Goal: Task Accomplishment & Management: Manage account settings

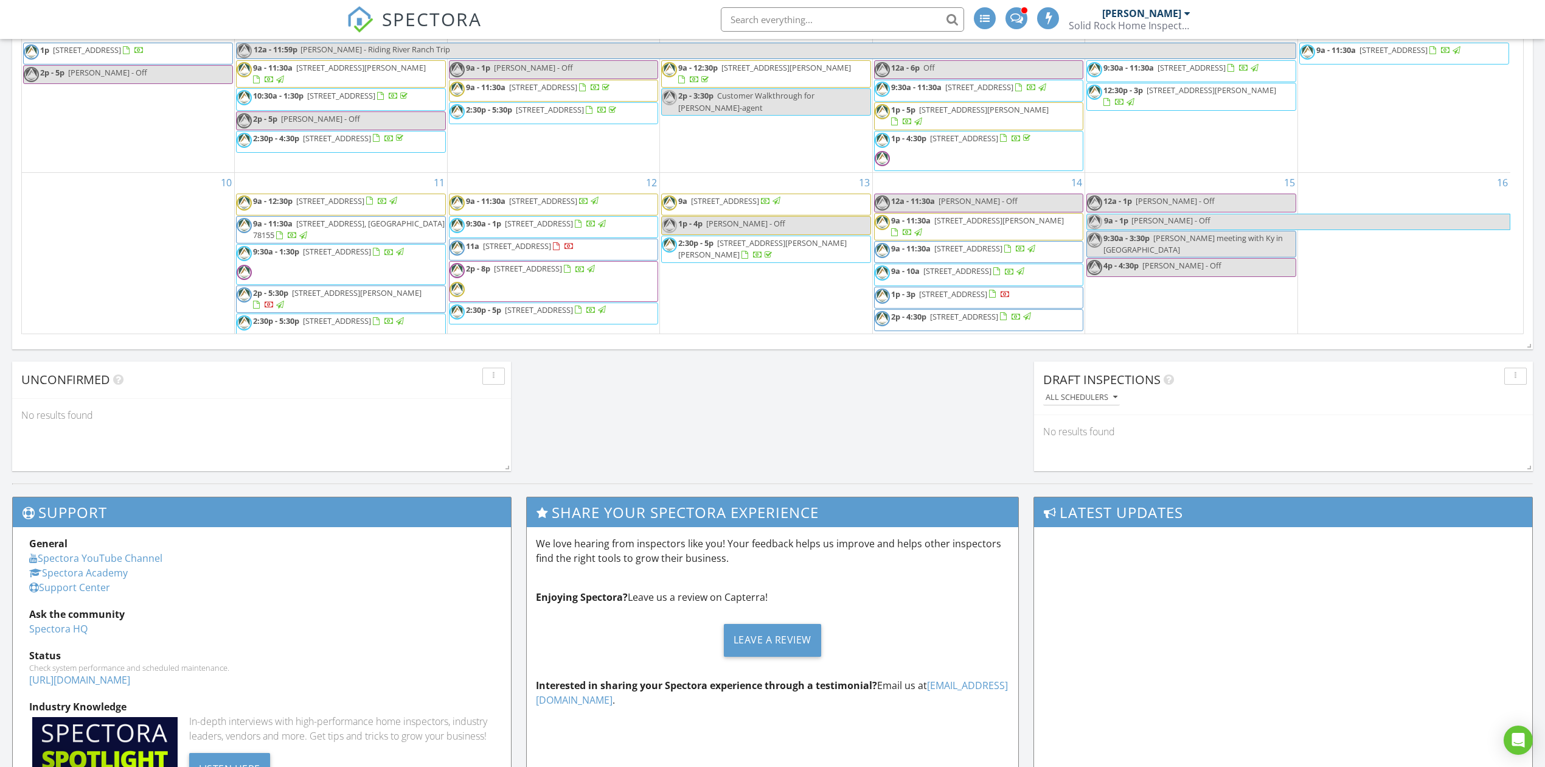
scroll to position [1132, 1570]
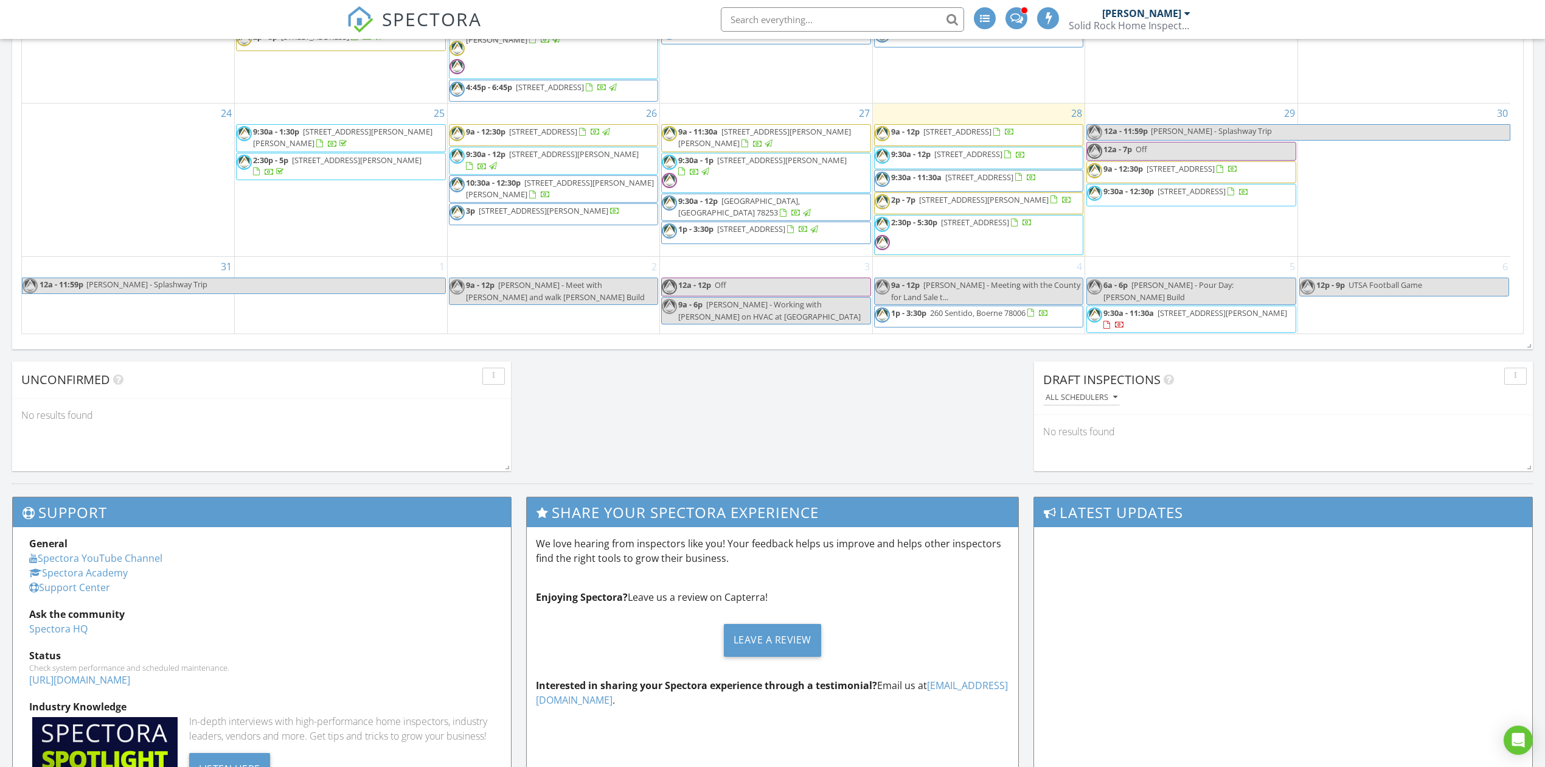
click at [417, 21] on span "SPECTORA" at bounding box center [432, 19] width 100 height 26
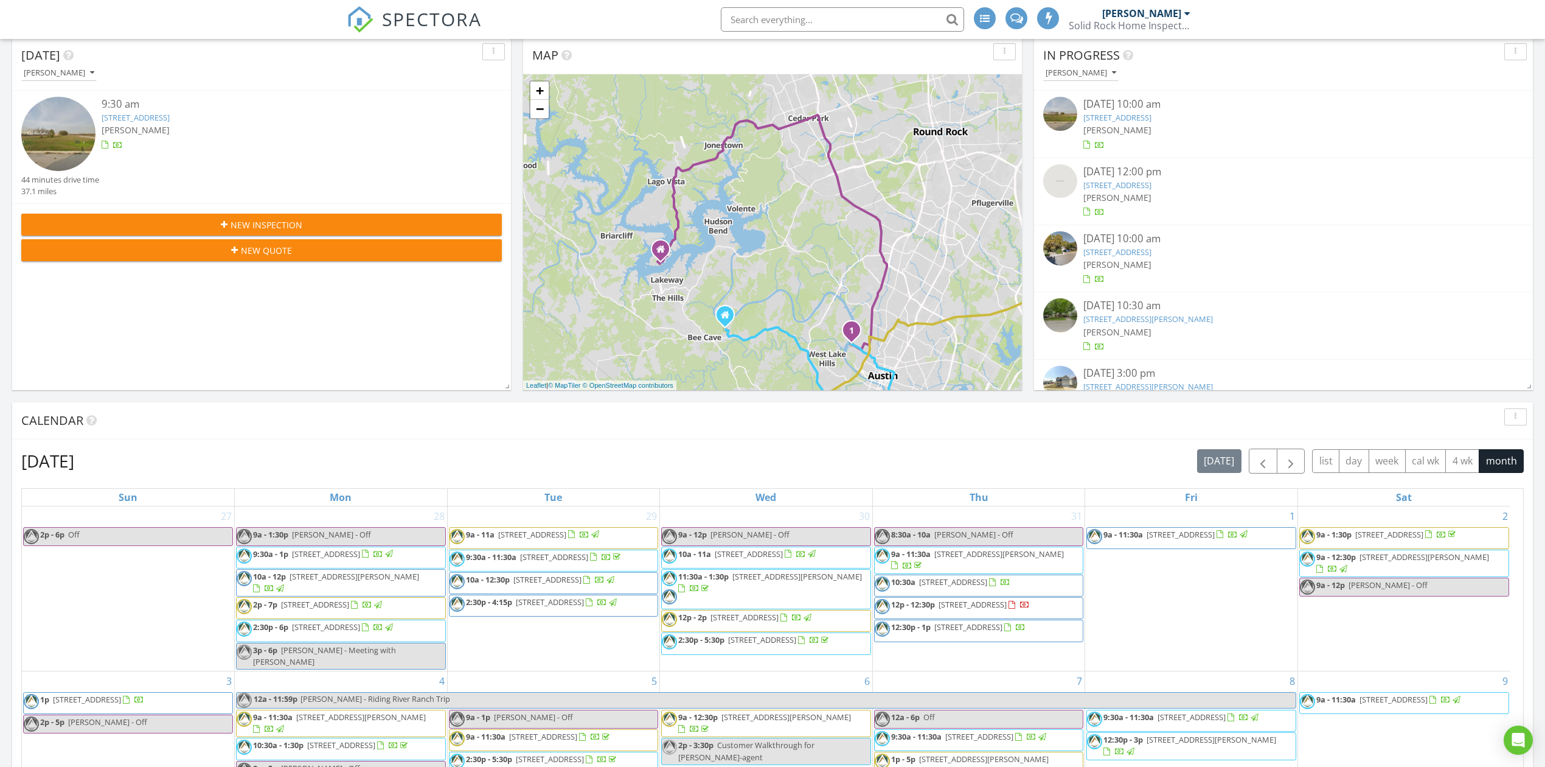
scroll to position [243, 0]
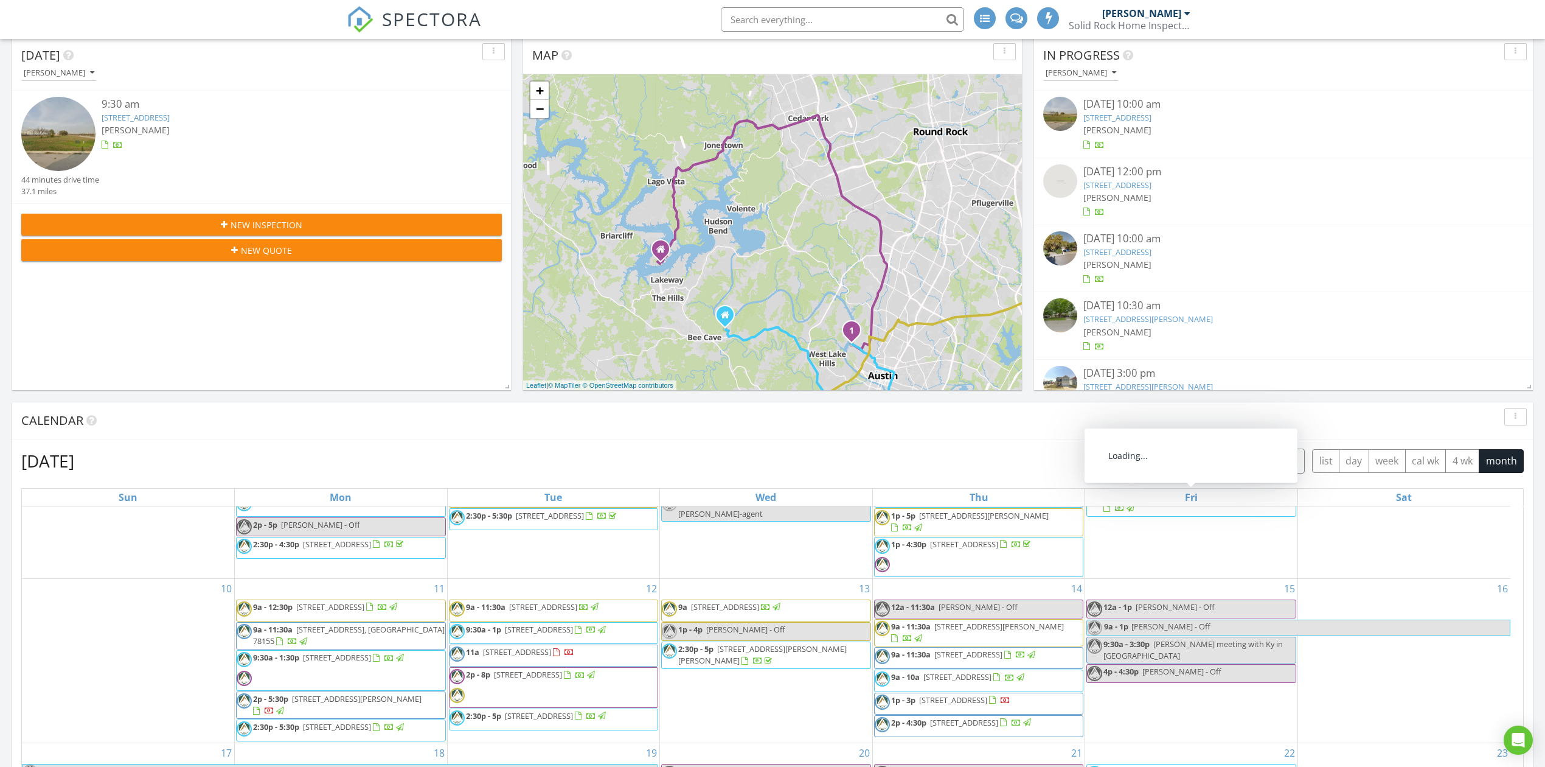
click at [1251, 463] on button "button" at bounding box center [1263, 460] width 29 height 25
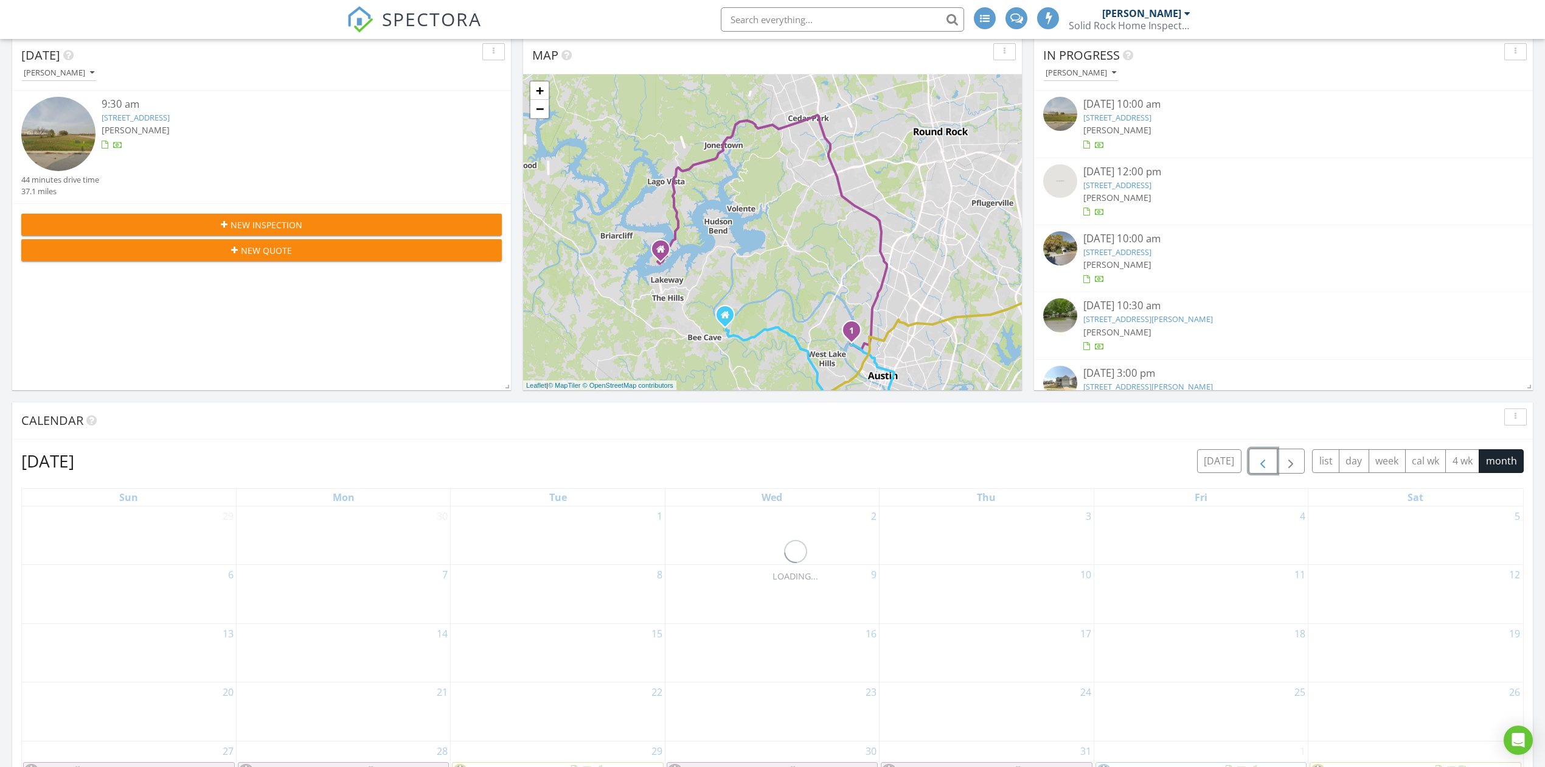
scroll to position [0, 0]
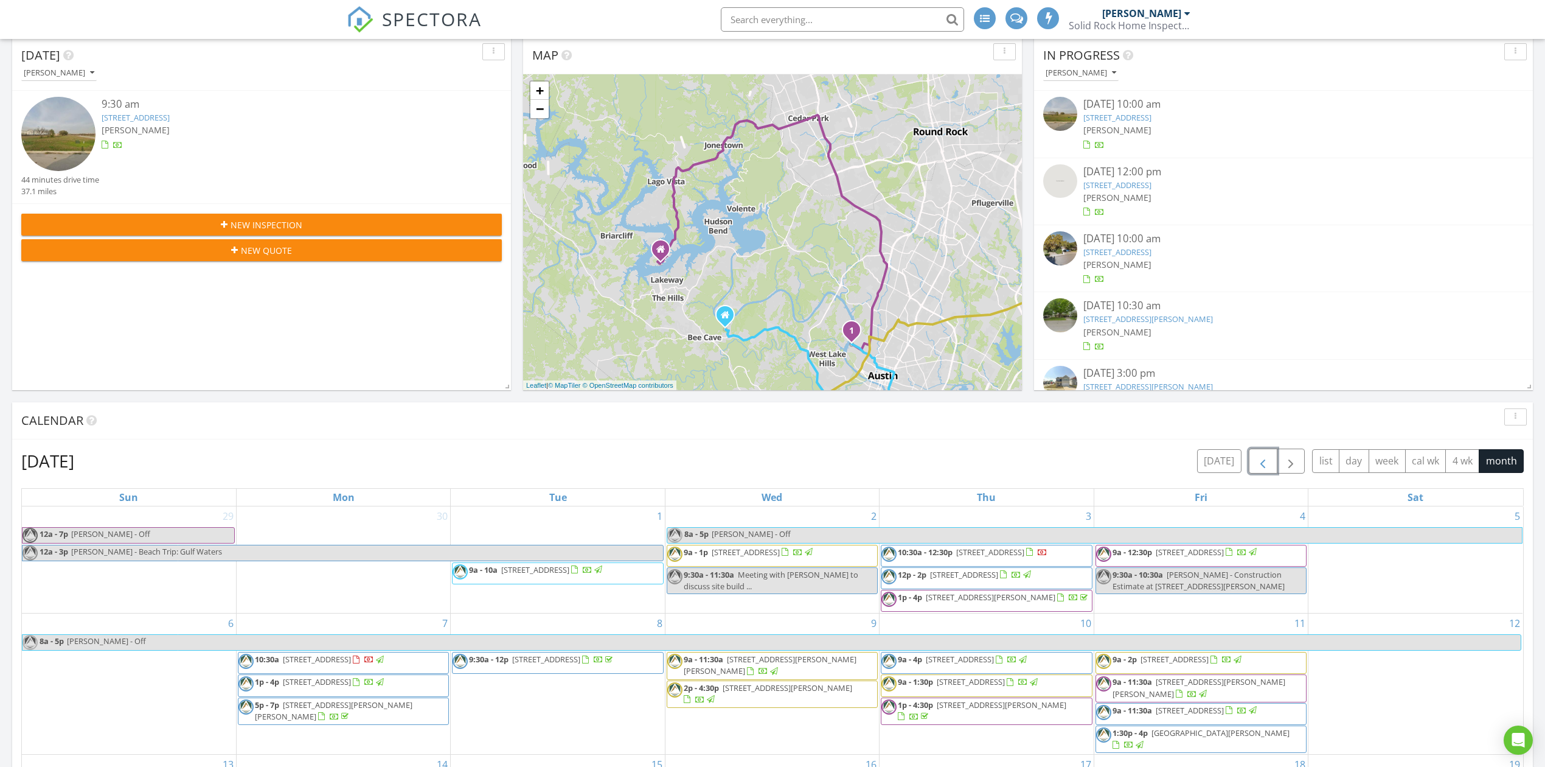
click at [1251, 463] on button "button" at bounding box center [1263, 460] width 29 height 25
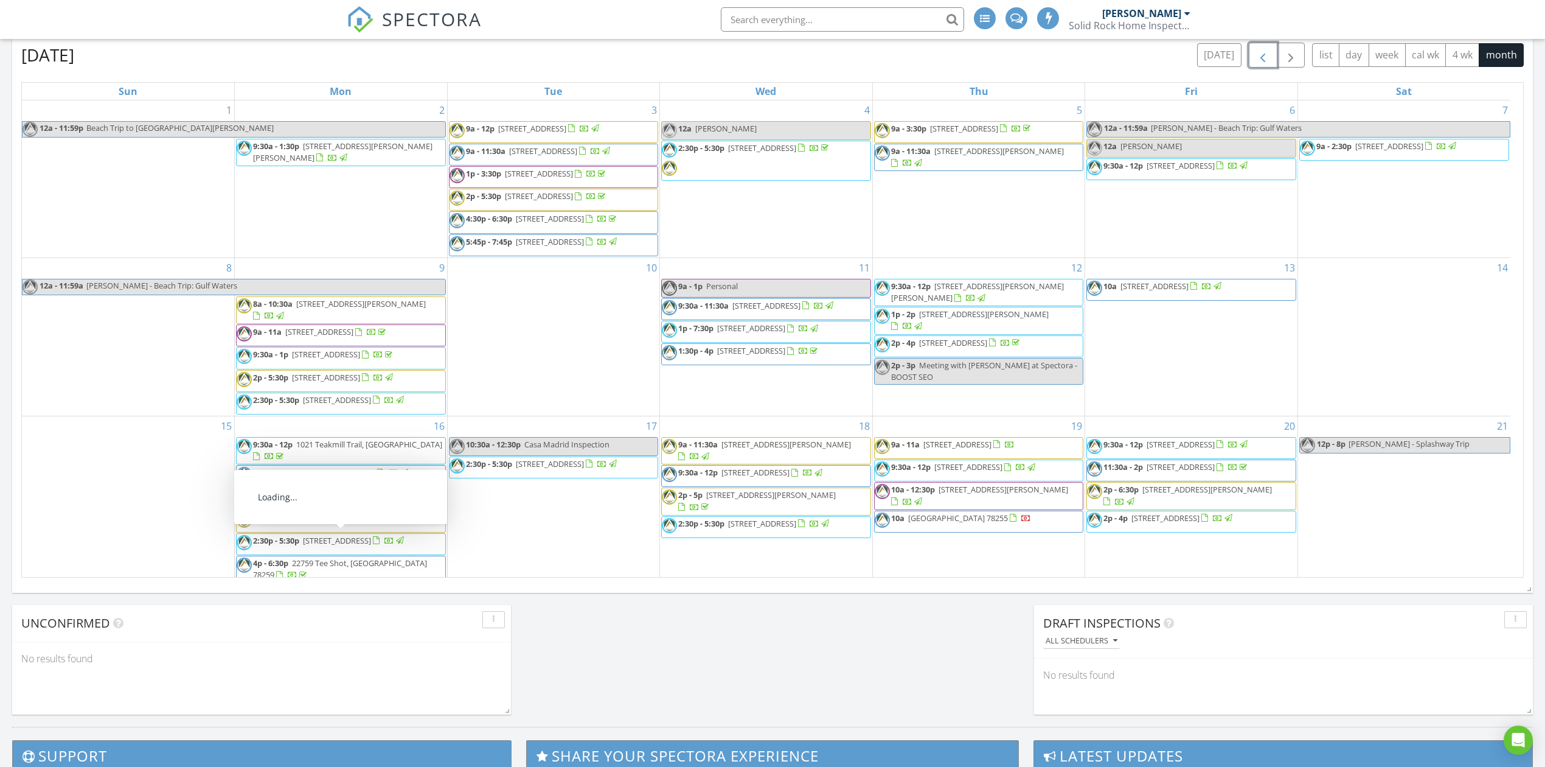
click at [571, 411] on div "10" at bounding box center [554, 337] width 212 height 158
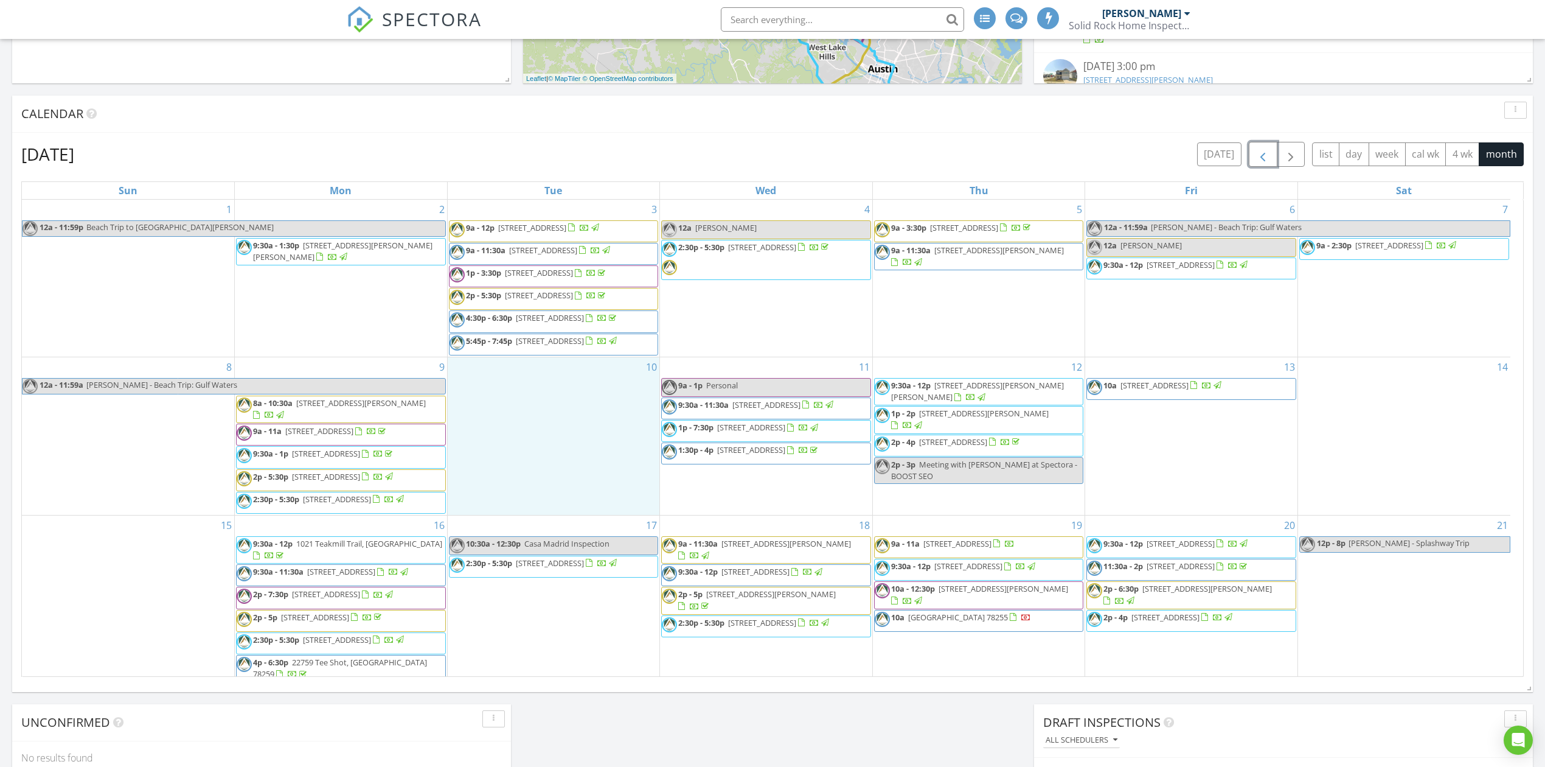
scroll to position [405, 0]
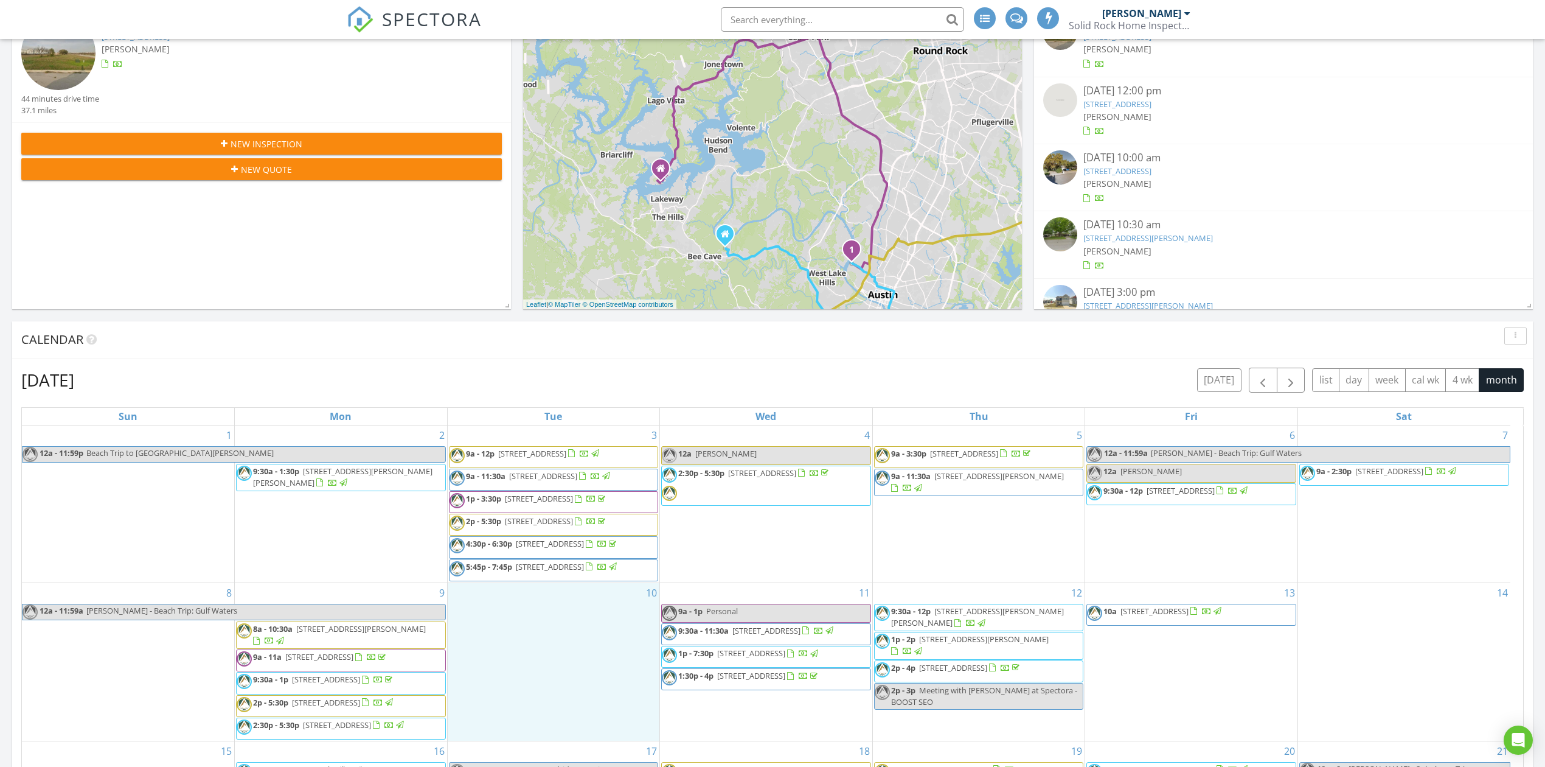
click at [665, 399] on div "June 2025 today list day week cal wk 4 wk month Sun Mon Tue Wed Thu Fri Sat 1 1…" at bounding box center [772, 634] width 1503 height 535
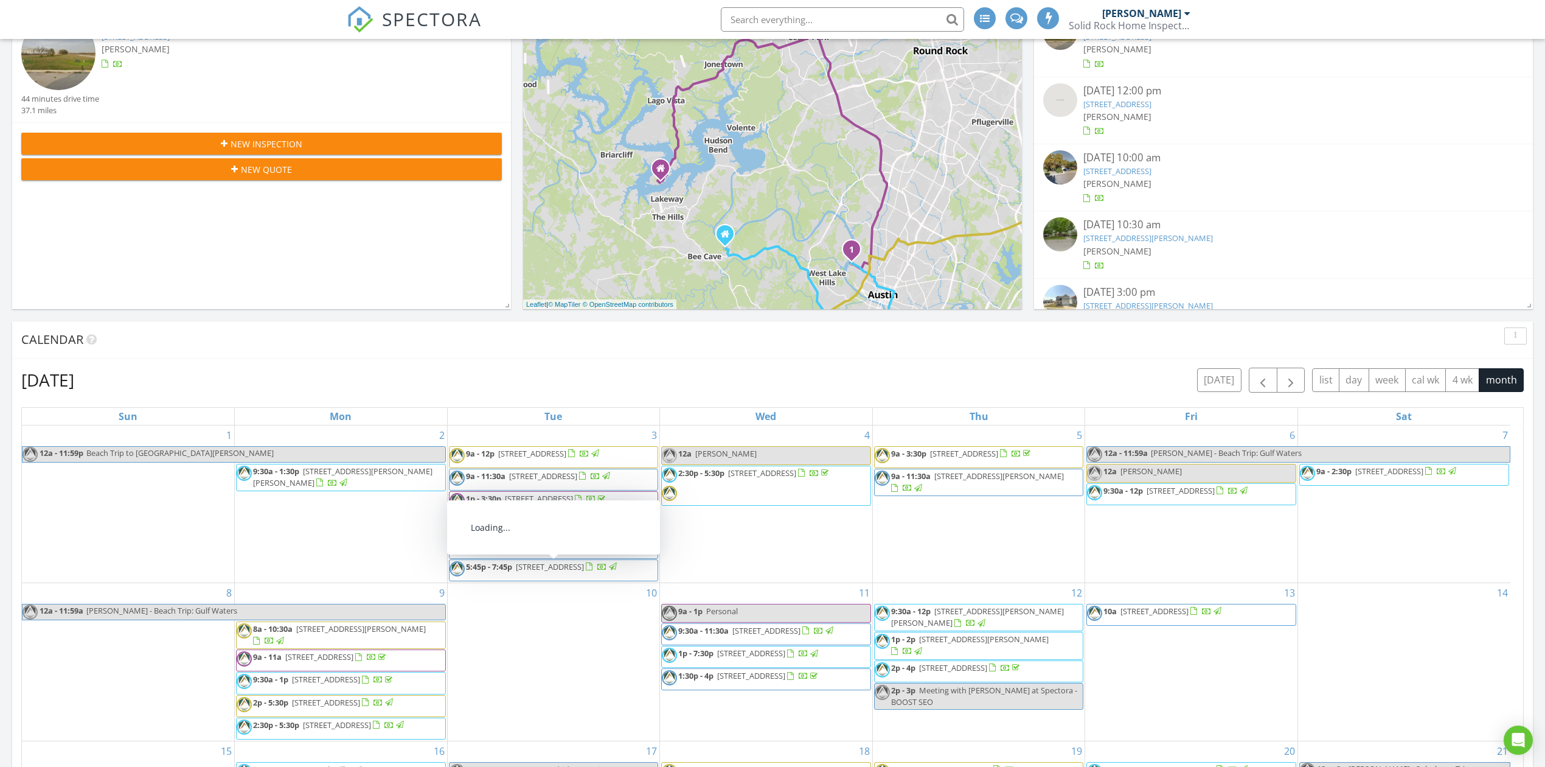
click at [584, 549] on span "4908 Strass Dr, Austin 78731" at bounding box center [550, 543] width 68 height 11
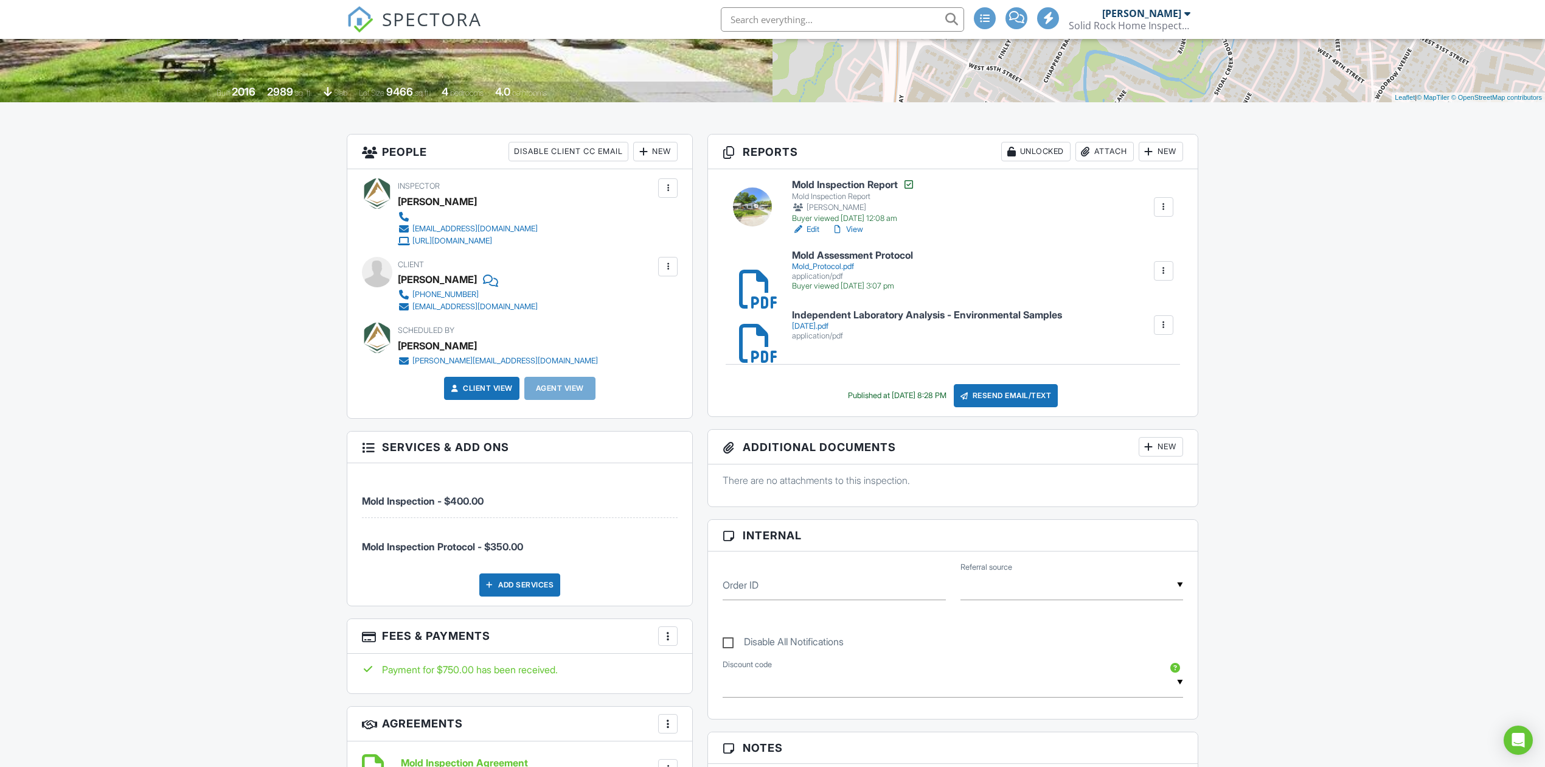
scroll to position [251, 0]
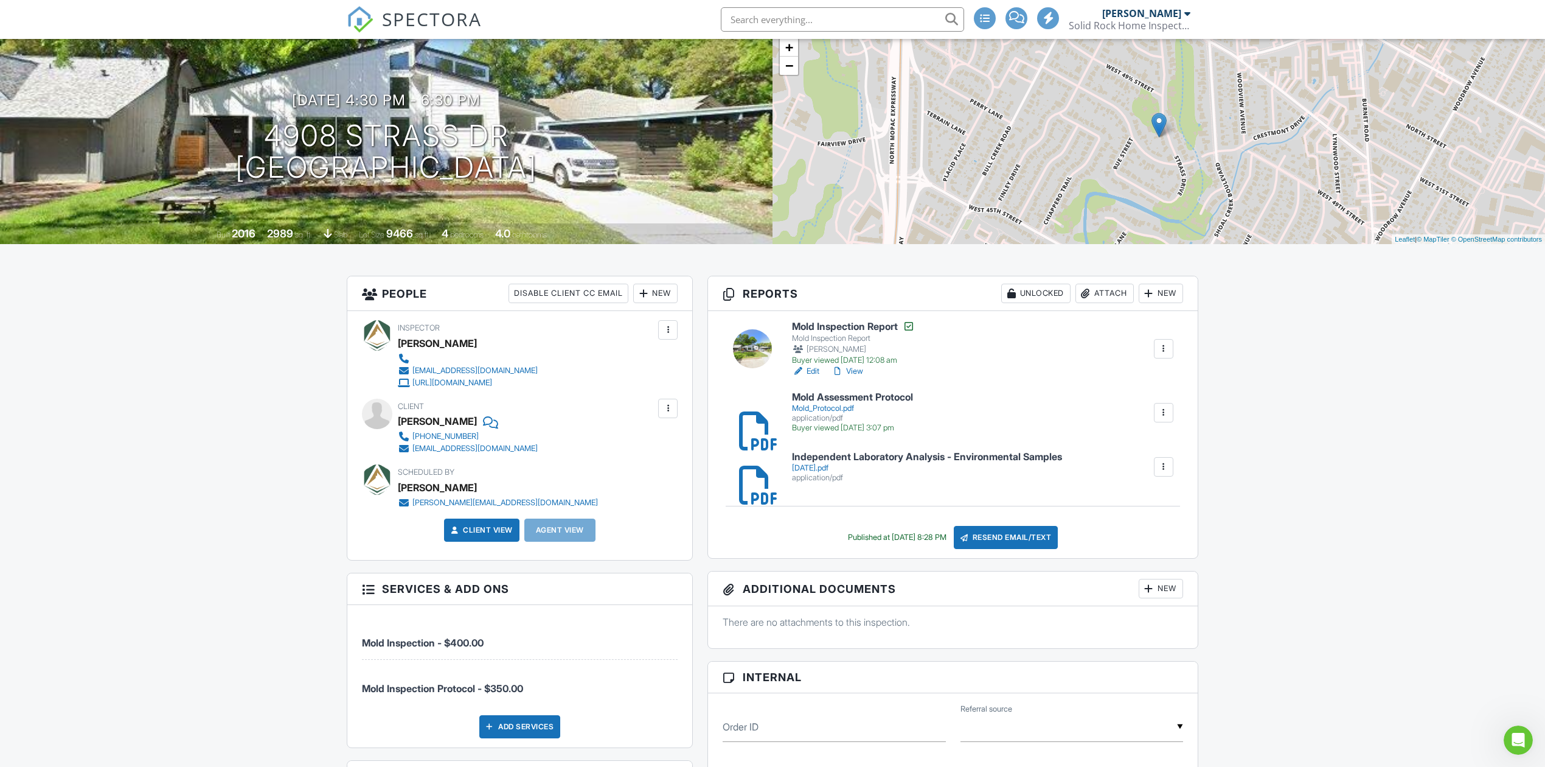
scroll to position [0, 0]
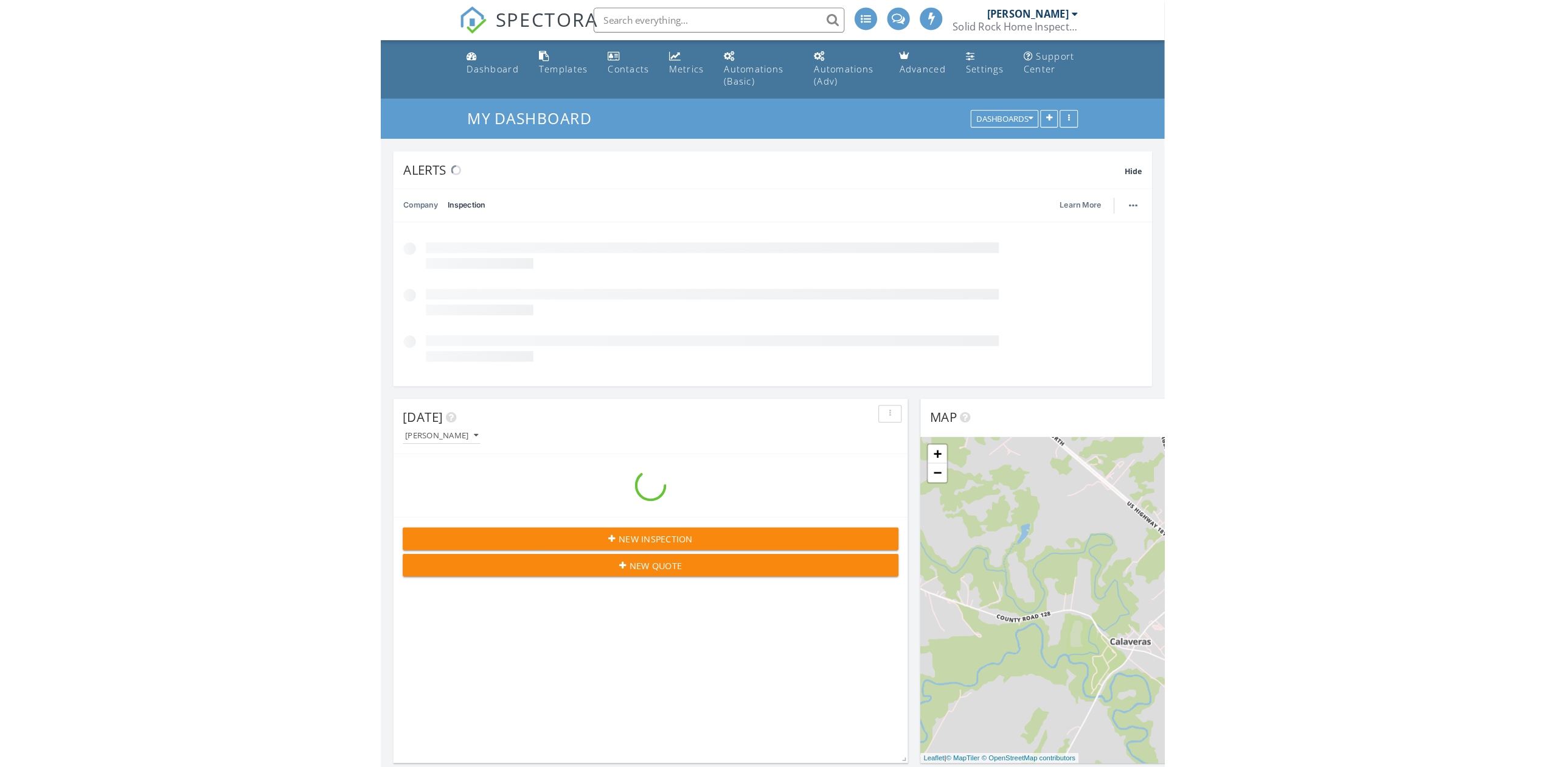
scroll to position [1132, 1570]
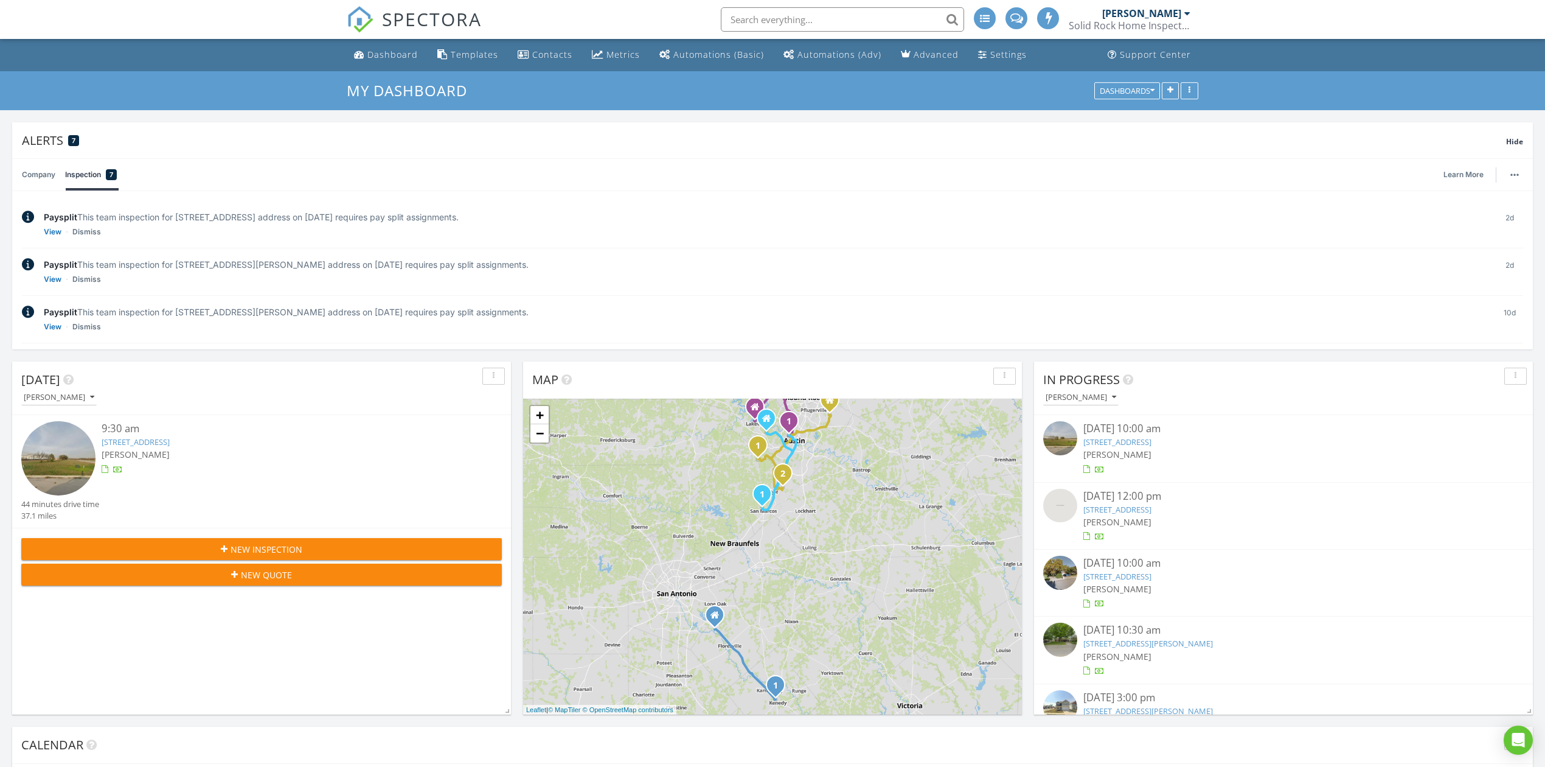
click at [784, 18] on input "text" at bounding box center [842, 19] width 243 height 24
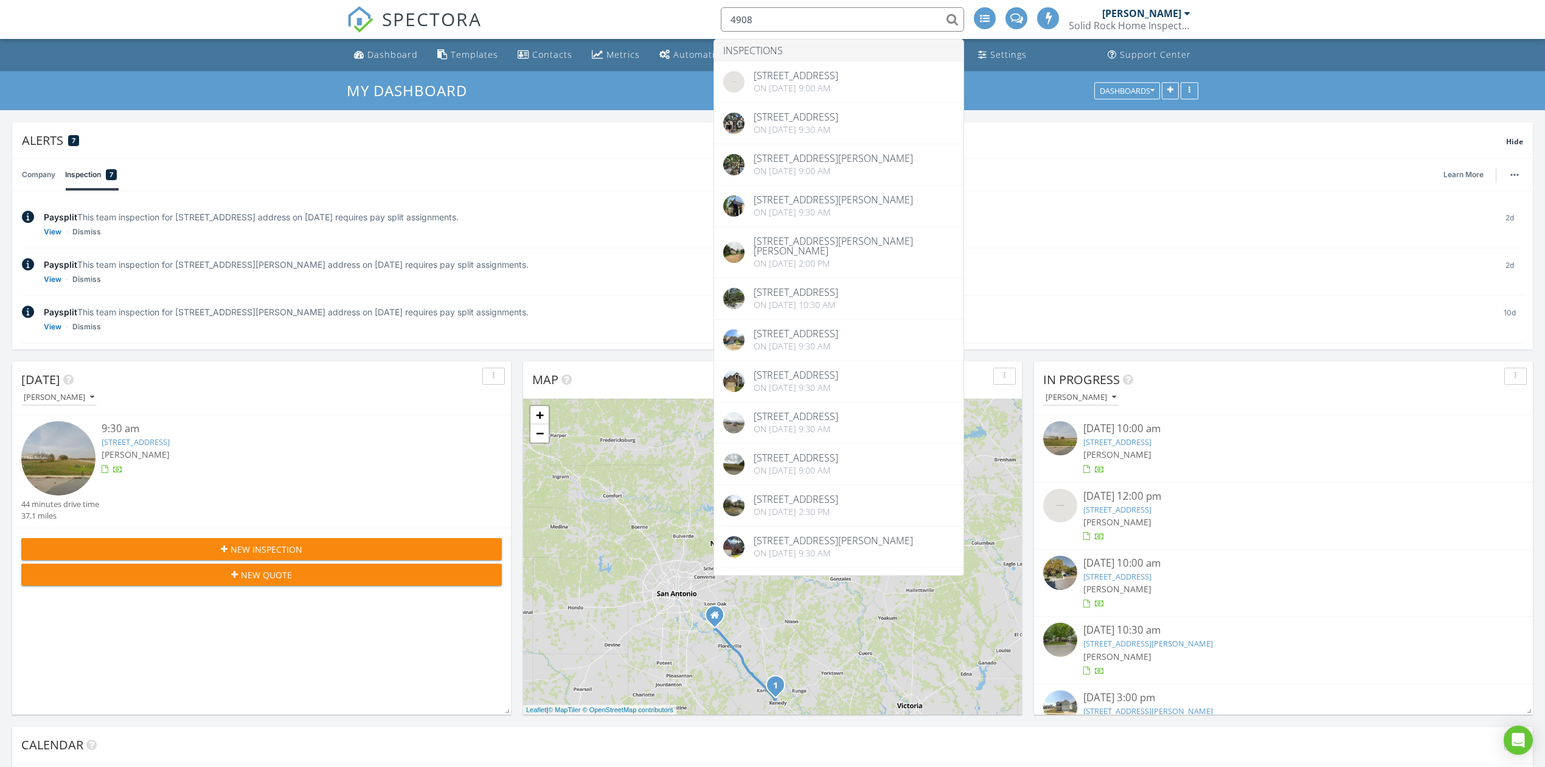
type input "4908"
click at [1140, 280] on div "Paysplit This team inspection for 16427 Paralee Cove, Austin, TX 78717 address …" at bounding box center [765, 271] width 1443 height 27
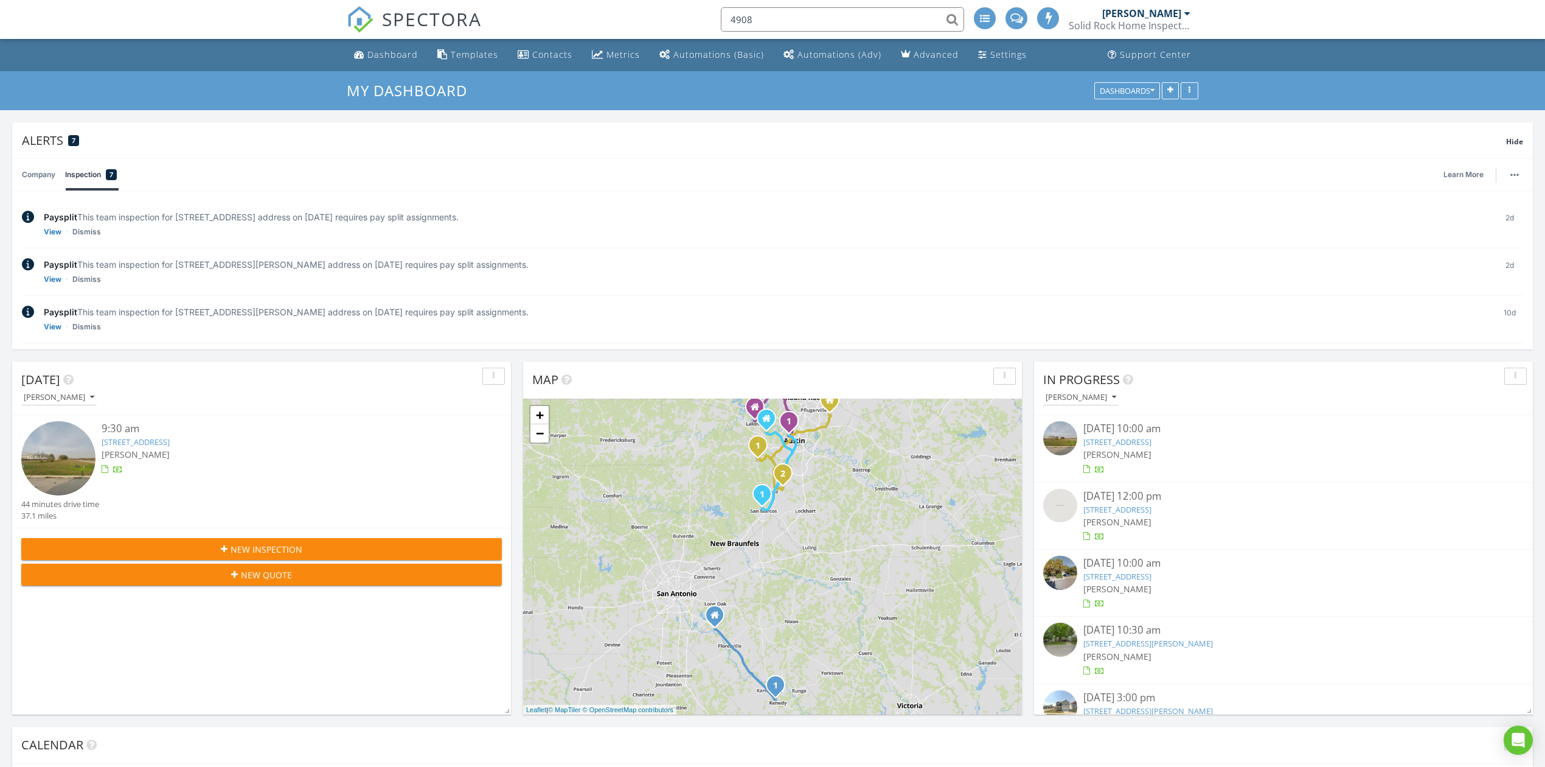
click at [780, 18] on input "4908" at bounding box center [842, 19] width 243 height 24
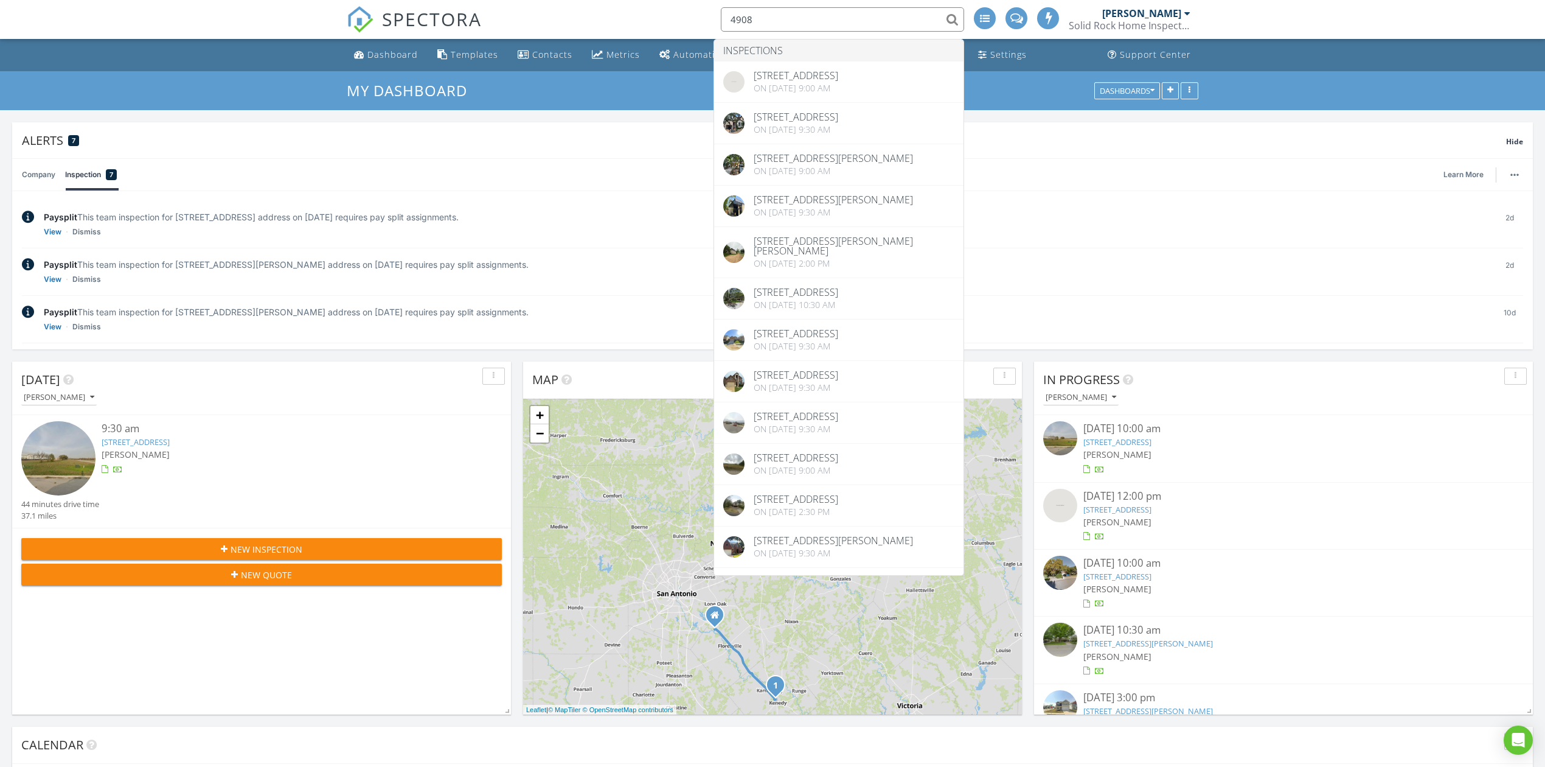
click at [444, 23] on span "SPECTORA" at bounding box center [432, 19] width 100 height 26
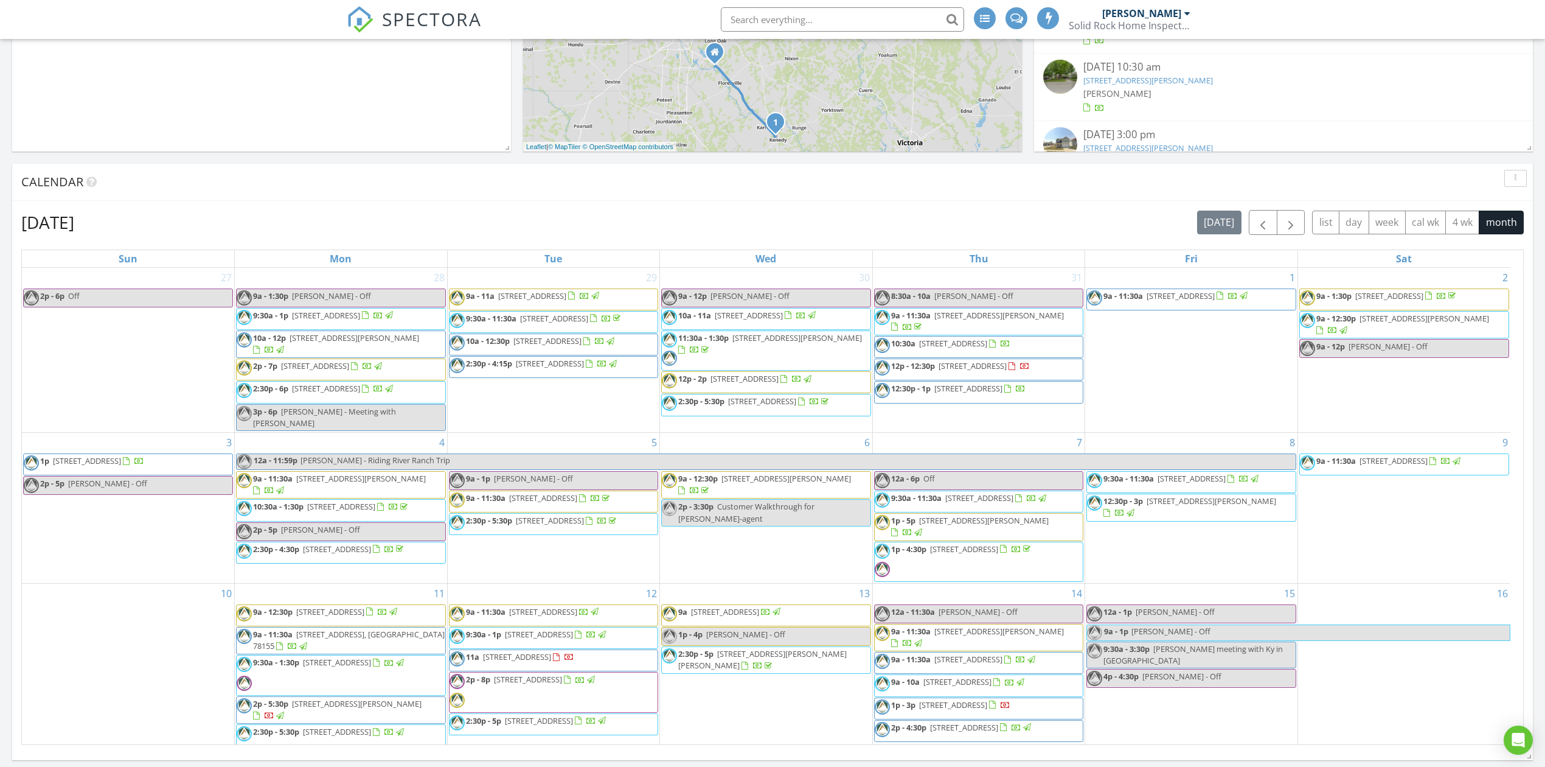
scroll to position [405, 0]
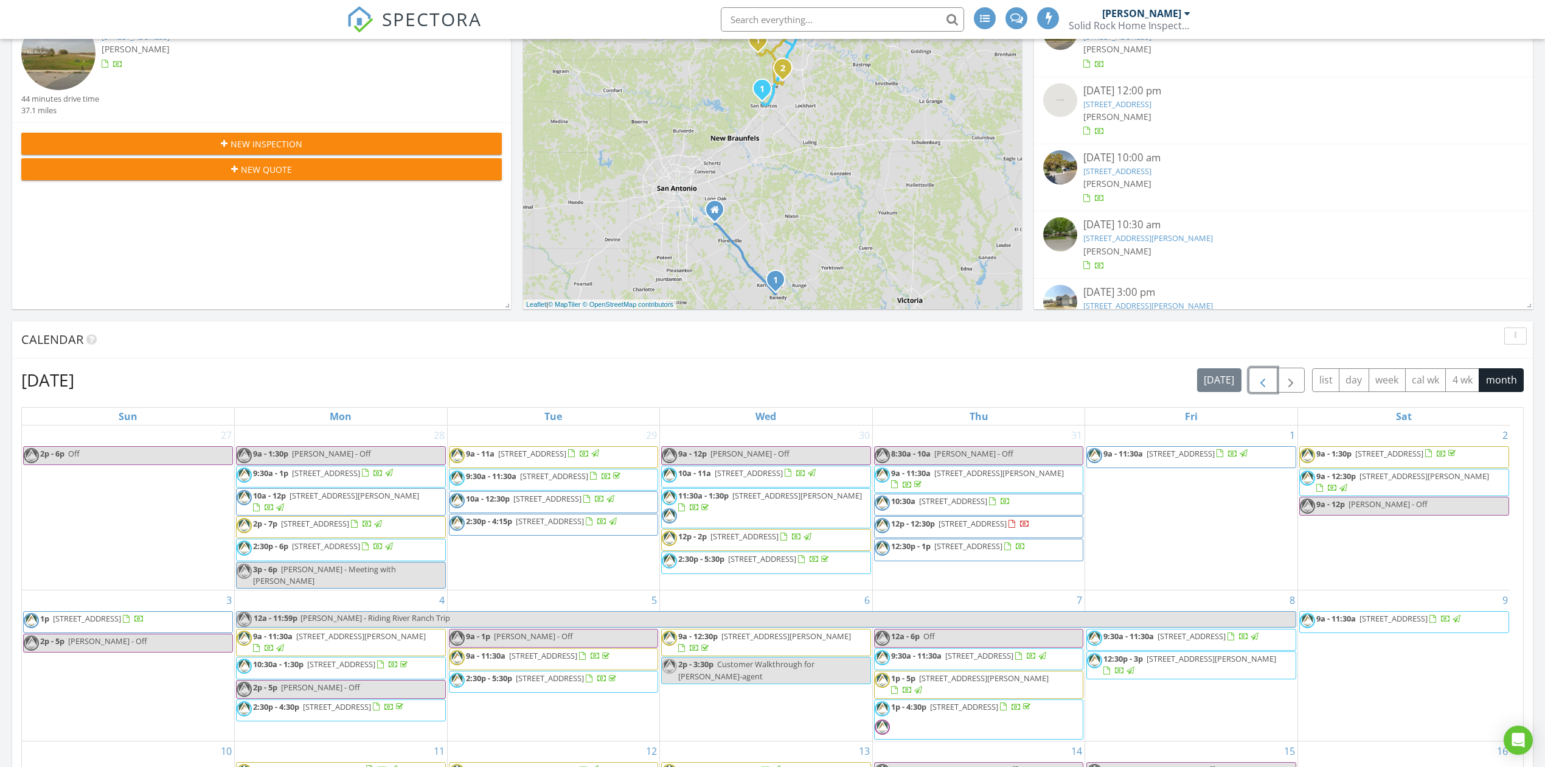
click at [1256, 378] on span "button" at bounding box center [1263, 380] width 15 height 15
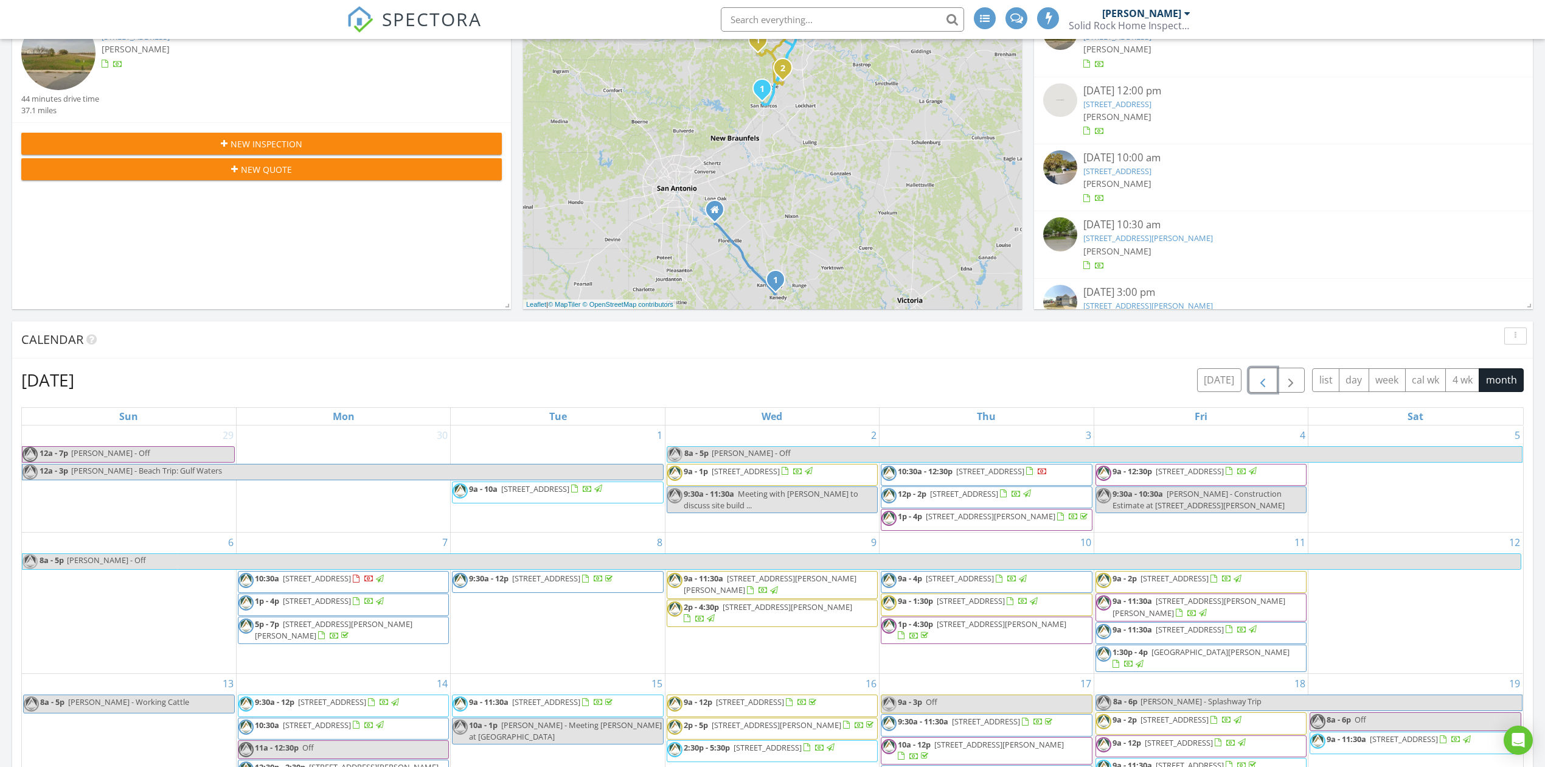
click at [1256, 378] on span "button" at bounding box center [1263, 380] width 15 height 15
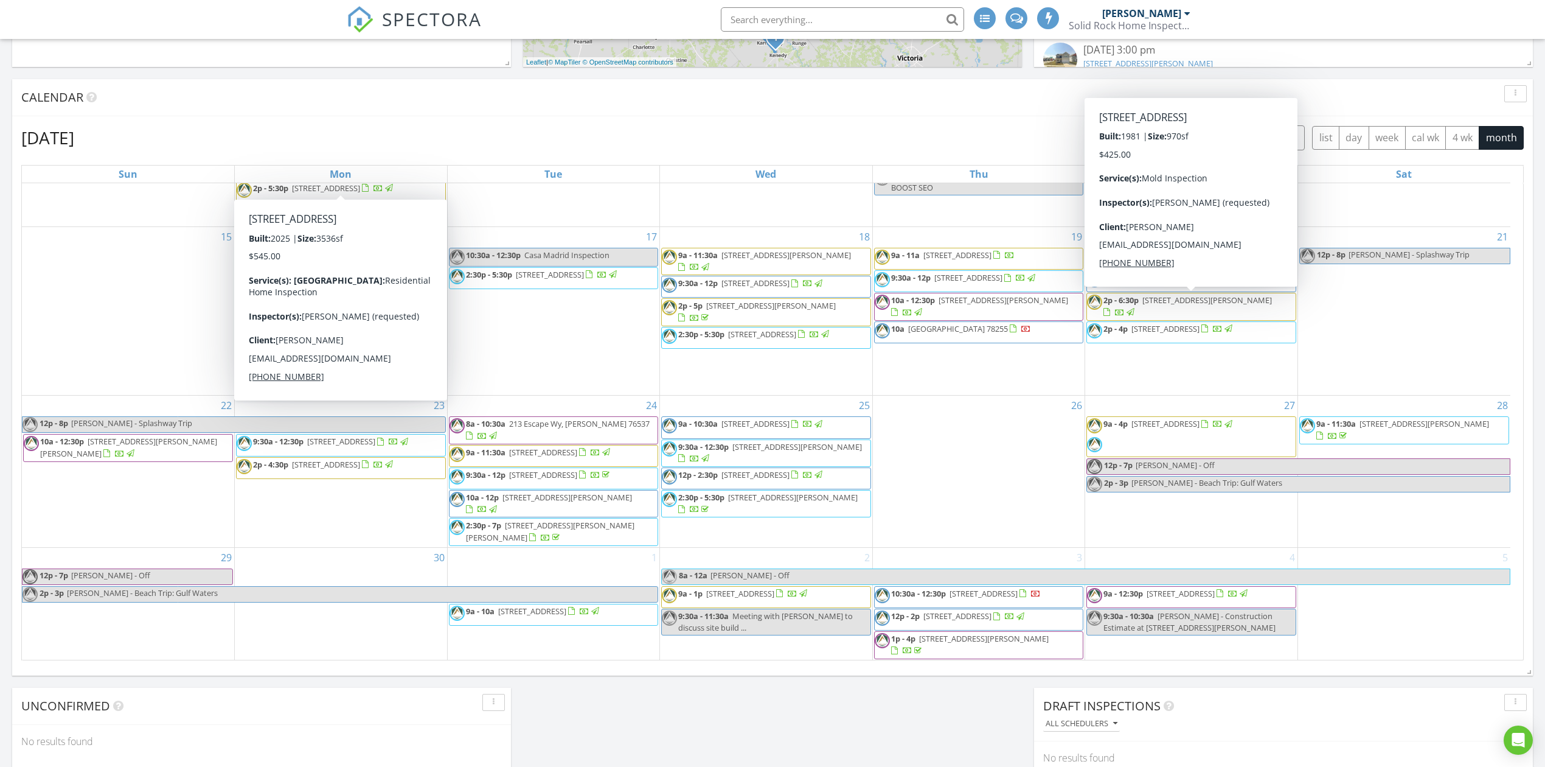
scroll to position [649, 0]
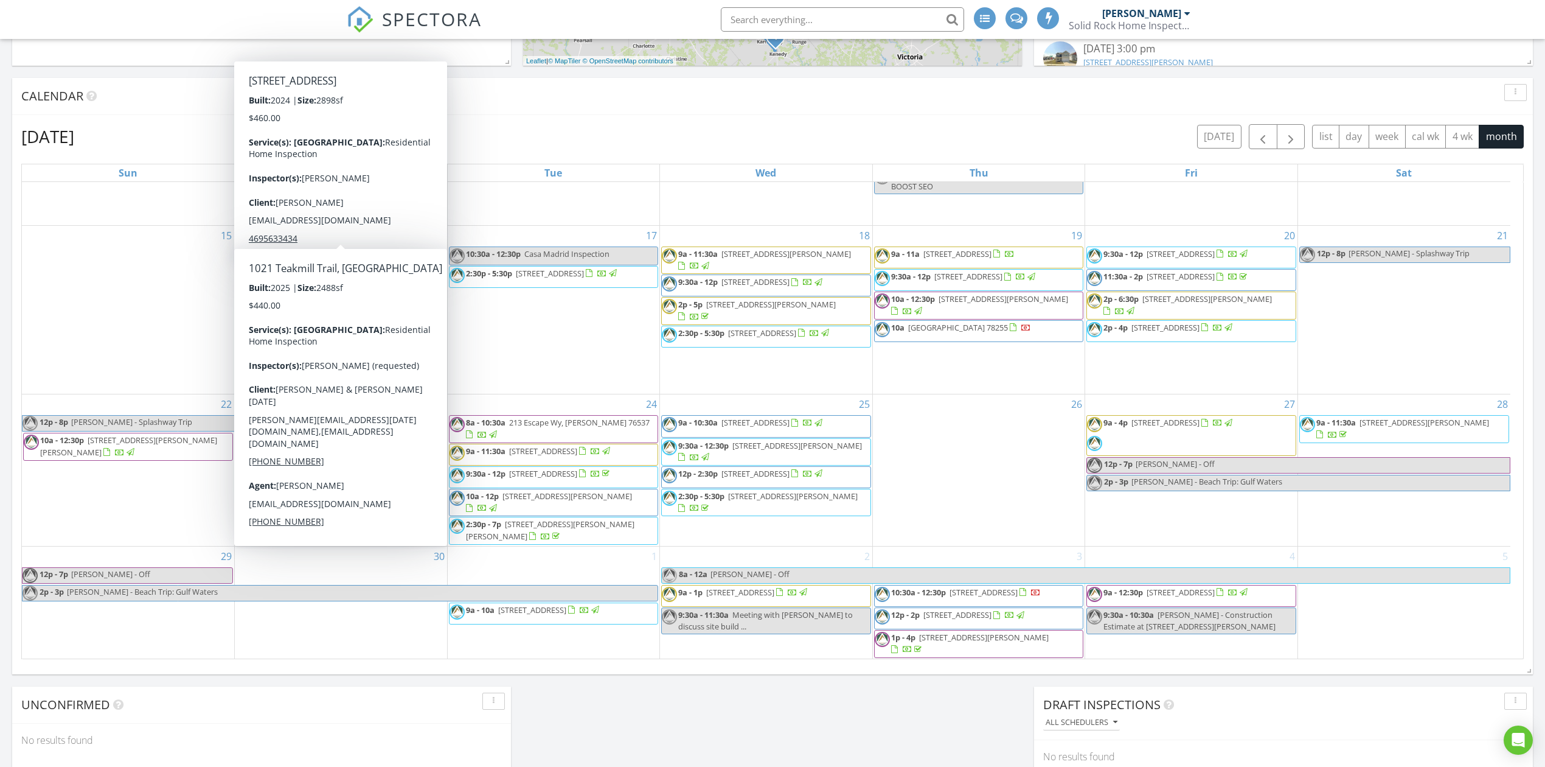
click at [745, 124] on div "June 2025 today list day week cal wk 4 wk month" at bounding box center [772, 136] width 1503 height 25
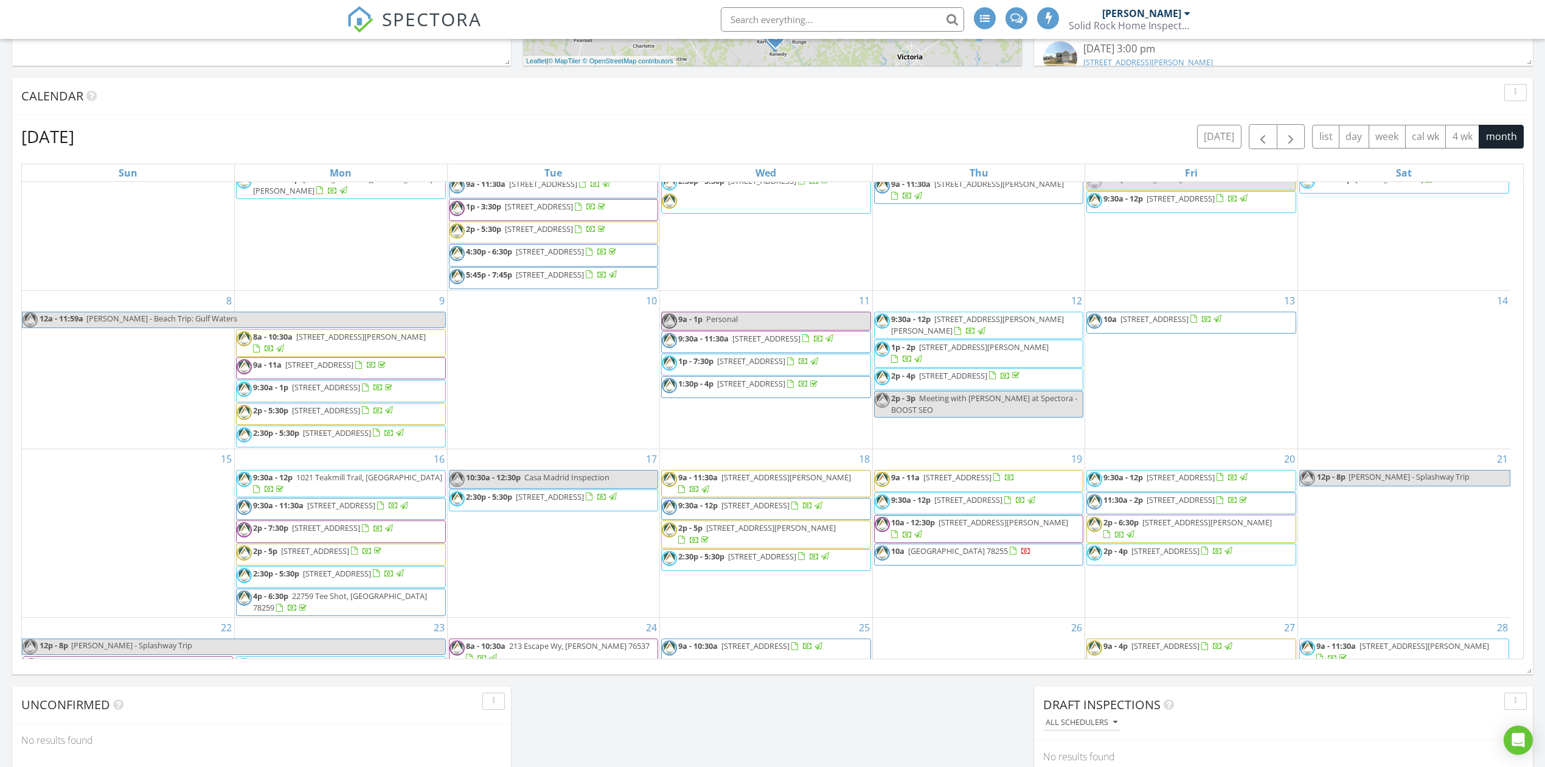
scroll to position [0, 0]
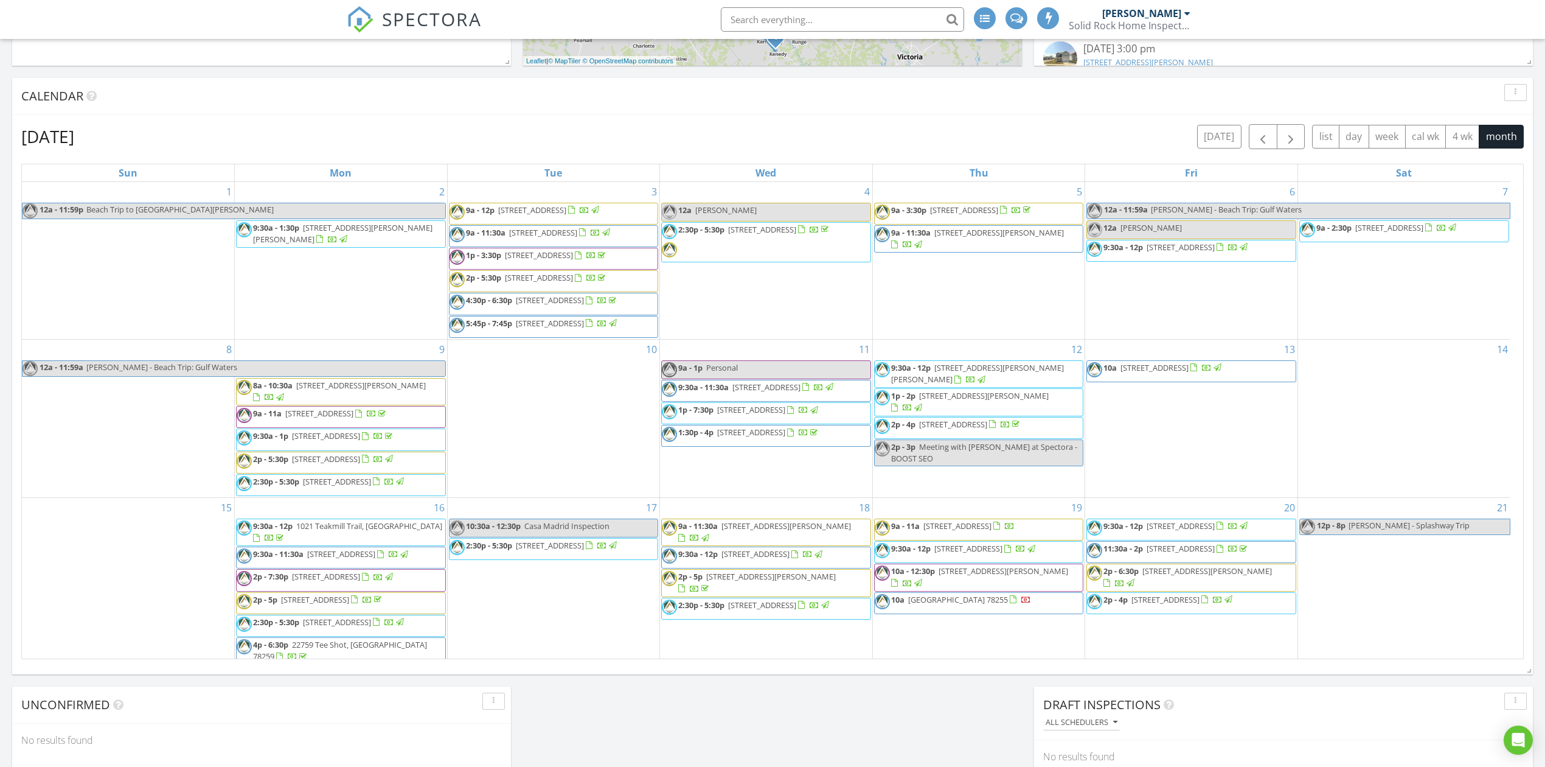
click at [584, 305] on span "4908 Strass Dr, Austin 78731" at bounding box center [550, 299] width 68 height 11
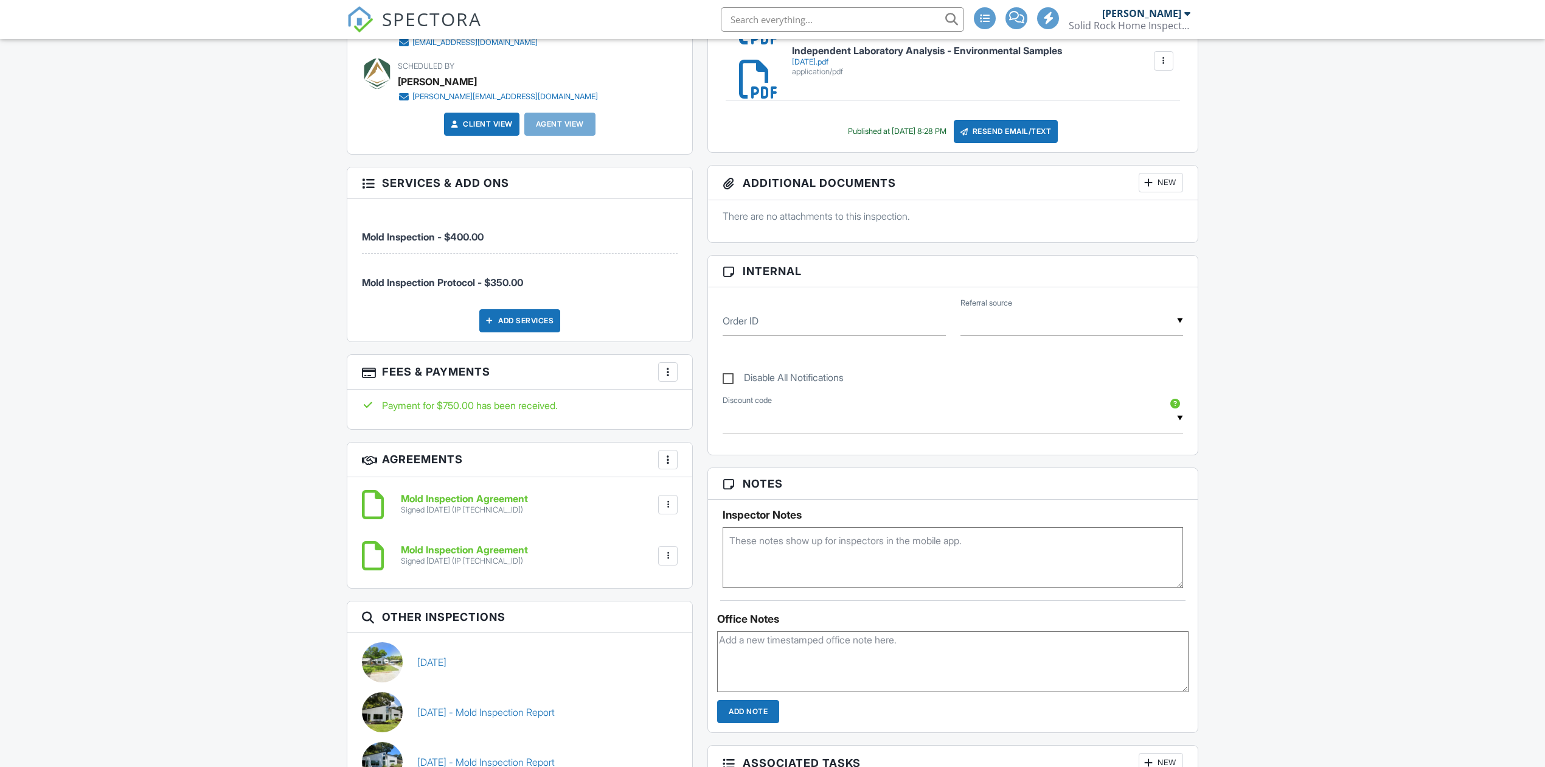
click at [658, 378] on div "More" at bounding box center [667, 371] width 19 height 19
click at [702, 405] on li "Edit Fees & Payments" at bounding box center [729, 409] width 127 height 30
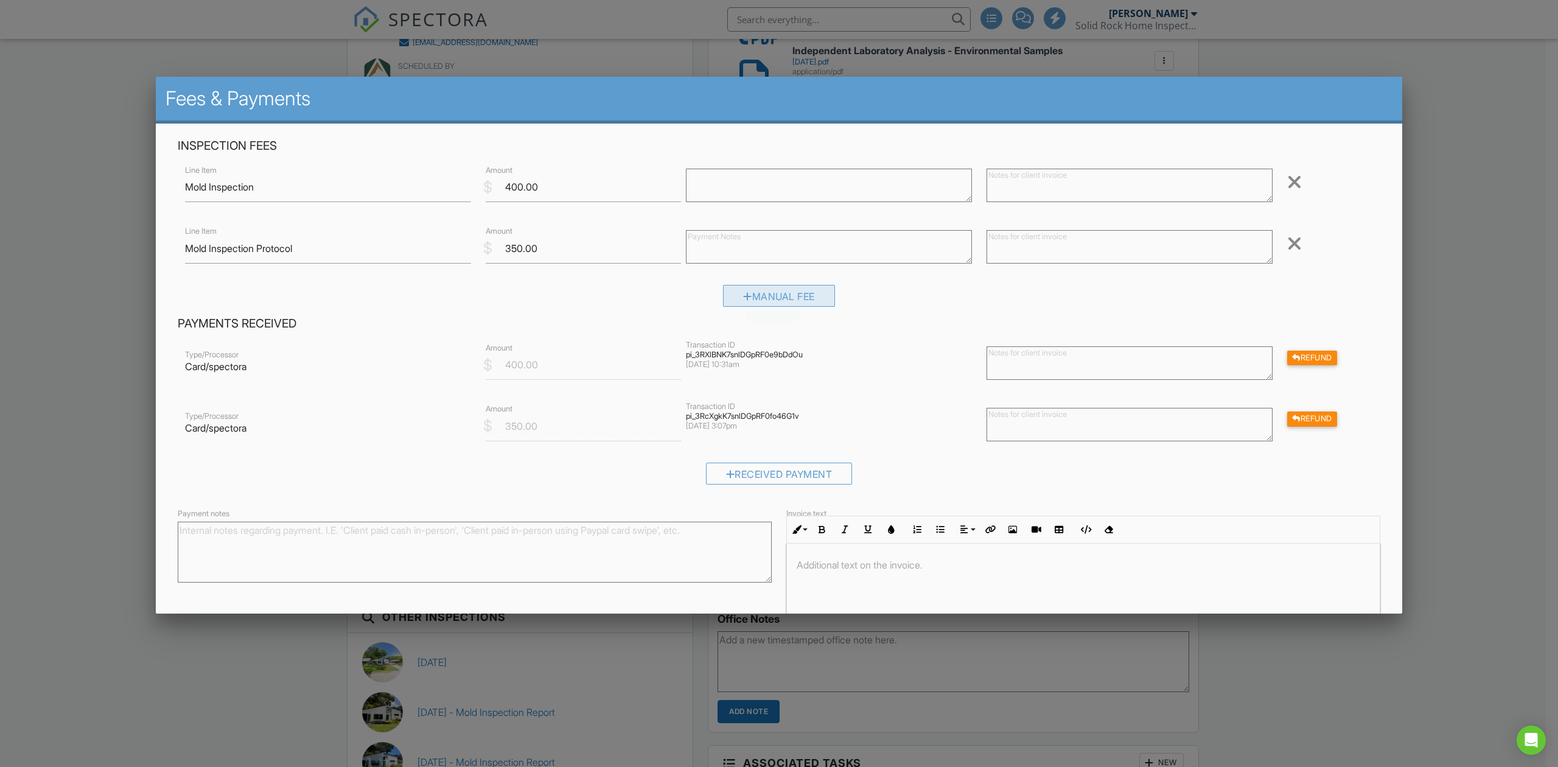
click at [752, 296] on div "Manual Fee" at bounding box center [779, 296] width 112 height 22
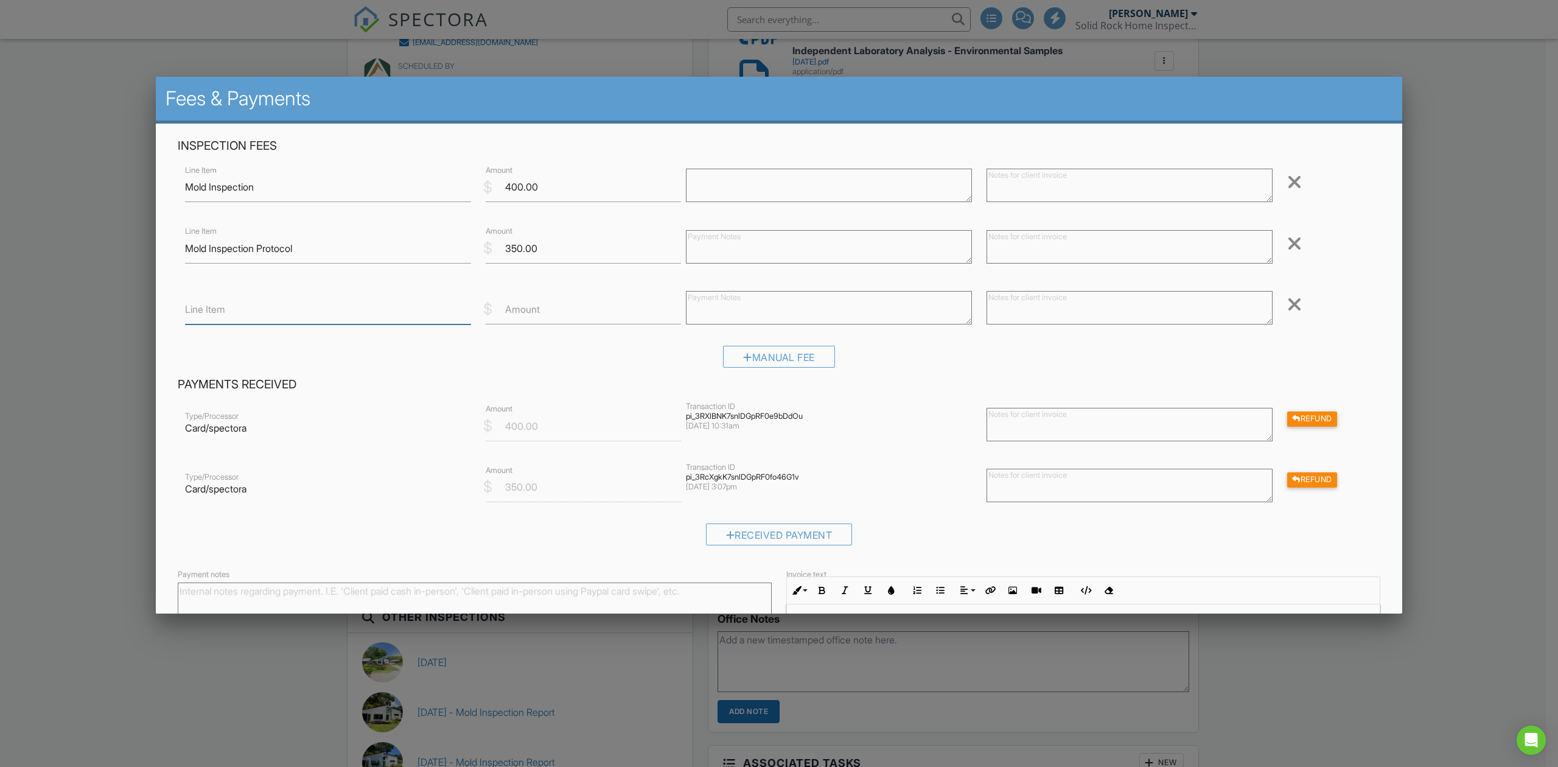
click at [277, 310] on input "Line Item" at bounding box center [328, 309] width 286 height 30
drag, startPoint x: 382, startPoint y: 312, endPoint x: 158, endPoint y: 319, distance: 224.0
click at [158, 319] on div "Inspection Fees Line Item Mold Inspection $ Amount 400.00 Remove Line Item Mold…" at bounding box center [779, 439] width 1246 height 630
type input "[DATE] Site Visit (3 Environmental Samples)"
type input "230"
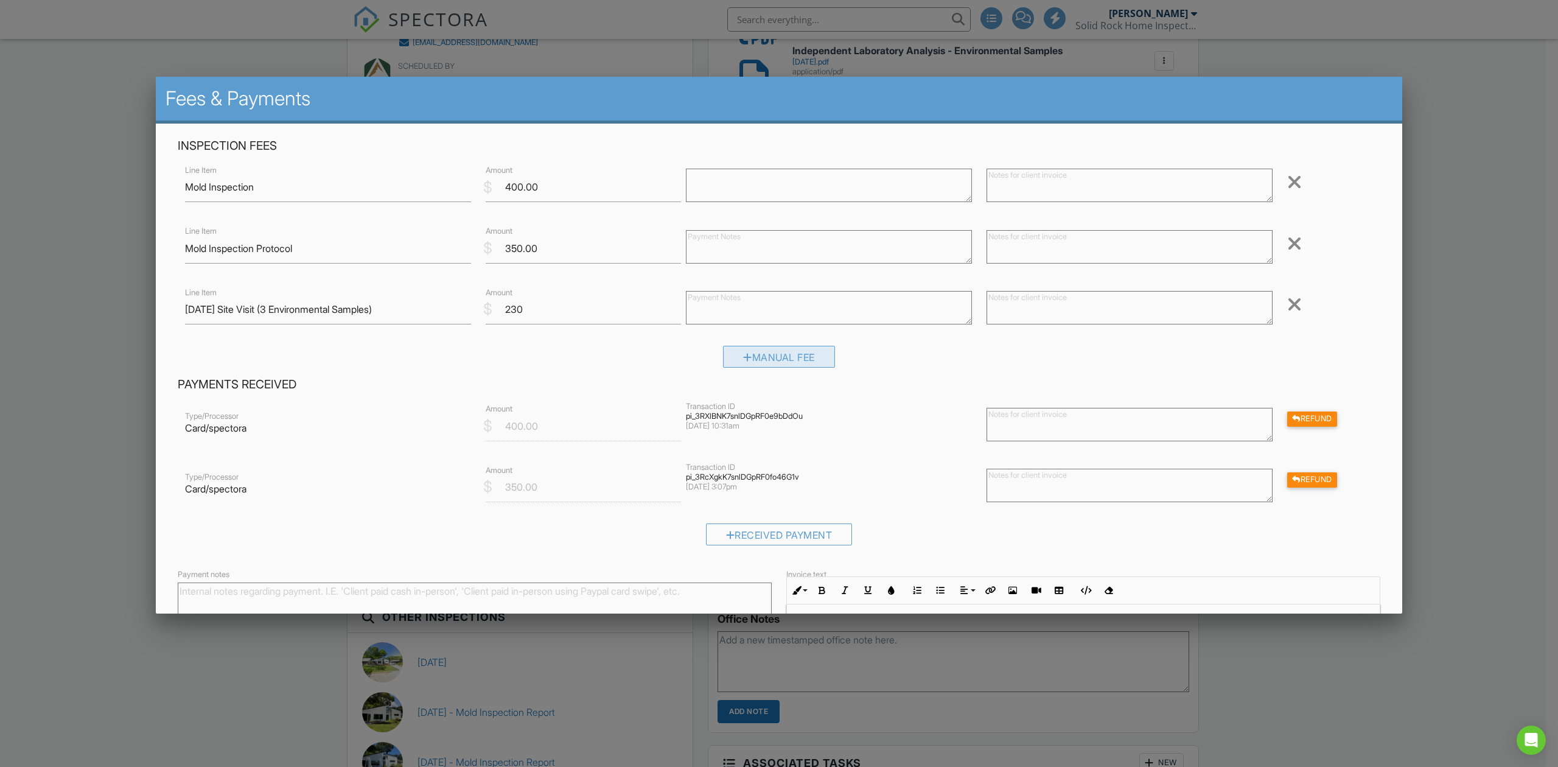
click at [778, 354] on div "Manual Fee" at bounding box center [779, 357] width 112 height 22
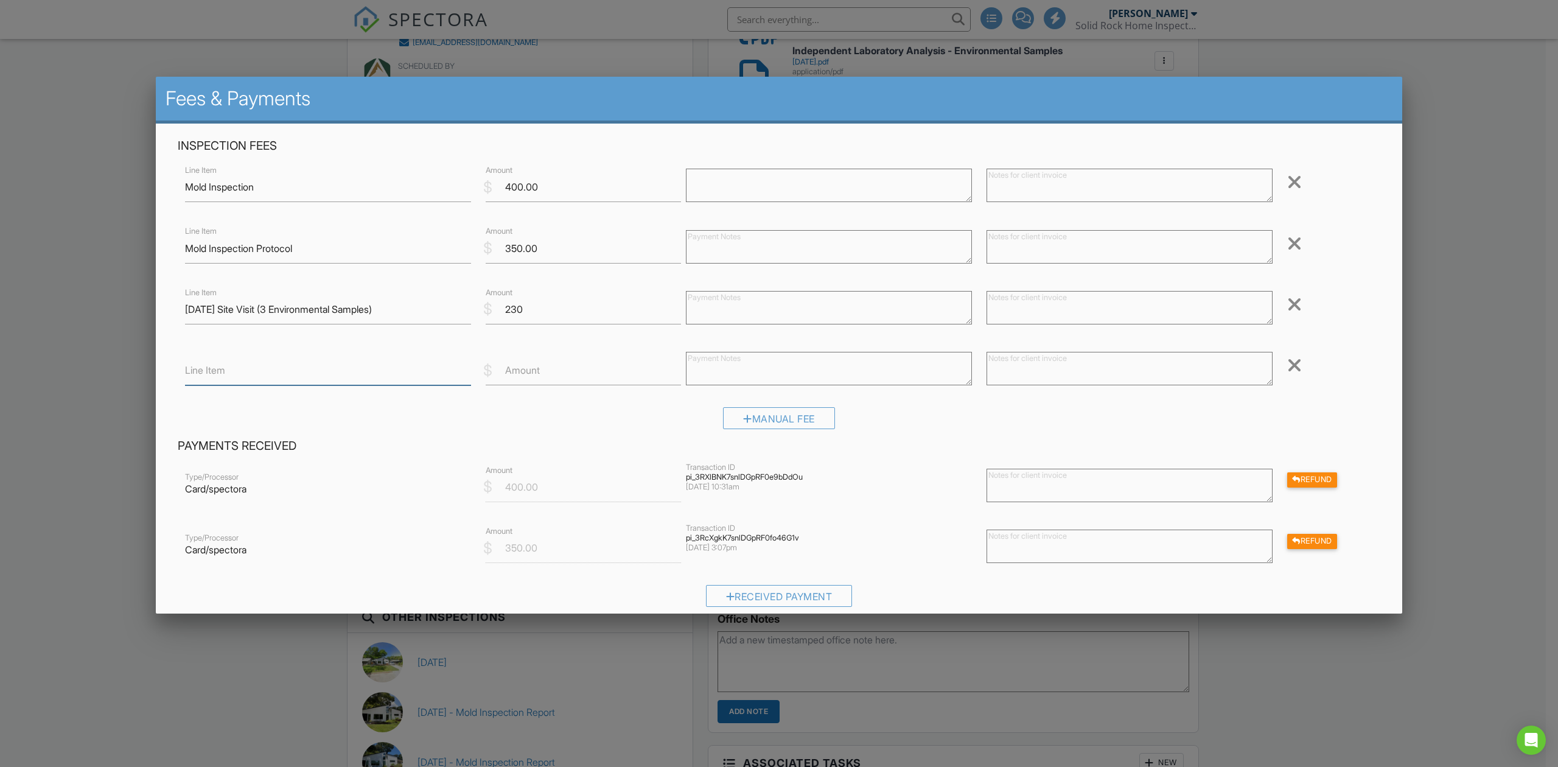
click at [349, 378] on input "Line Item" at bounding box center [328, 370] width 286 height 30
paste input "[DATE] Site Visit (3 Environmental Samples)"
type input "[DATE] Site Visit (3 Environmental Samples)"
click at [789, 427] on div "Manual Fee" at bounding box center [779, 418] width 112 height 22
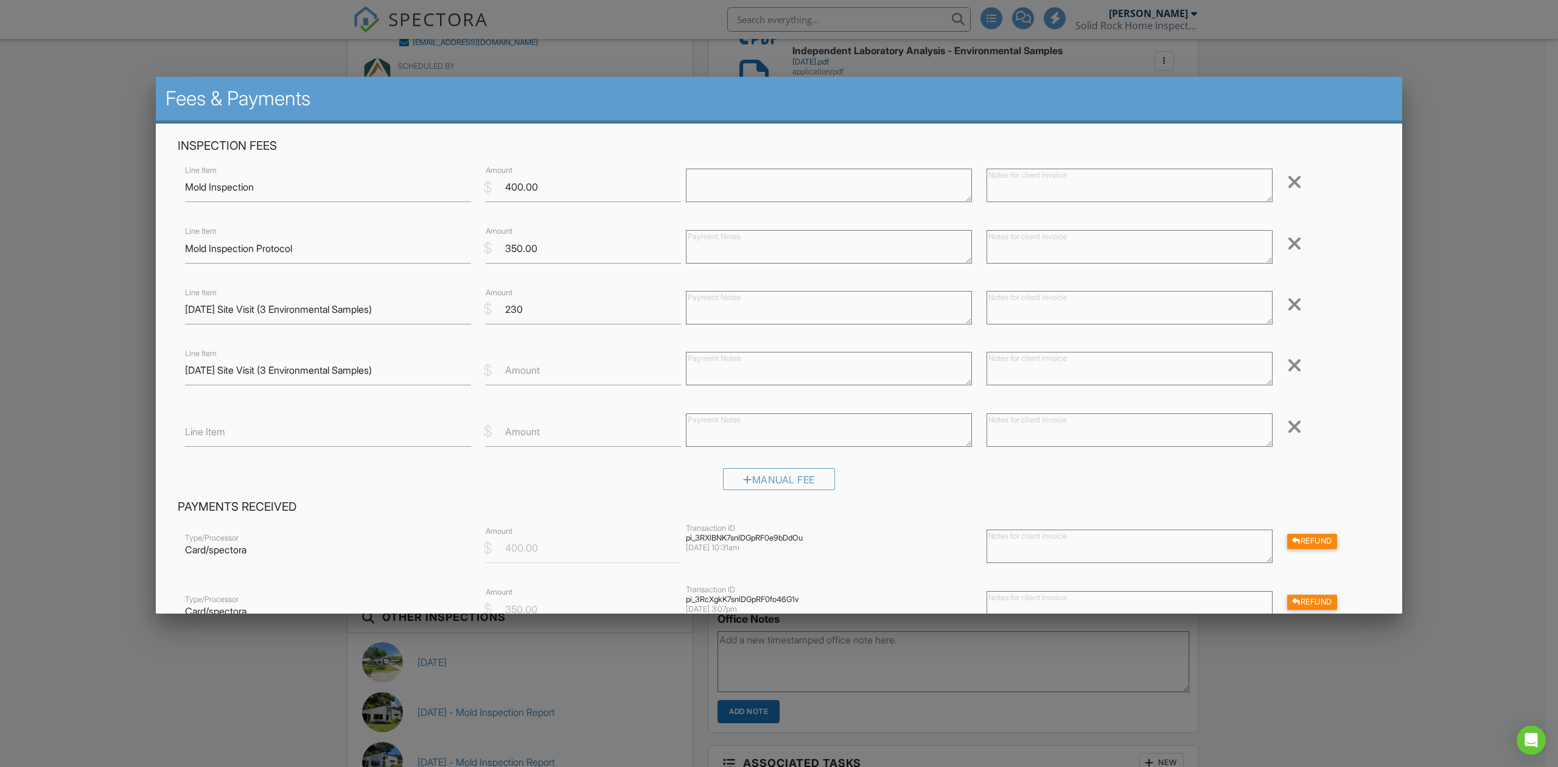
click at [214, 431] on label "Line Item" at bounding box center [205, 431] width 40 height 13
click at [214, 431] on input "Line Item" at bounding box center [328, 432] width 286 height 30
paste input "[DATE] Site Visit (3 Environmental Samples)"
type input "[DATE] Site Visit (3 Environmental Samples)"
click at [730, 477] on div "Manual Fee" at bounding box center [779, 479] width 112 height 22
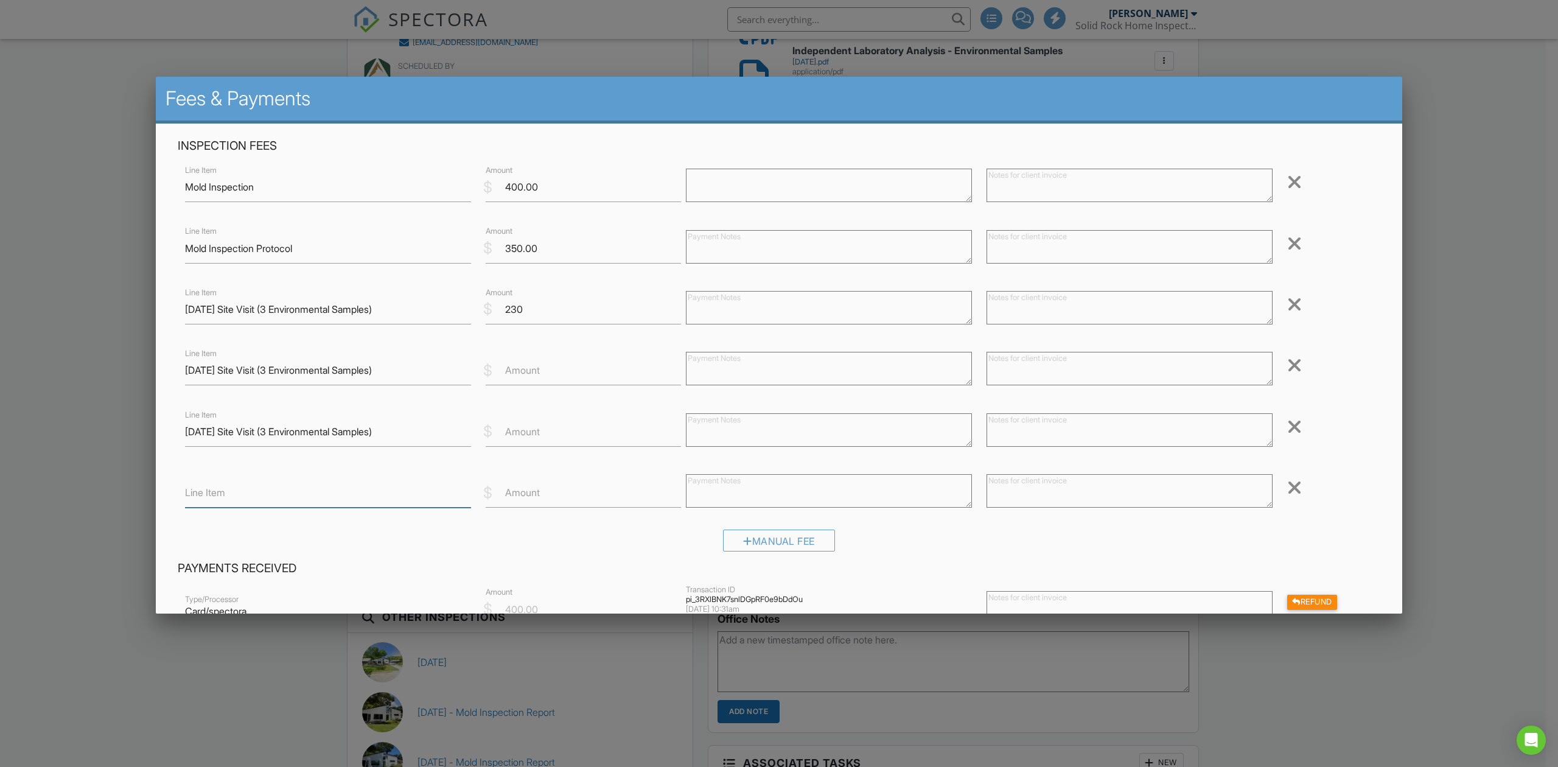
click at [349, 485] on input "Line Item" at bounding box center [328, 493] width 286 height 30
paste input "[DATE] Site Visit (3 Environmental Samples)"
type input "[DATE] Site Visit (3 Environmental Samples)"
click at [768, 541] on div "Manual Fee" at bounding box center [779, 540] width 112 height 22
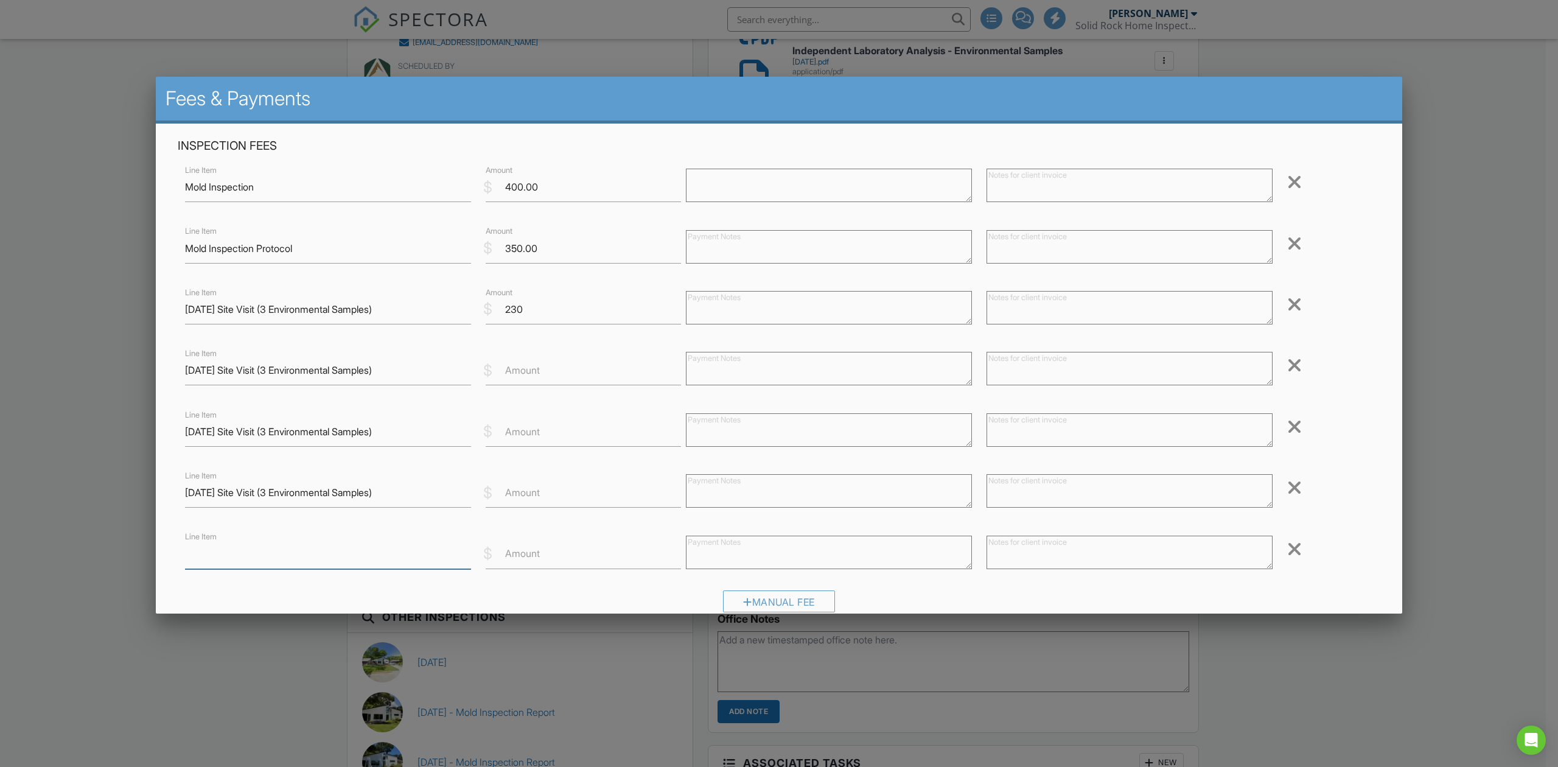
click at [360, 546] on input "Line Item" at bounding box center [328, 554] width 286 height 30
paste input "7/7/25 Site Visit (3 Environmental Samples)"
type input "7/7/25 Site Visit (3 Environmental Samples)"
click at [195, 372] on input "7/7/25 Site Visit (3 Environmental Samples)" at bounding box center [328, 370] width 286 height 30
type input "7/22/25 Site Visit (3 Environmental Samples)"
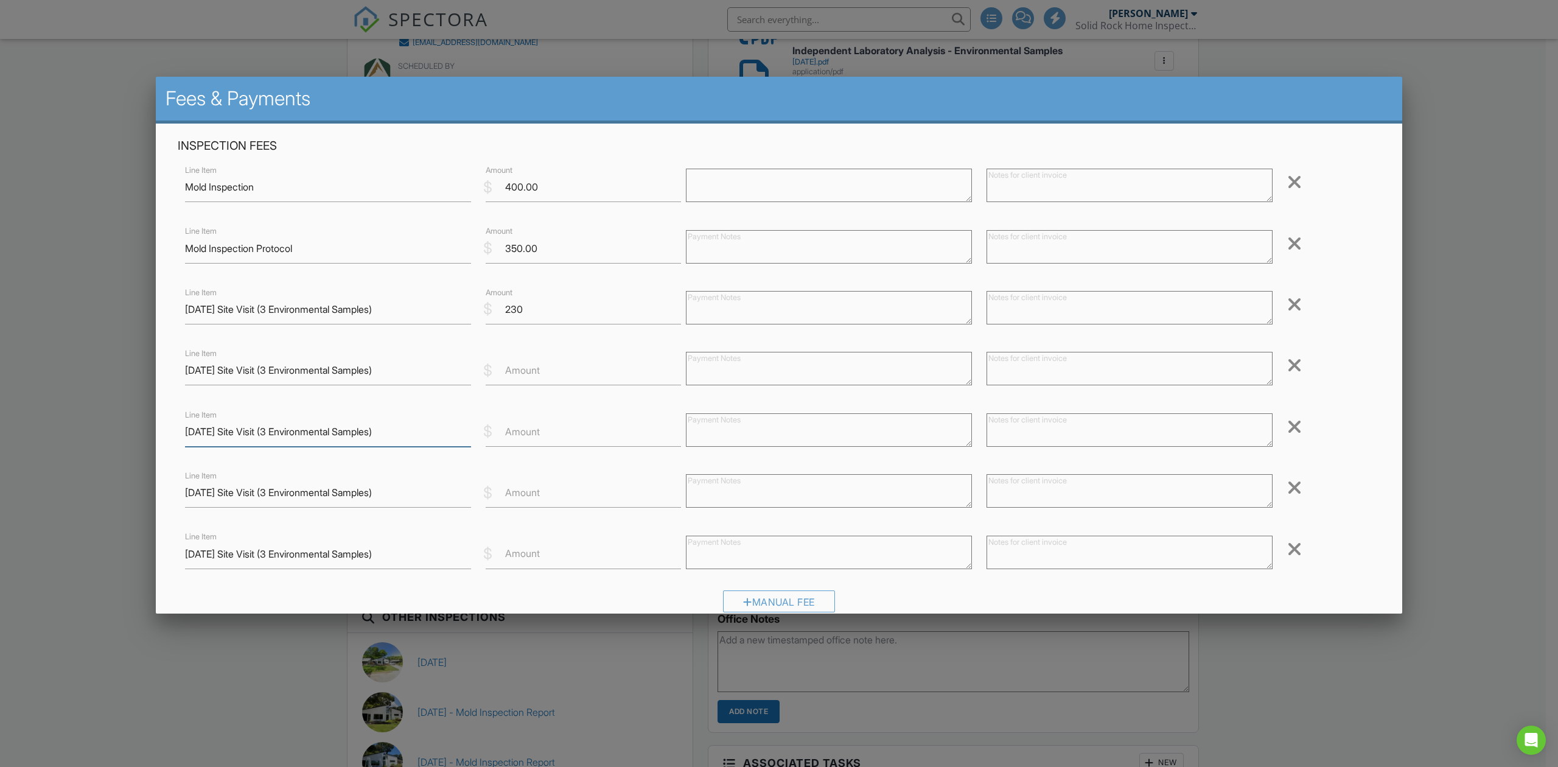
click at [195, 431] on input "7/7/25 Site Visit (3 Environmental Samples)" at bounding box center [328, 432] width 286 height 30
click at [273, 433] on input "7/31/25 Site Visit (3 Environmental Samples)" at bounding box center [328, 432] width 286 height 30
type input "7/31/25 Site Visit (1 Environmental Sample)"
click at [200, 497] on input "7/7/25 Site Visit (3 Environmental Samples)" at bounding box center [328, 493] width 286 height 30
type input "8/19/25 Site Visit (2 Environmental Samples)"
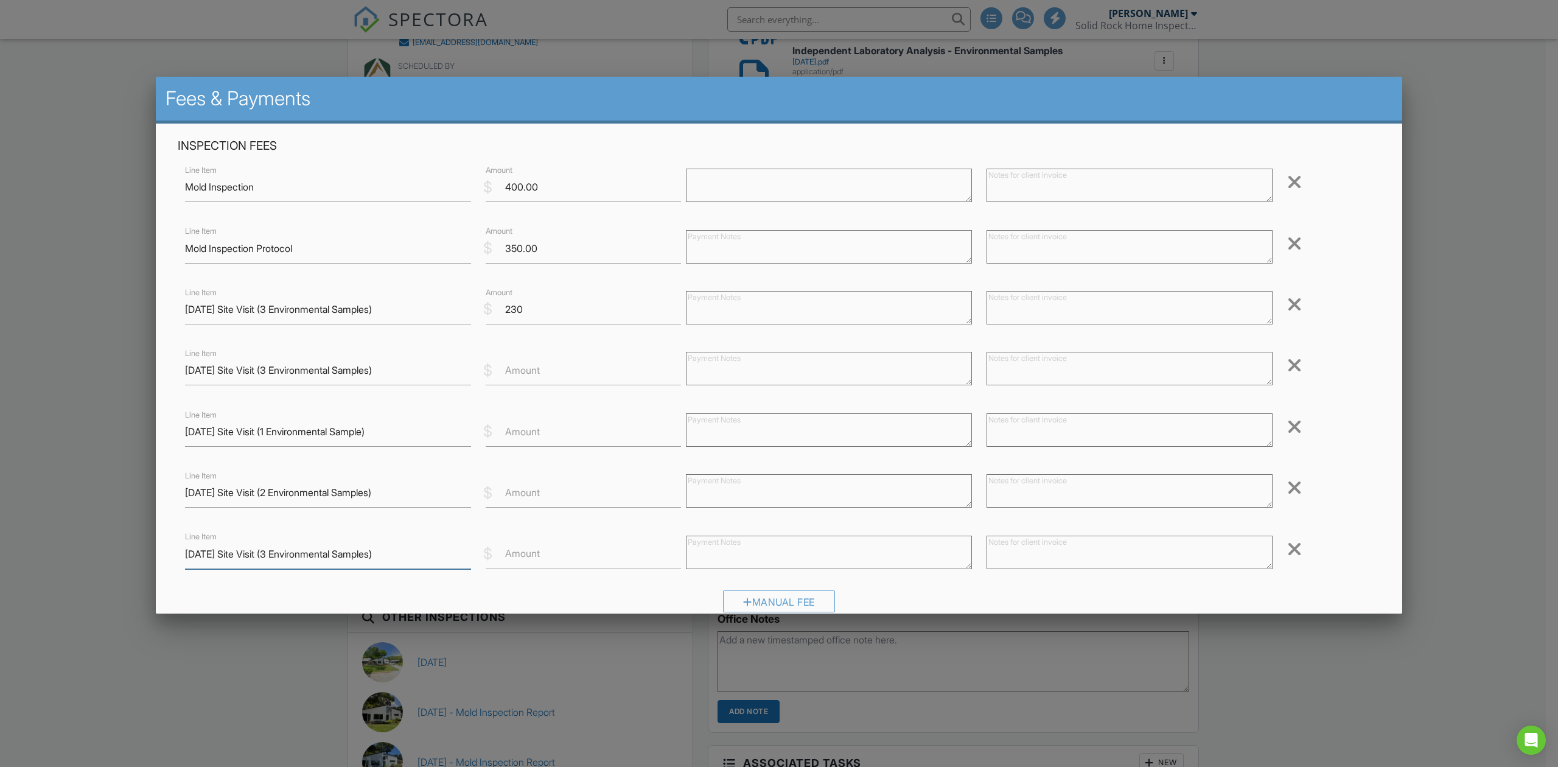
click at [188, 558] on input "7/7/25 Site Visit (3 Environmental Samples)" at bounding box center [328, 554] width 286 height 30
type input "8/26/25 Site Visit (4 Environmental Samples)"
click at [496, 371] on input "Amount" at bounding box center [583, 370] width 195 height 30
type input "230"
click at [520, 431] on label "Amount" at bounding box center [522, 431] width 35 height 13
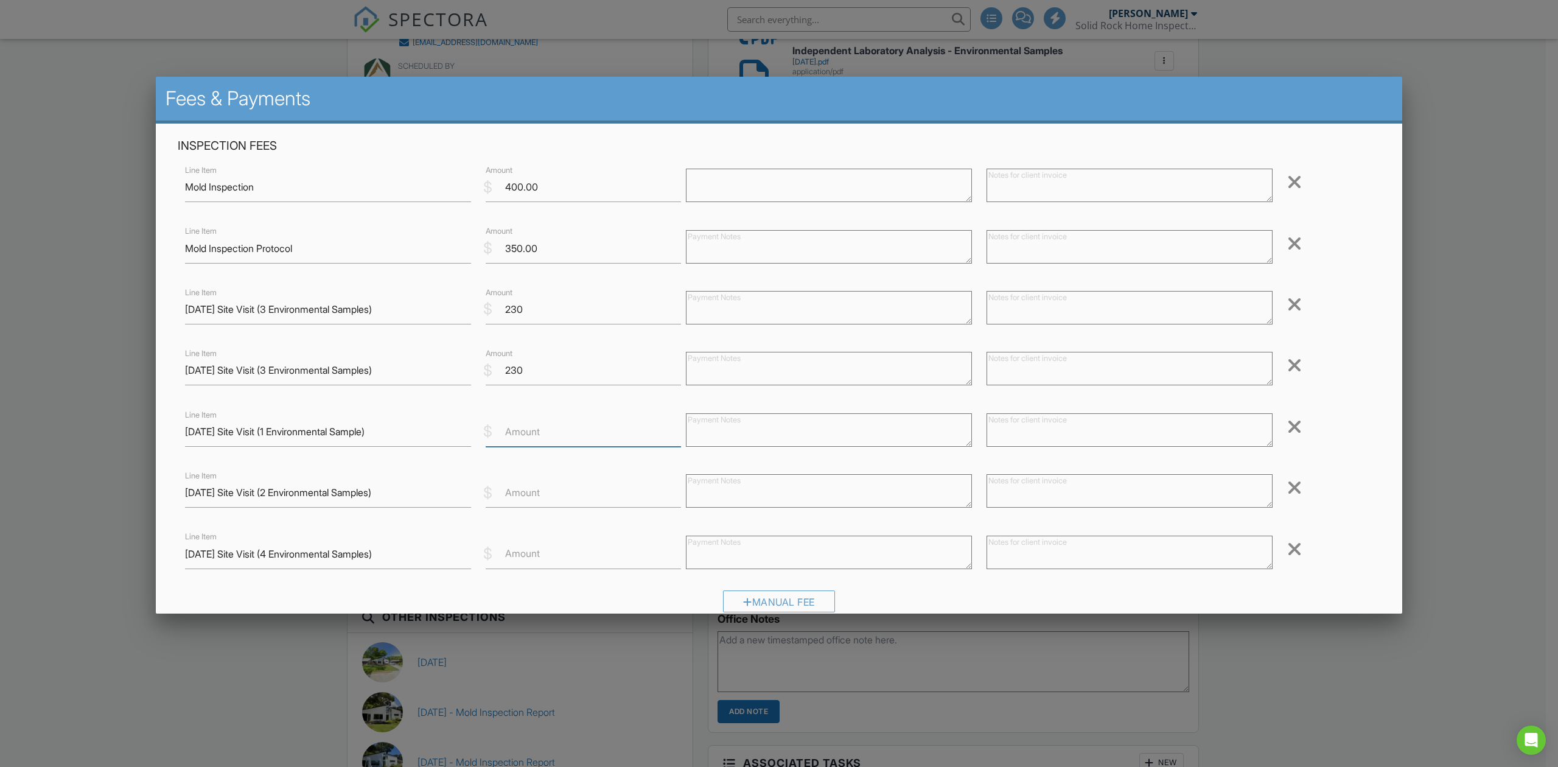
click at [520, 431] on input "Amount" at bounding box center [583, 432] width 195 height 30
type input "110"
click at [520, 495] on label "Amount" at bounding box center [522, 492] width 35 height 13
click at [520, 495] on input "Amount" at bounding box center [583, 493] width 195 height 30
type input "170"
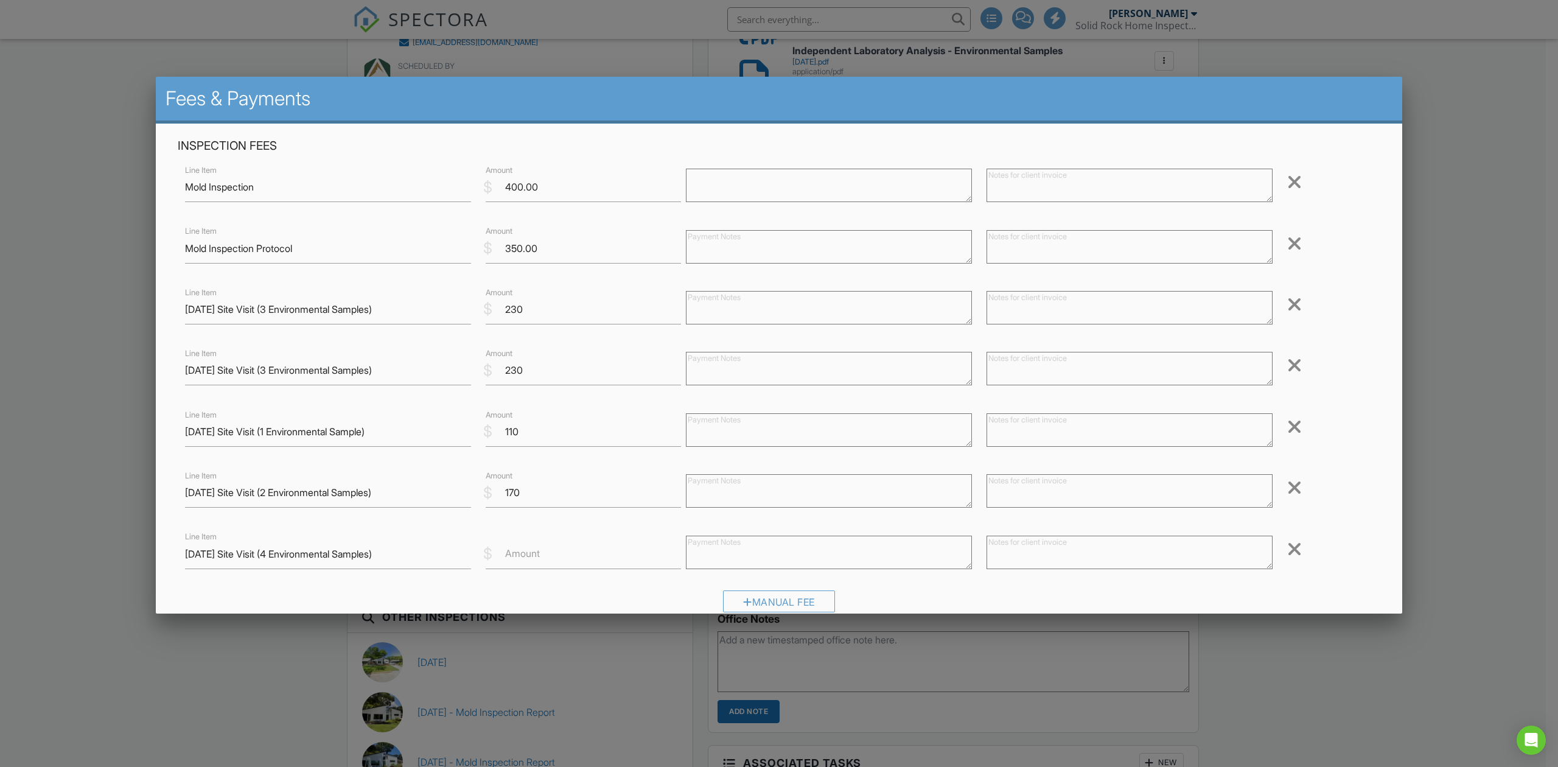
click at [526, 553] on label "Amount" at bounding box center [522, 552] width 35 height 13
click at [526, 553] on input "Amount" at bounding box center [583, 554] width 195 height 30
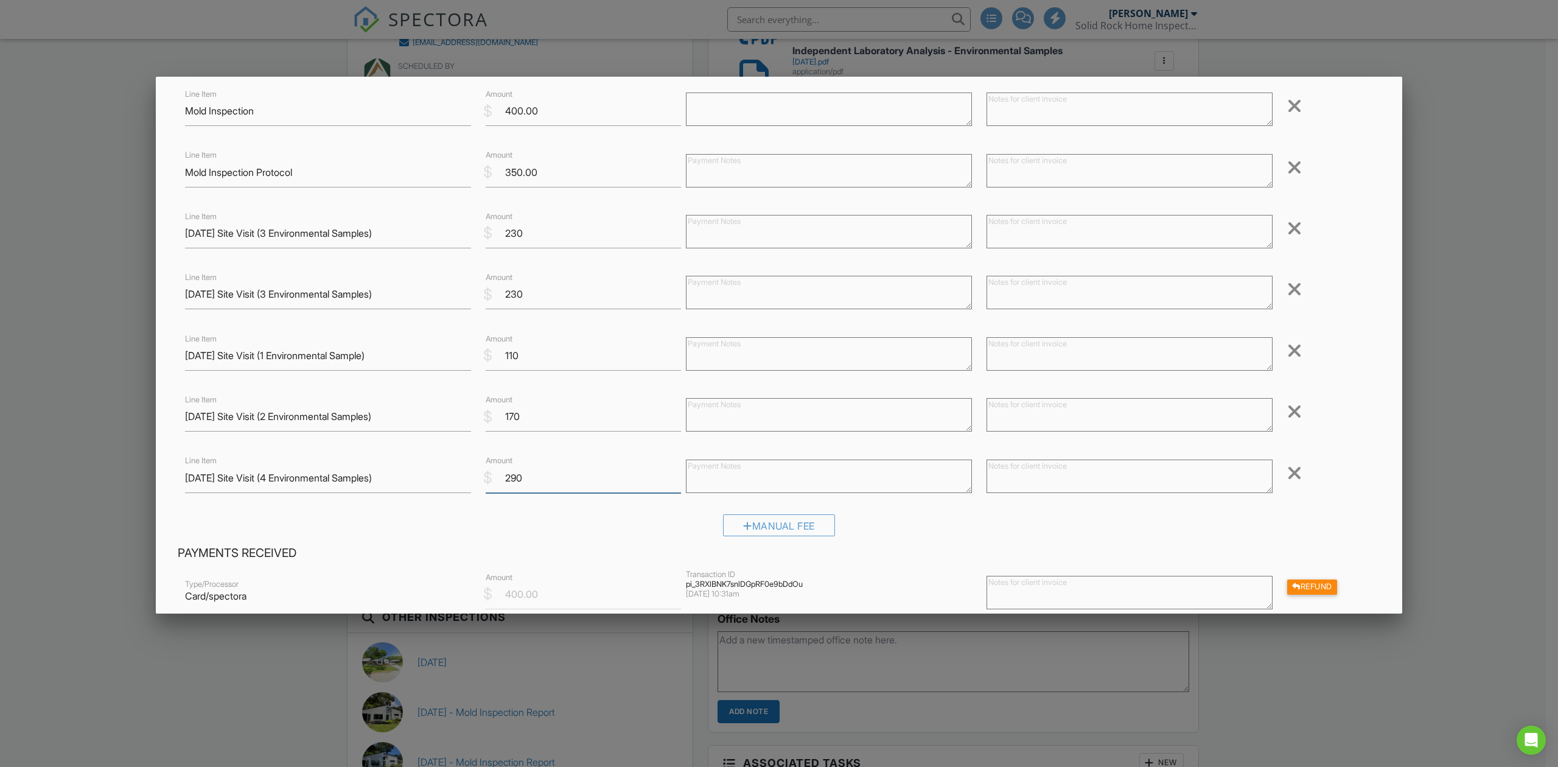
scroll to position [324, 0]
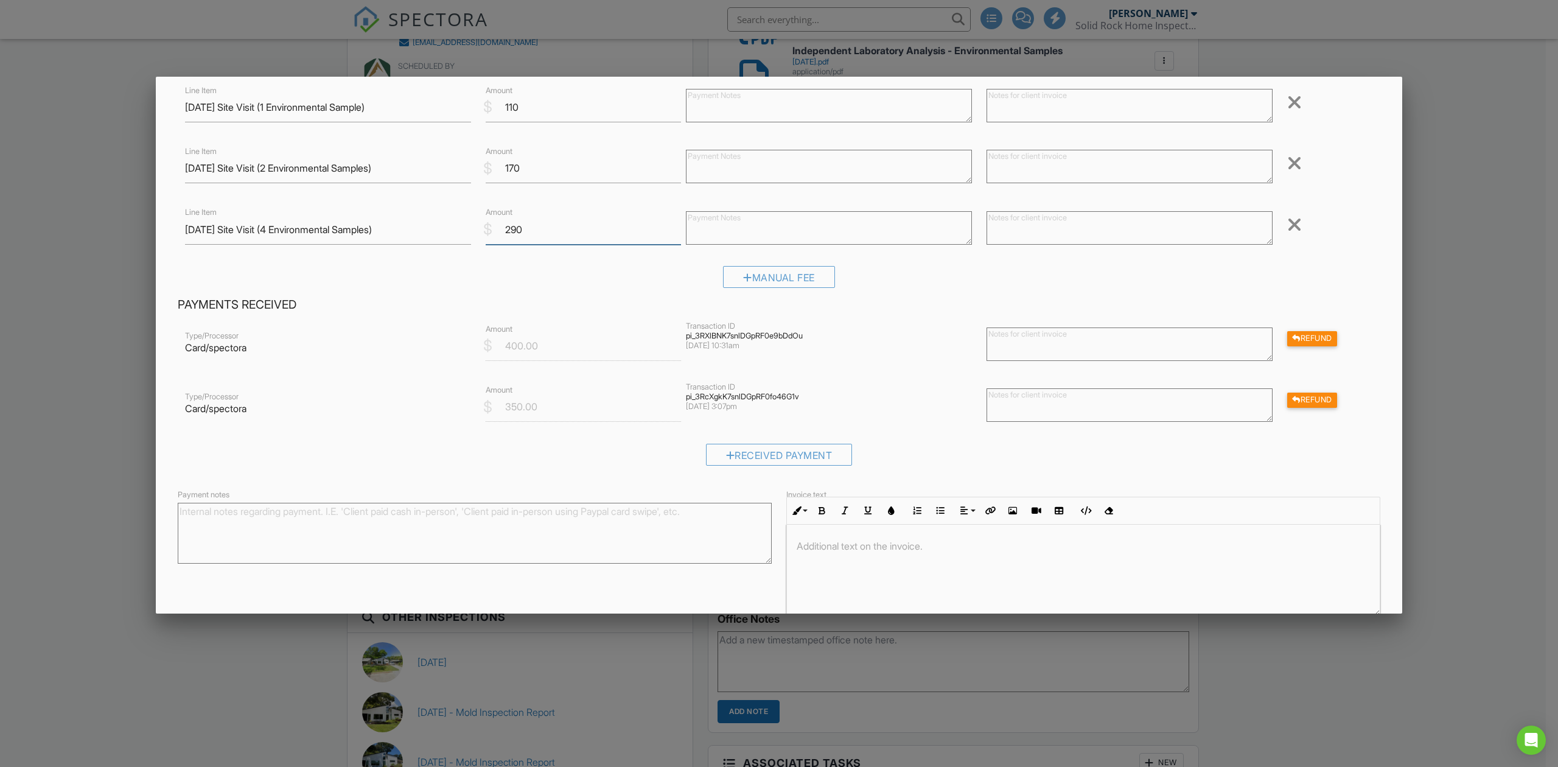
type input "290"
click at [419, 460] on div "Received Payment" at bounding box center [779, 459] width 1202 height 31
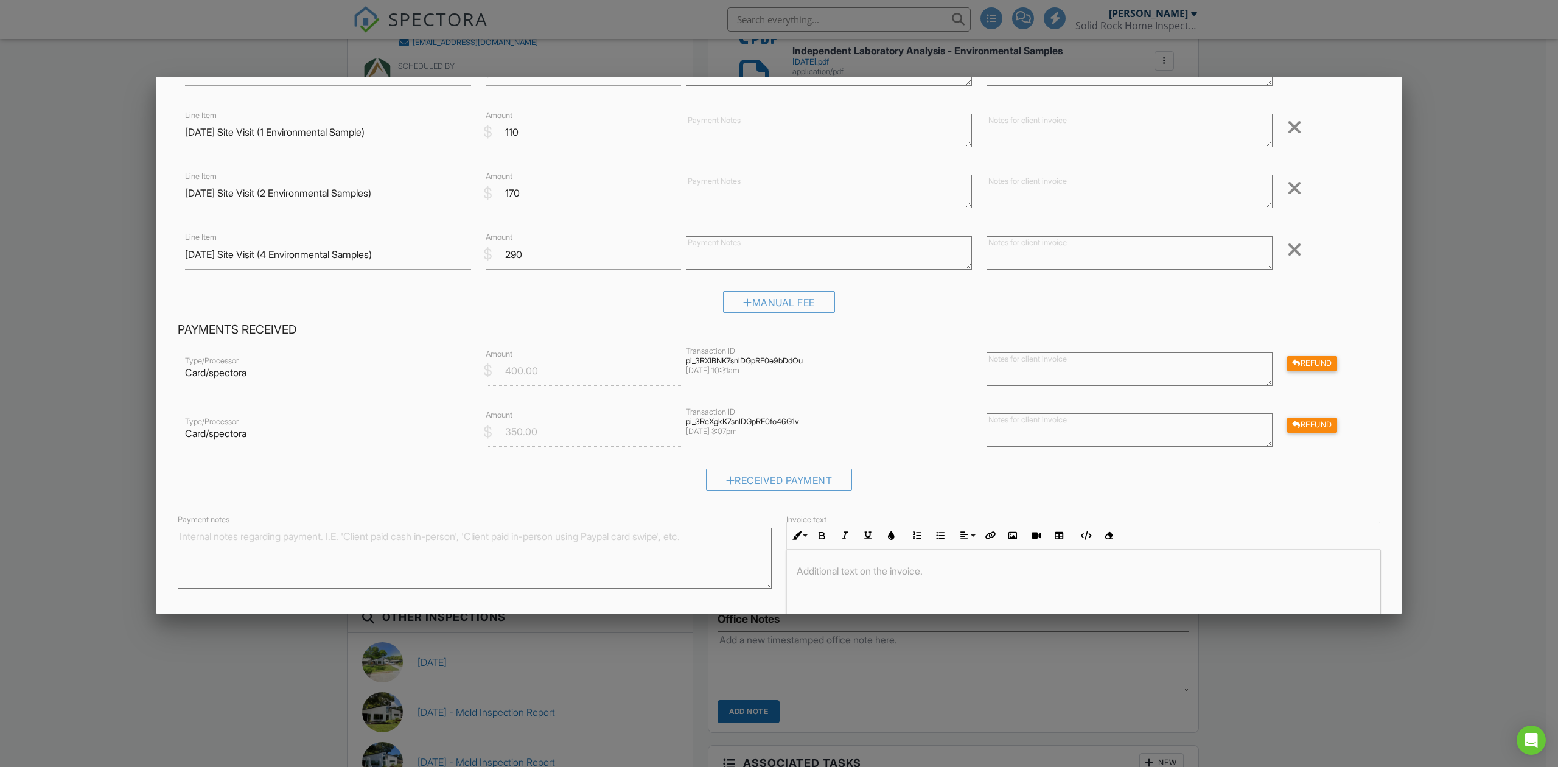
scroll to position [389, 0]
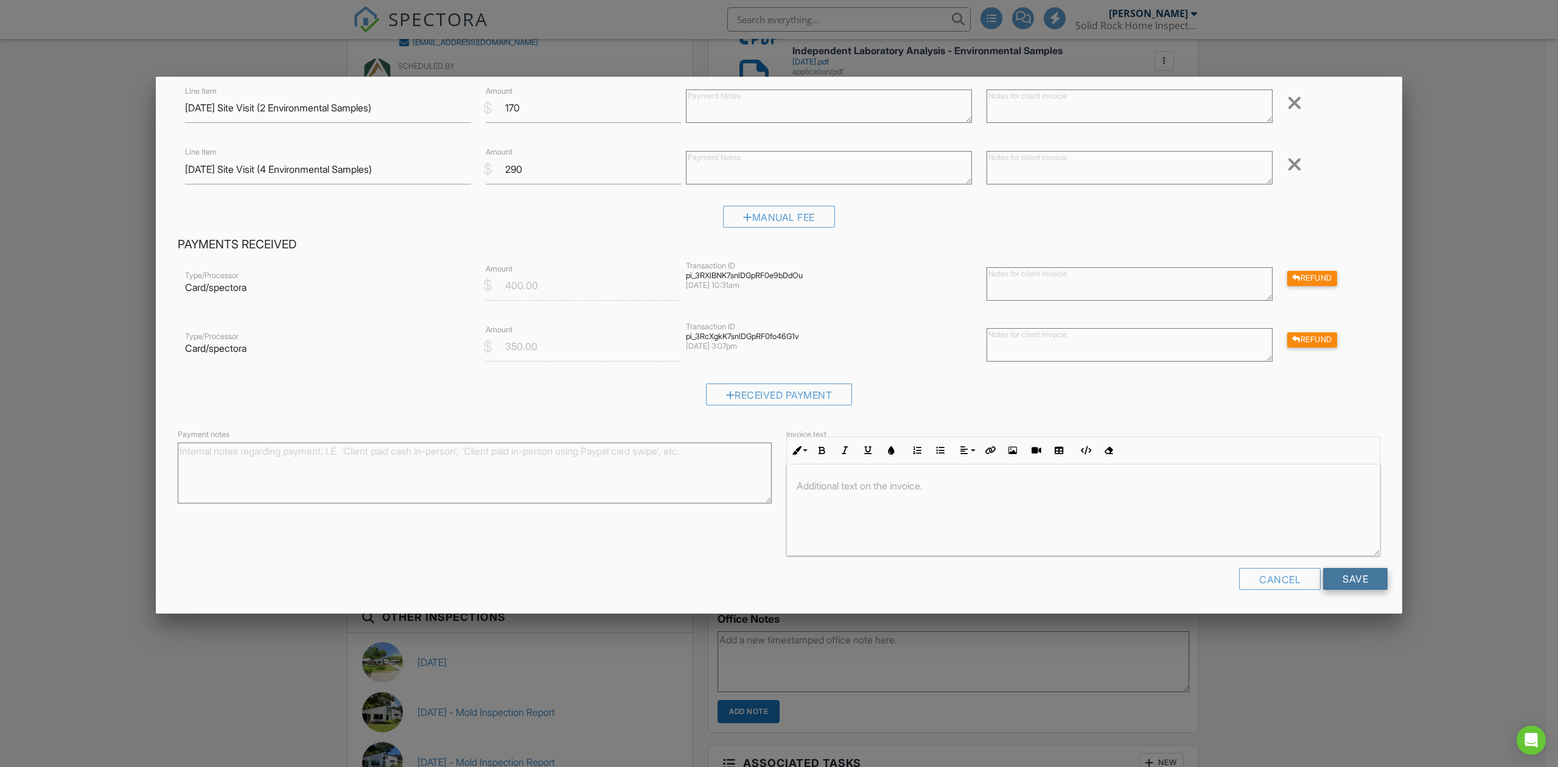
click at [1346, 575] on input "Save" at bounding box center [1355, 579] width 64 height 22
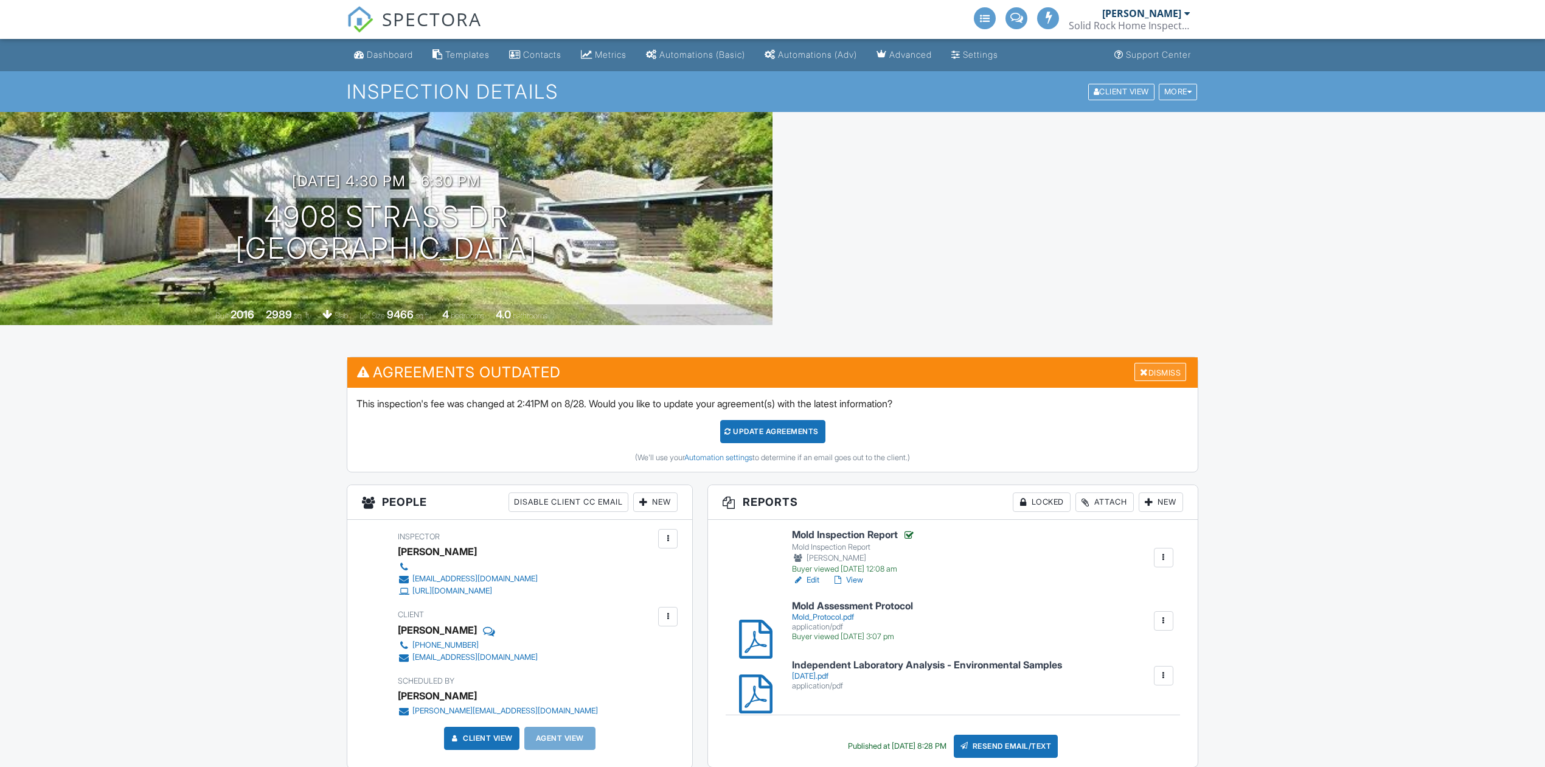
click at [1164, 375] on div "Dismiss" at bounding box center [1161, 372] width 52 height 19
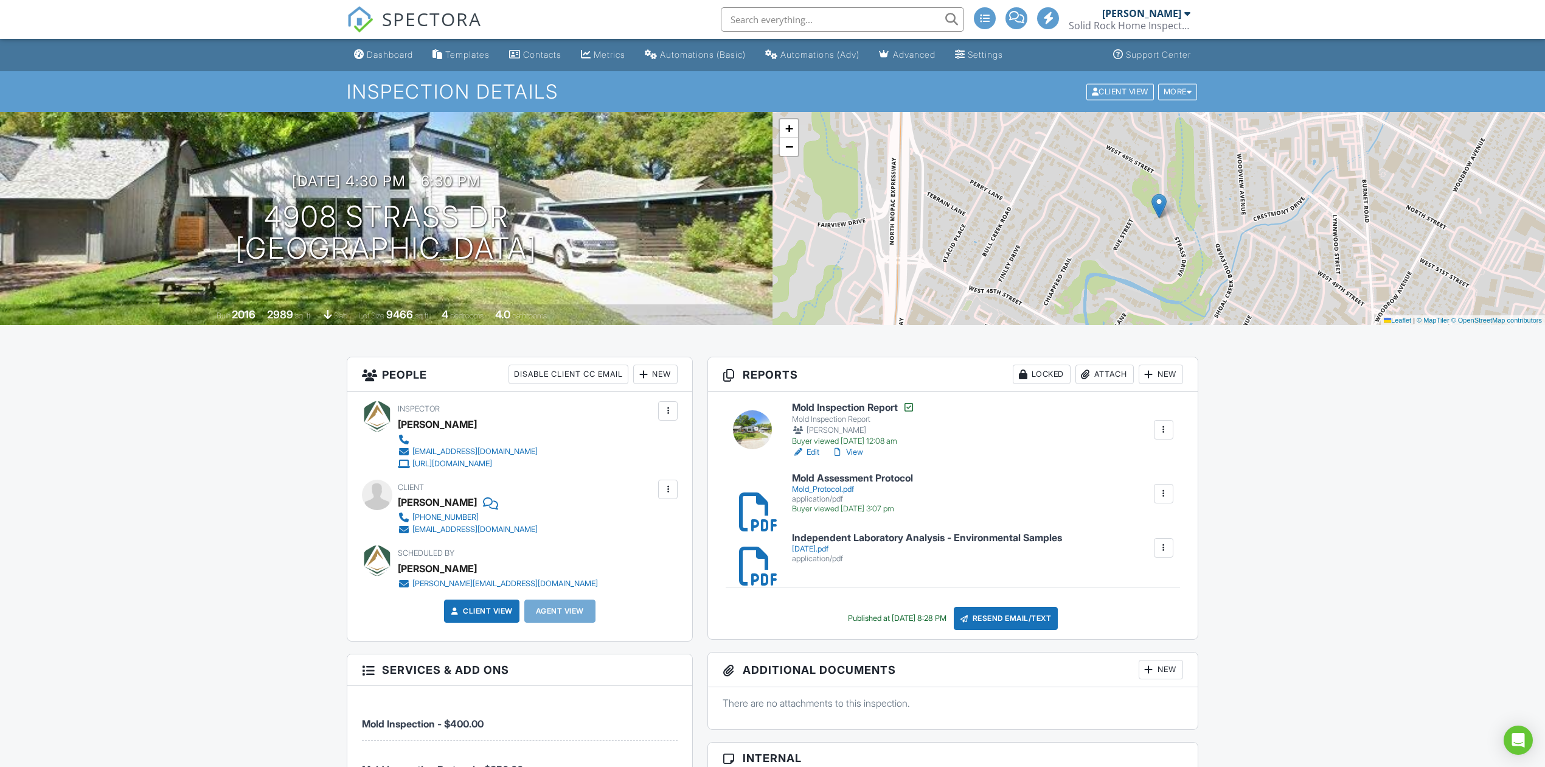
click at [413, 16] on span "SPECTORA" at bounding box center [432, 19] width 100 height 26
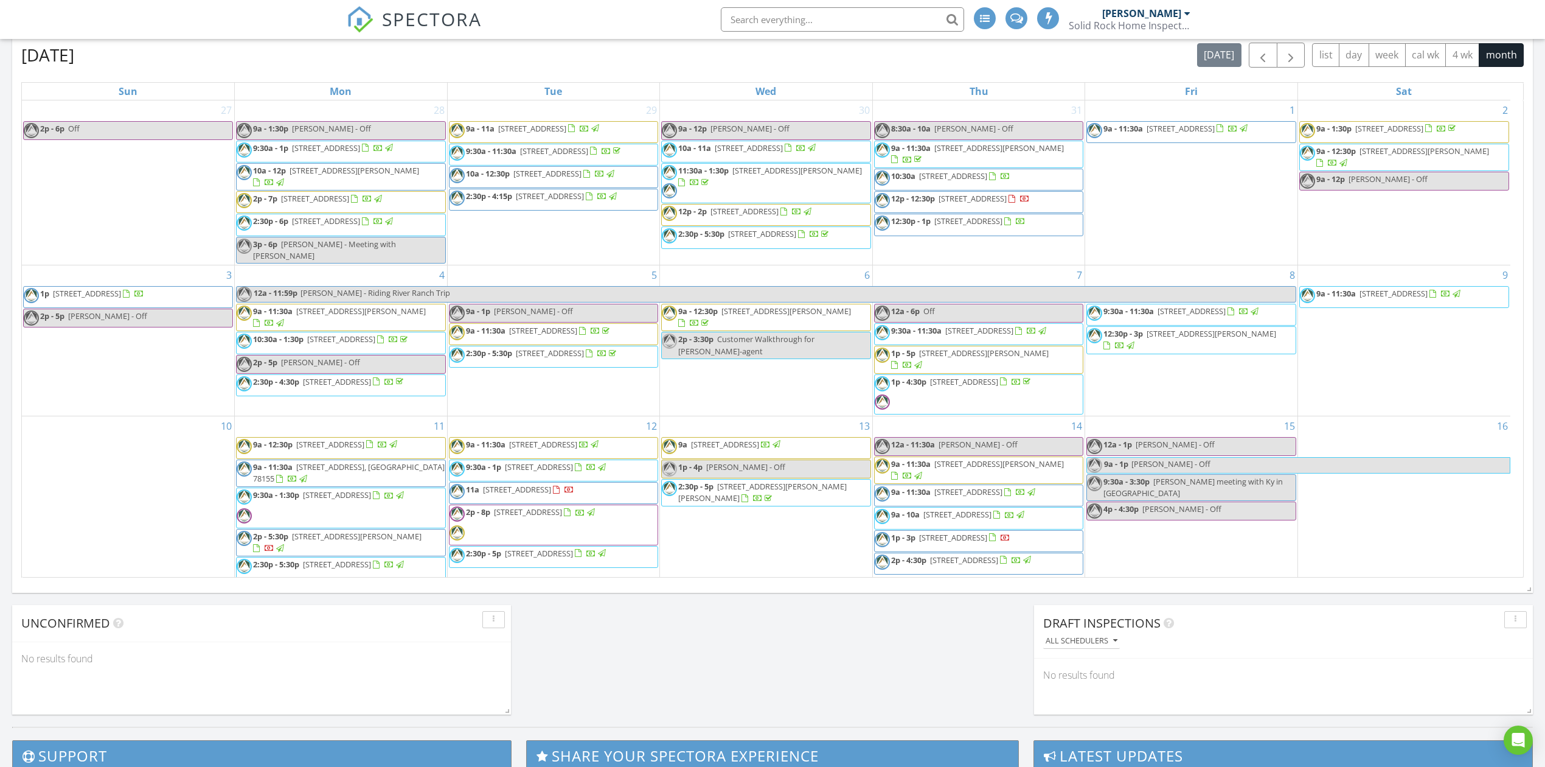
scroll to position [405, 0]
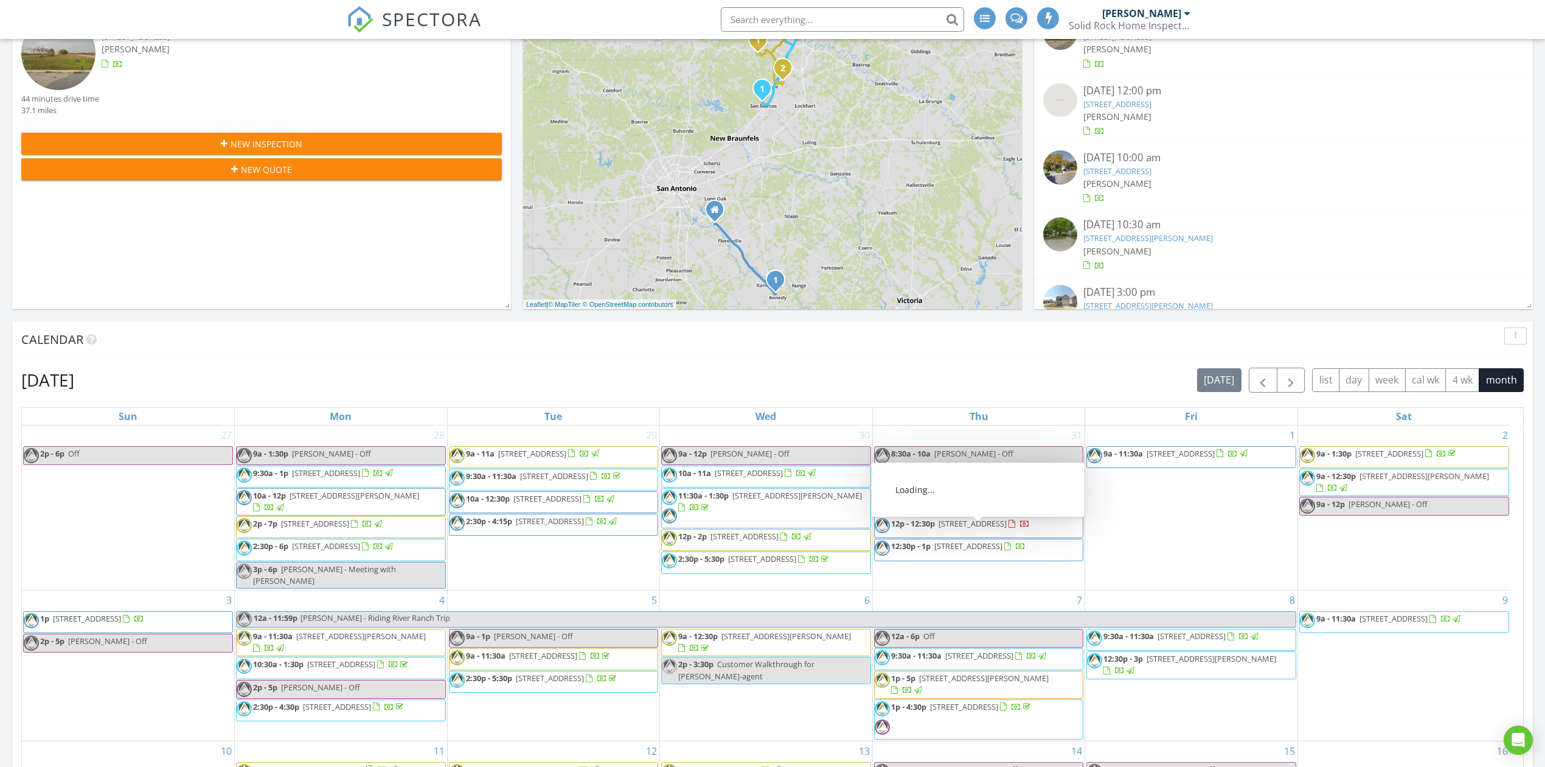
click at [1001, 526] on span "[STREET_ADDRESS]" at bounding box center [973, 523] width 68 height 11
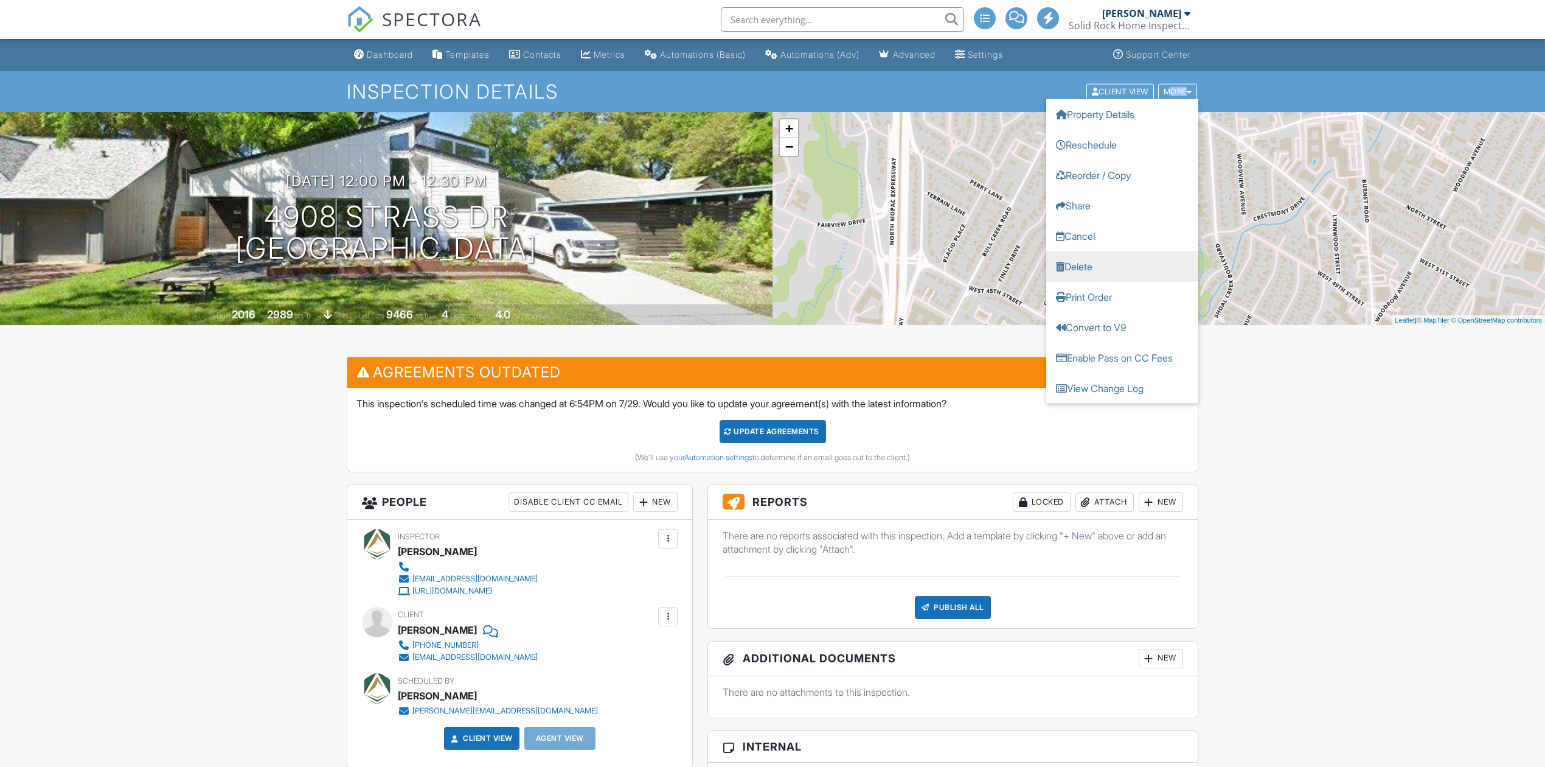
click at [1076, 268] on link "Delete" at bounding box center [1122, 266] width 152 height 30
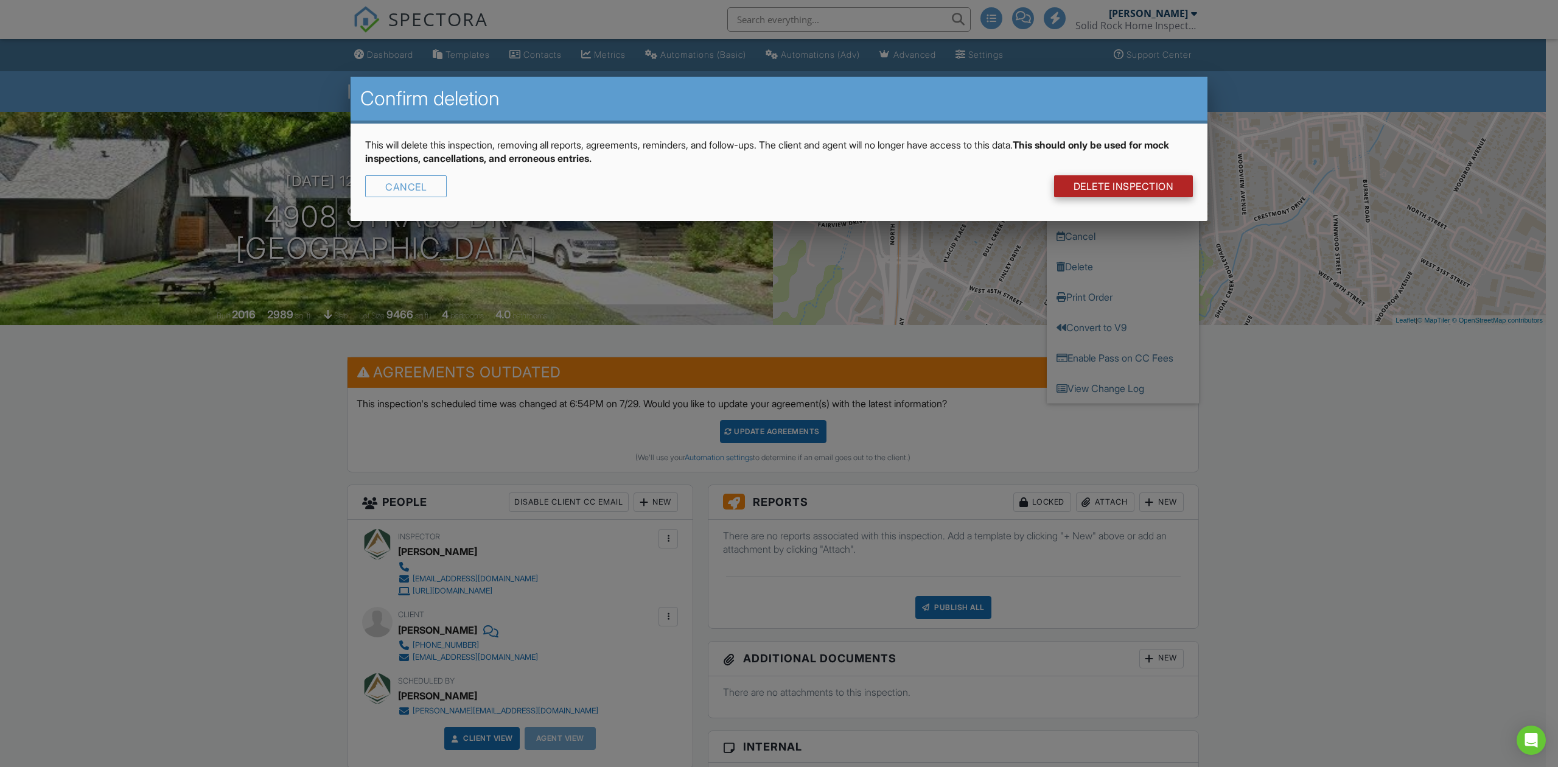
click at [1096, 183] on link "DELETE Inspection" at bounding box center [1123, 186] width 139 height 22
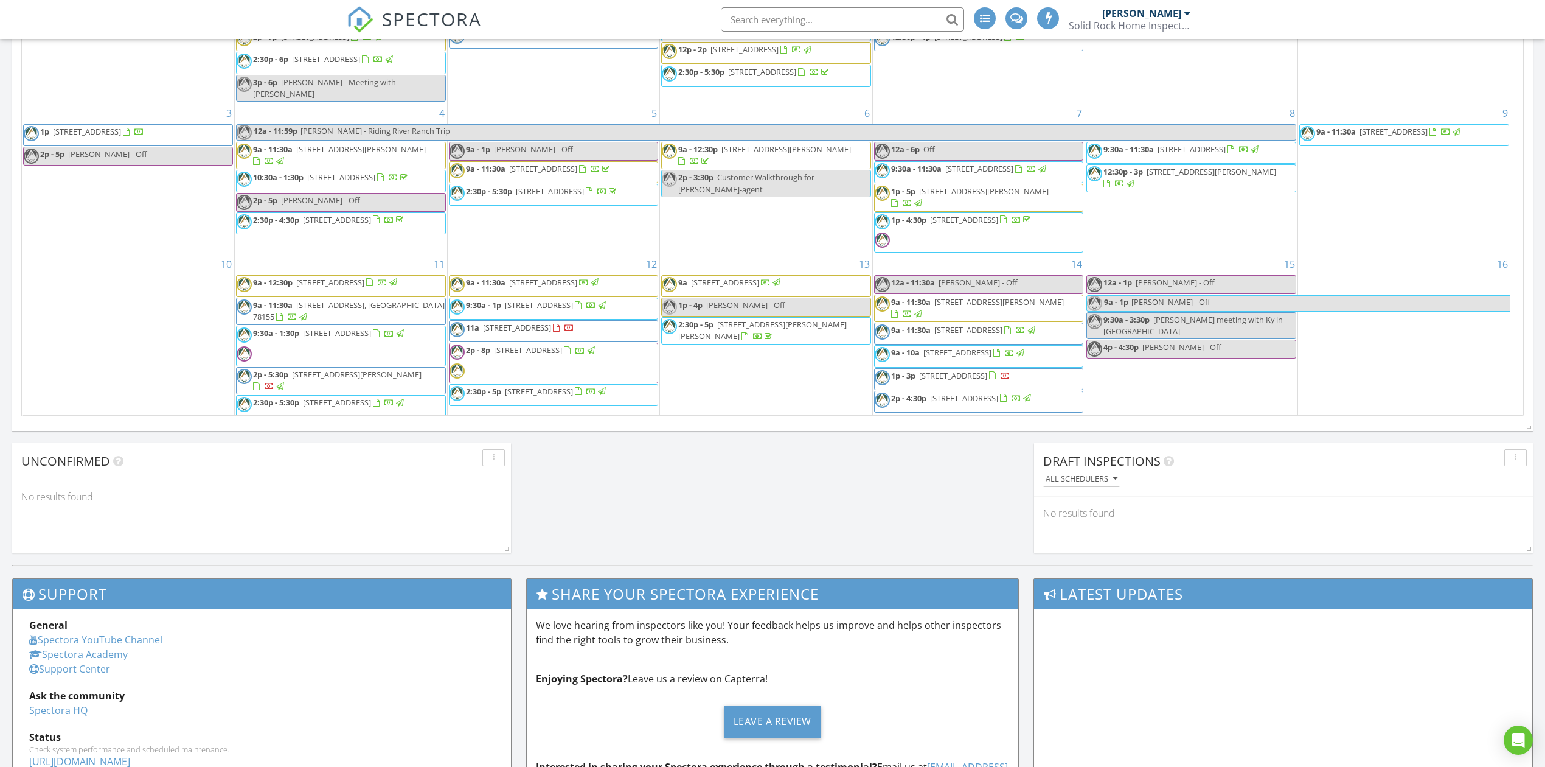
scroll to position [487, 0]
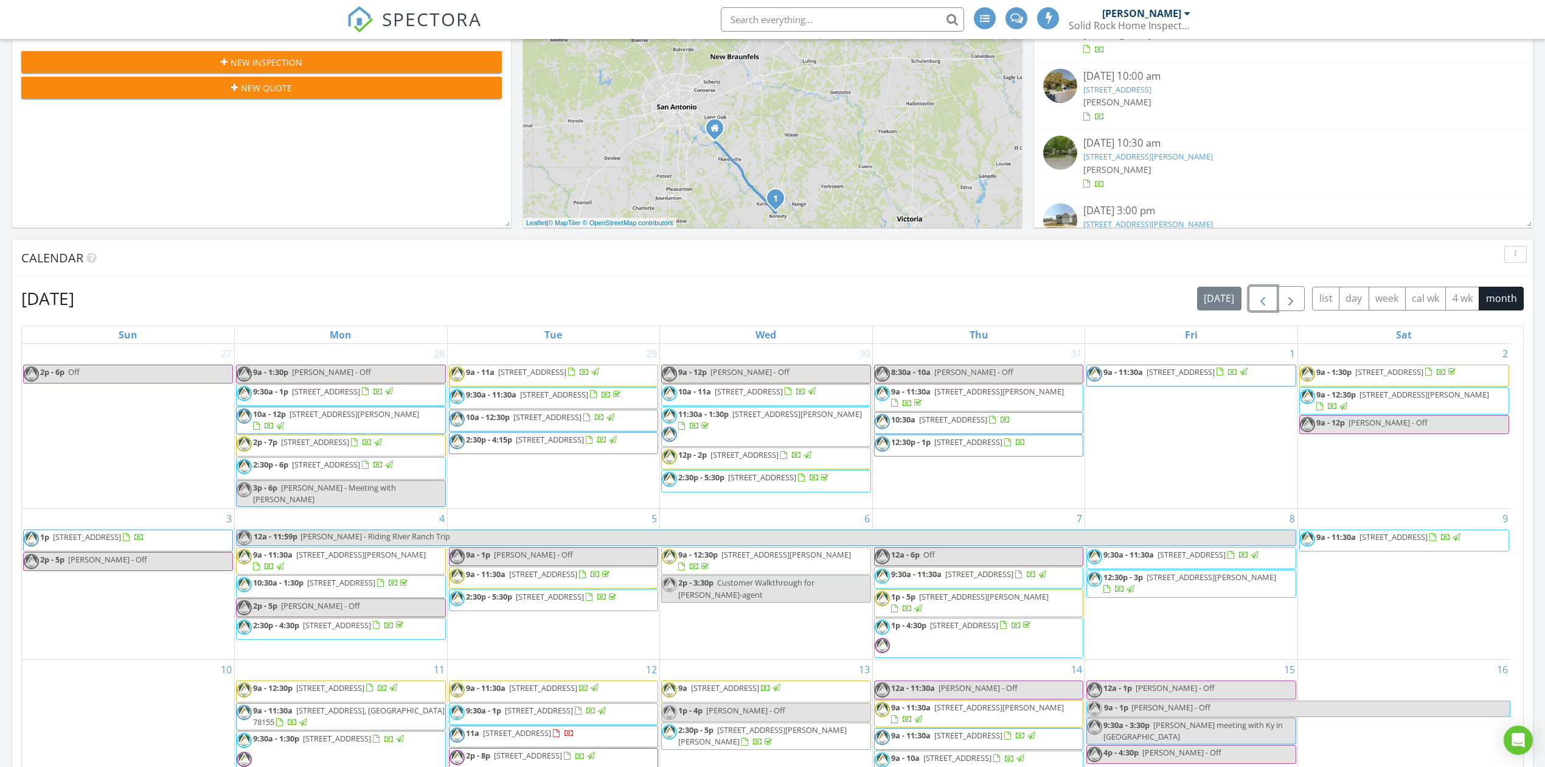
click at [1252, 303] on button "button" at bounding box center [1263, 298] width 29 height 25
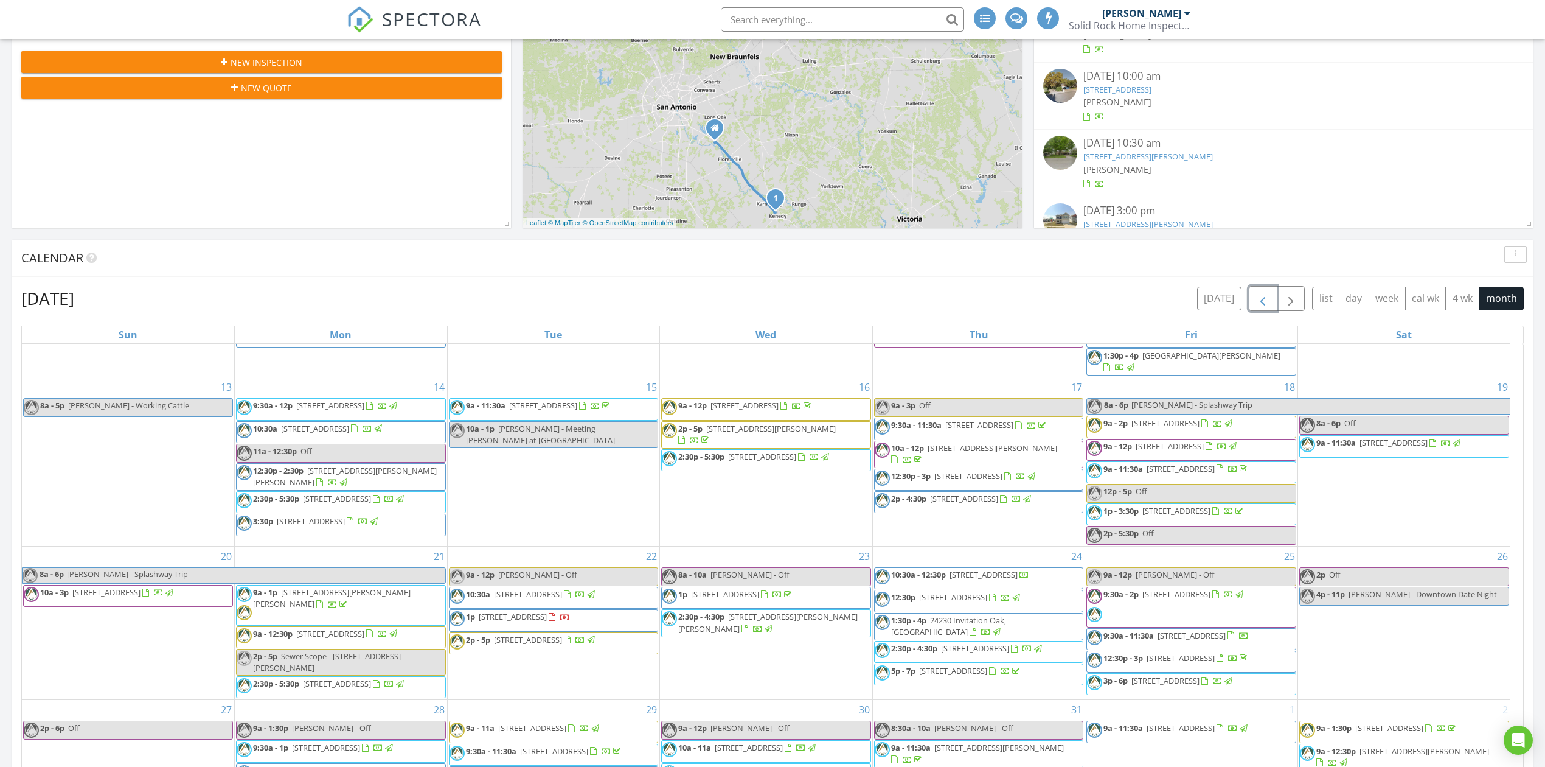
scroll to position [144, 0]
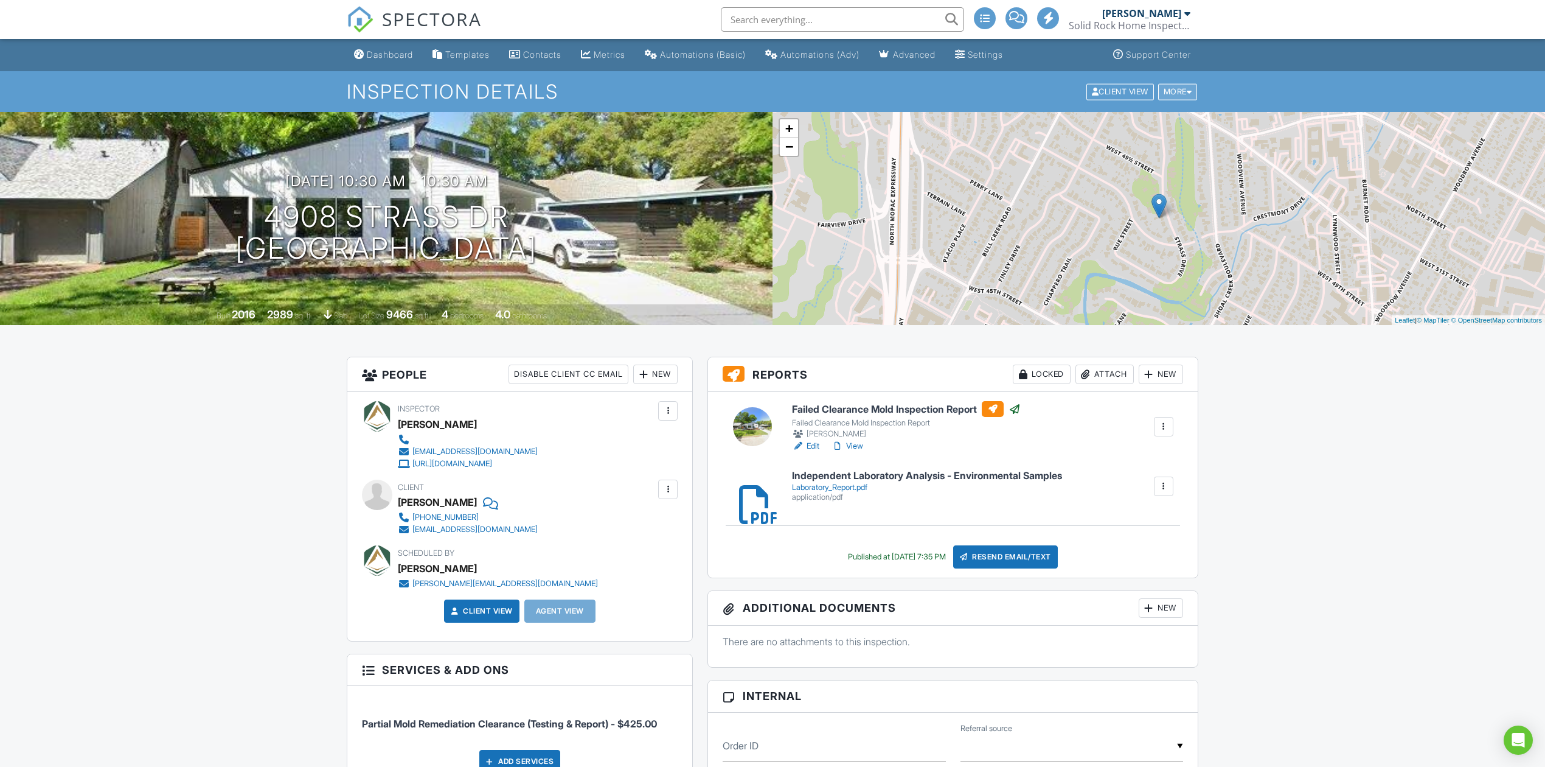
click at [1164, 91] on div "More" at bounding box center [1178, 91] width 40 height 16
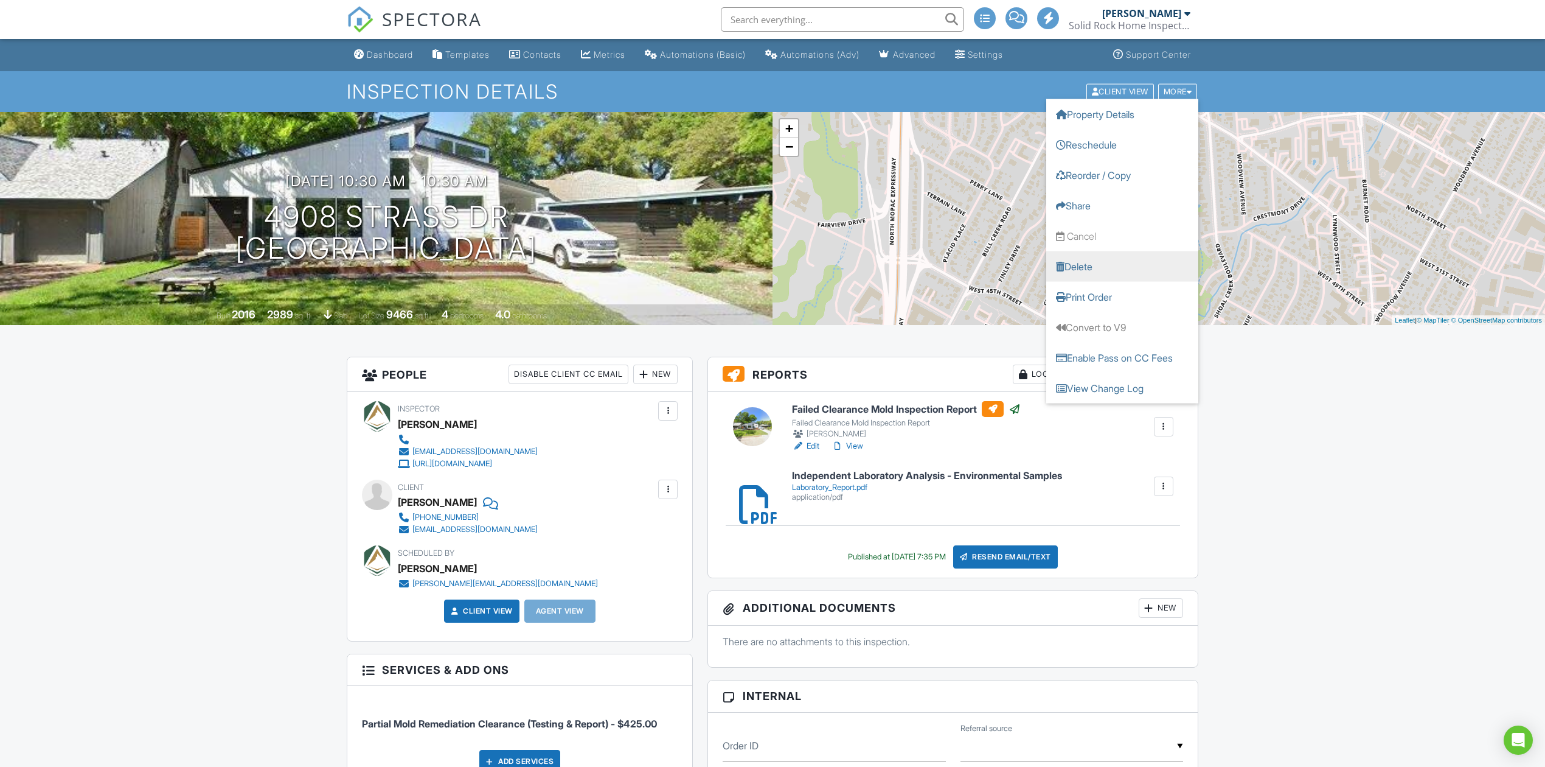
click at [1093, 275] on link "Delete" at bounding box center [1122, 266] width 152 height 30
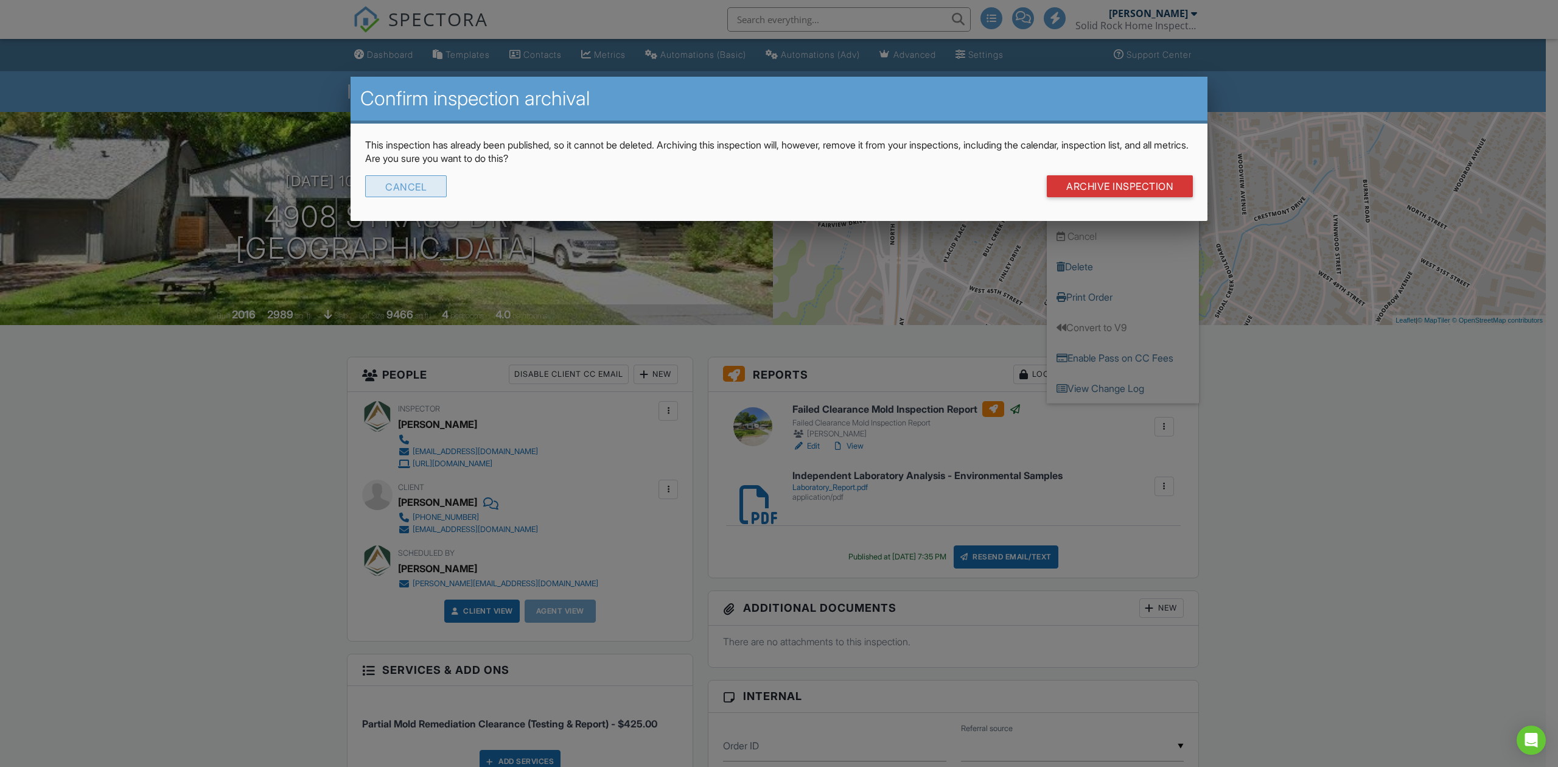
click at [409, 188] on div "Cancel" at bounding box center [406, 186] width 82 height 22
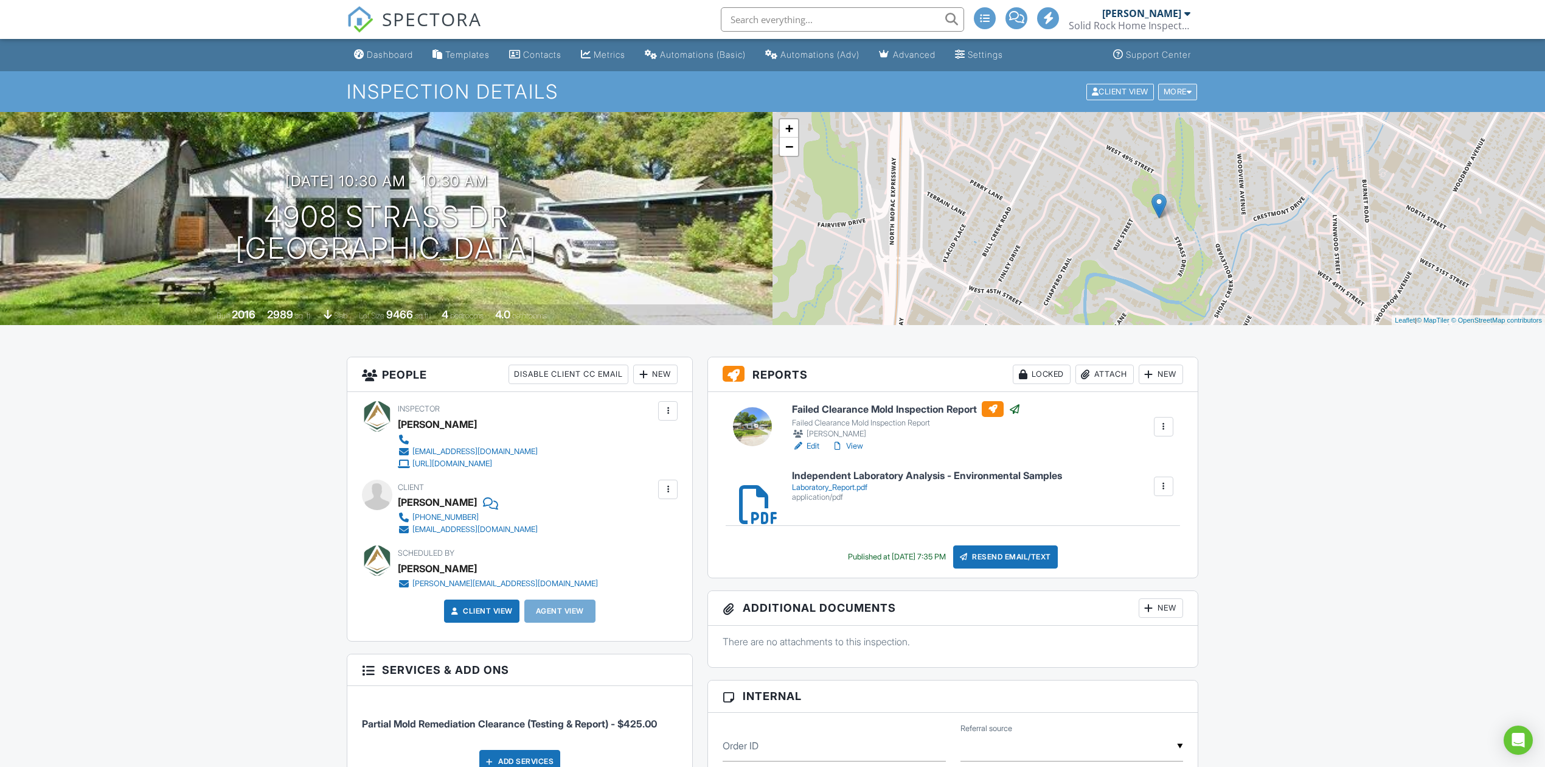
click at [1183, 96] on div "More" at bounding box center [1178, 91] width 40 height 16
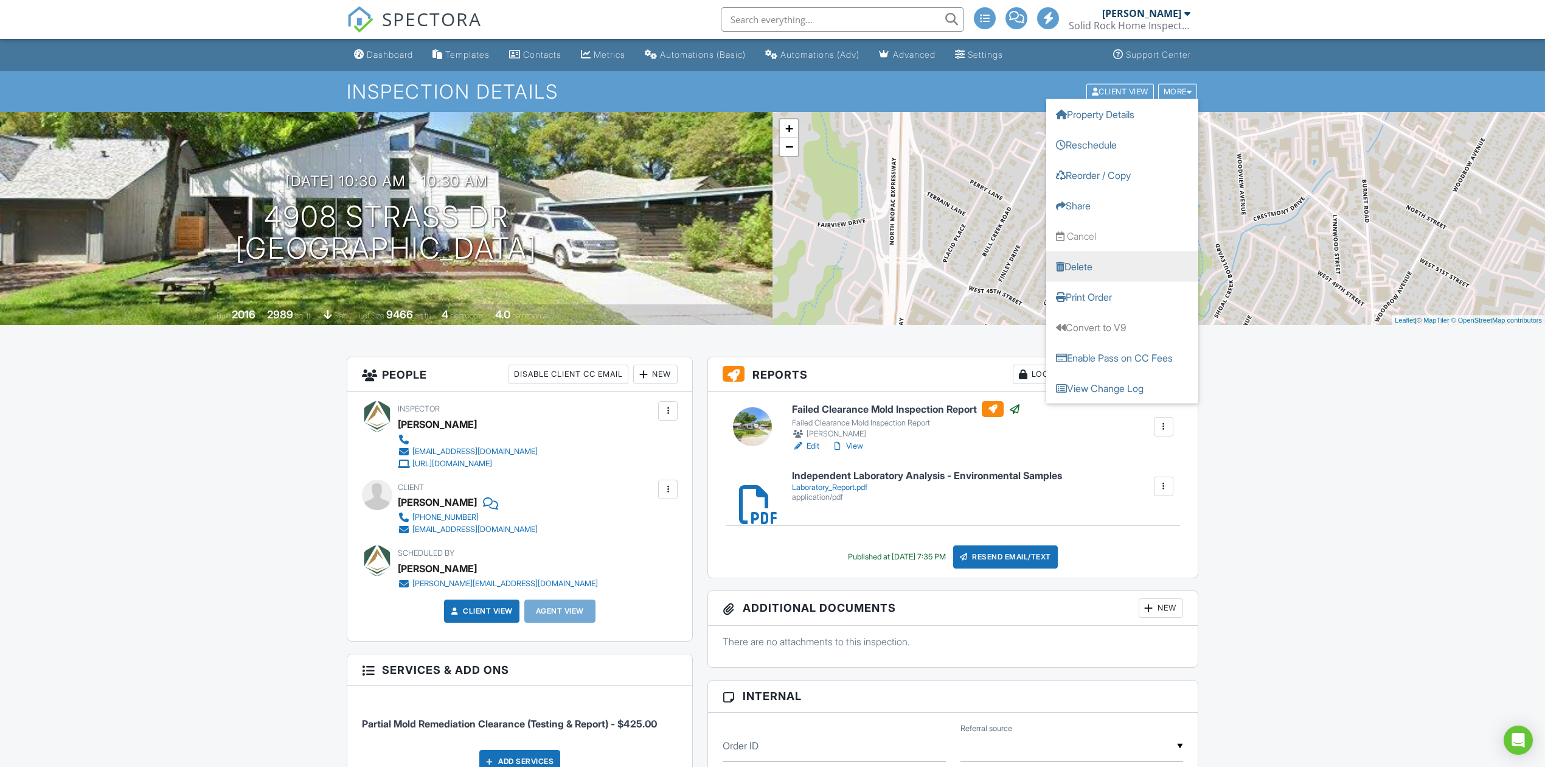
click at [1093, 276] on link "Delete" at bounding box center [1122, 266] width 152 height 30
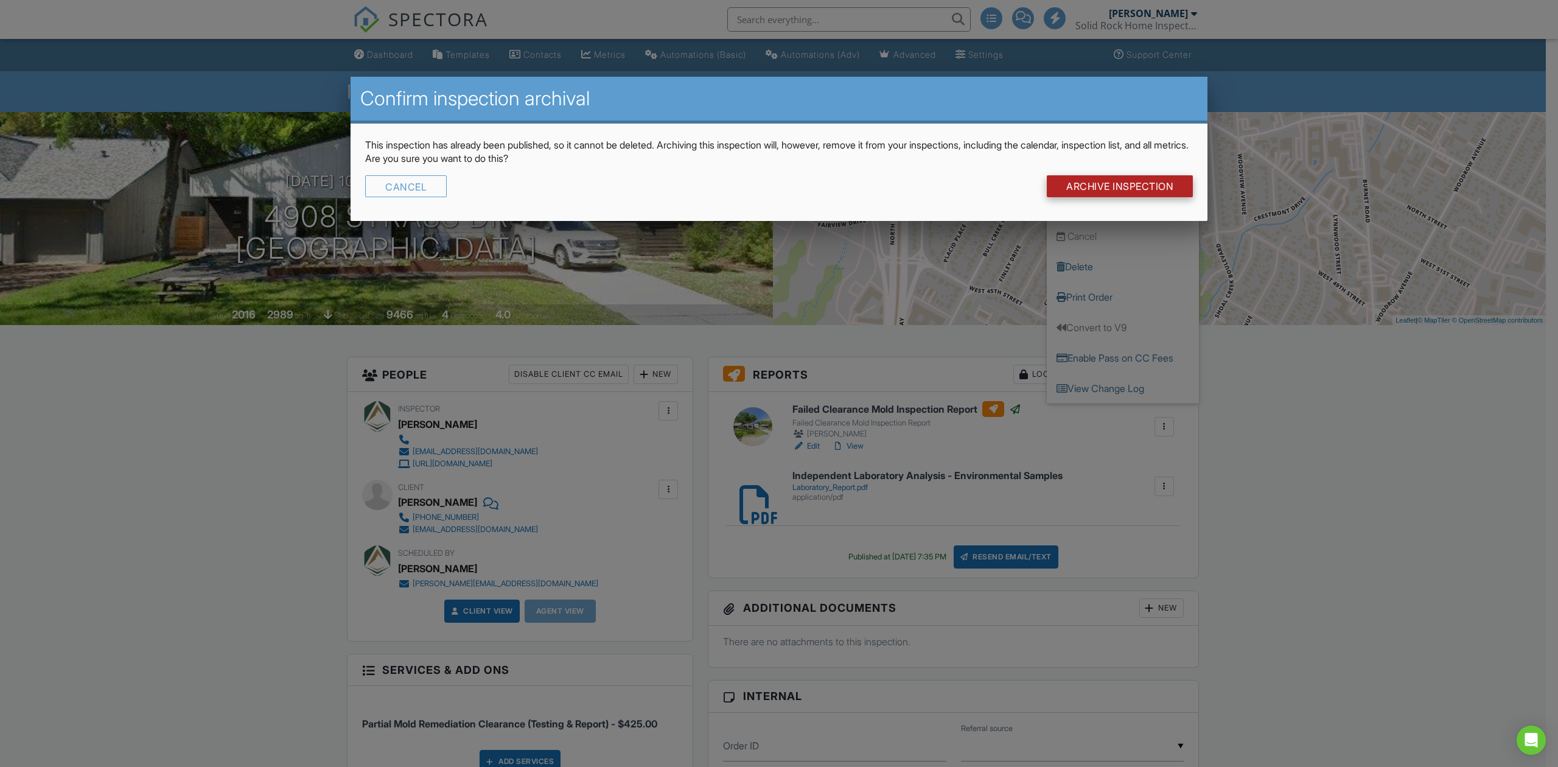
click at [1095, 195] on input "Archive Inspection" at bounding box center [1119, 186] width 146 height 22
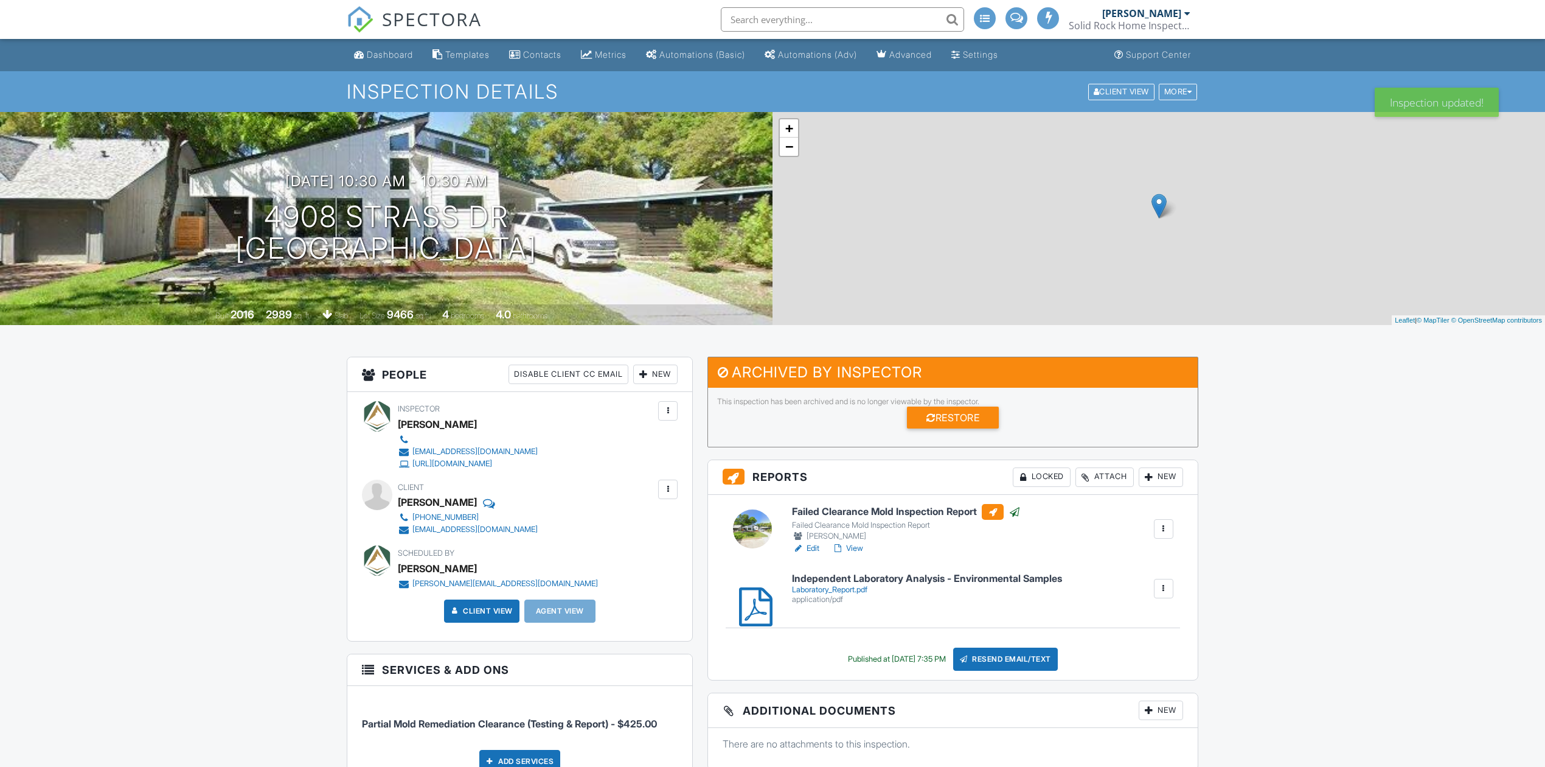
click at [415, 19] on span "SPECTORA" at bounding box center [432, 19] width 100 height 26
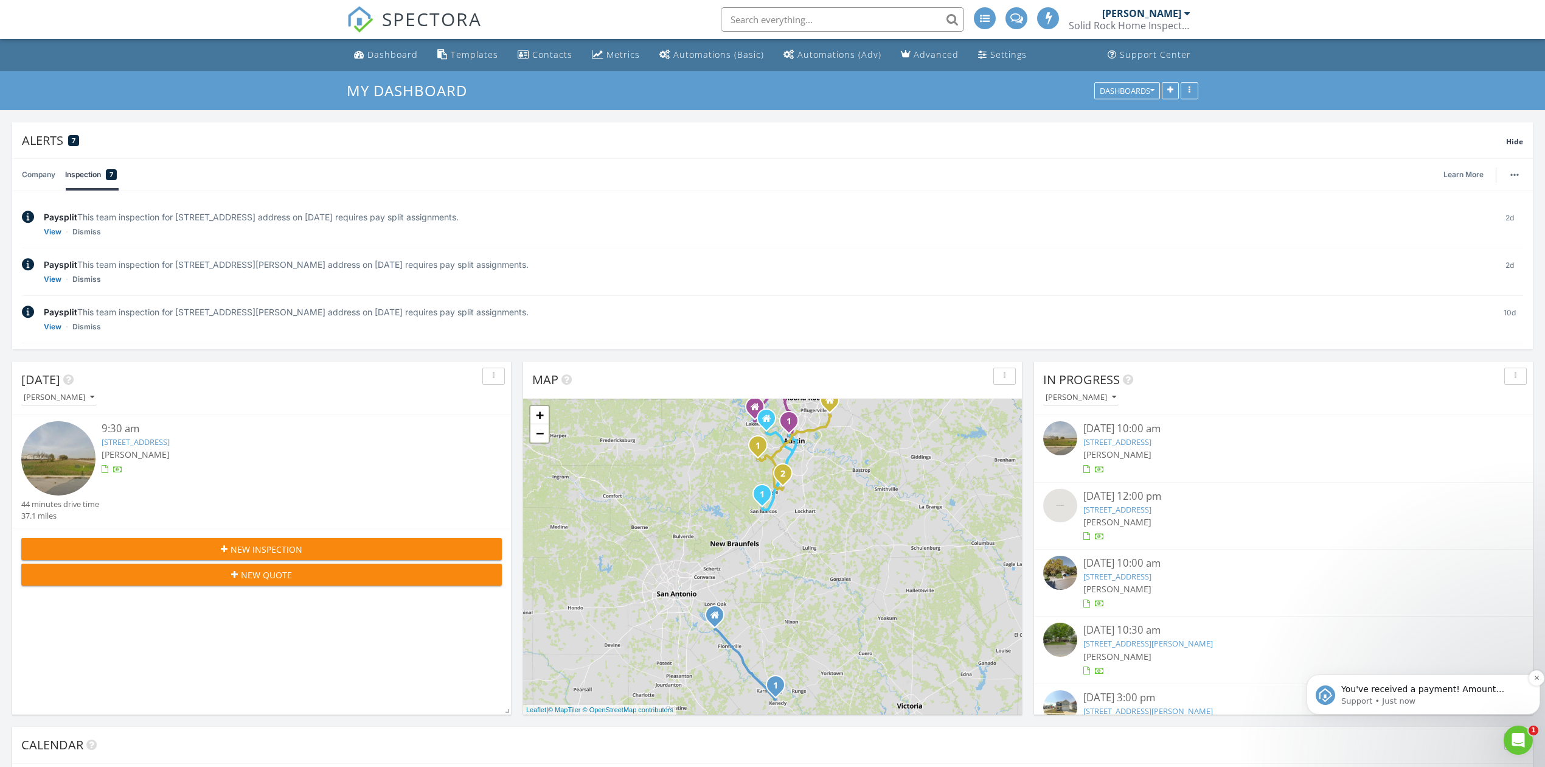
click at [1469, 697] on p "Support • Just now" at bounding box center [1434, 700] width 184 height 11
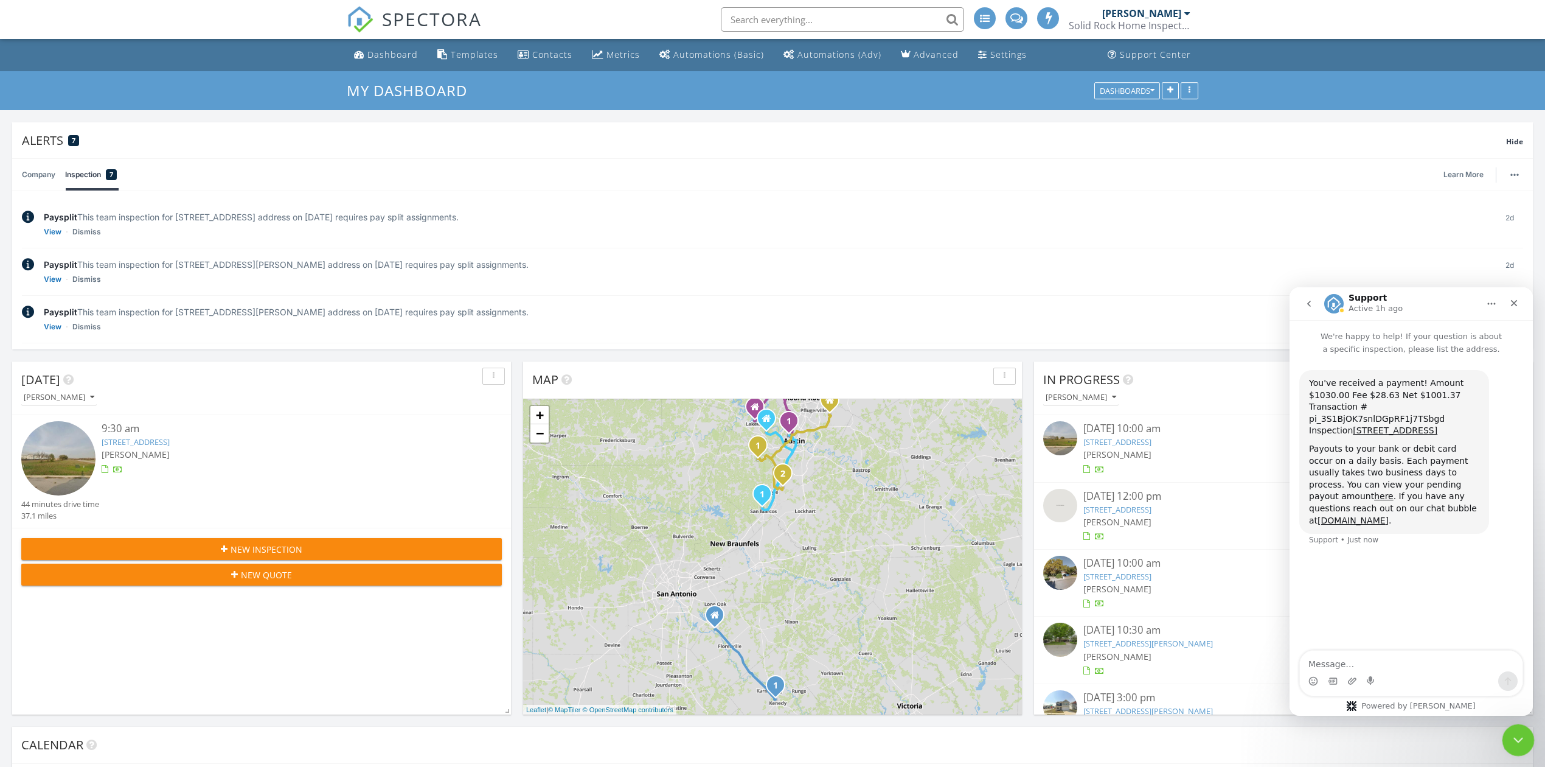
click at [1520, 735] on icon "Close Intercom Messenger" at bounding box center [1516, 738] width 15 height 15
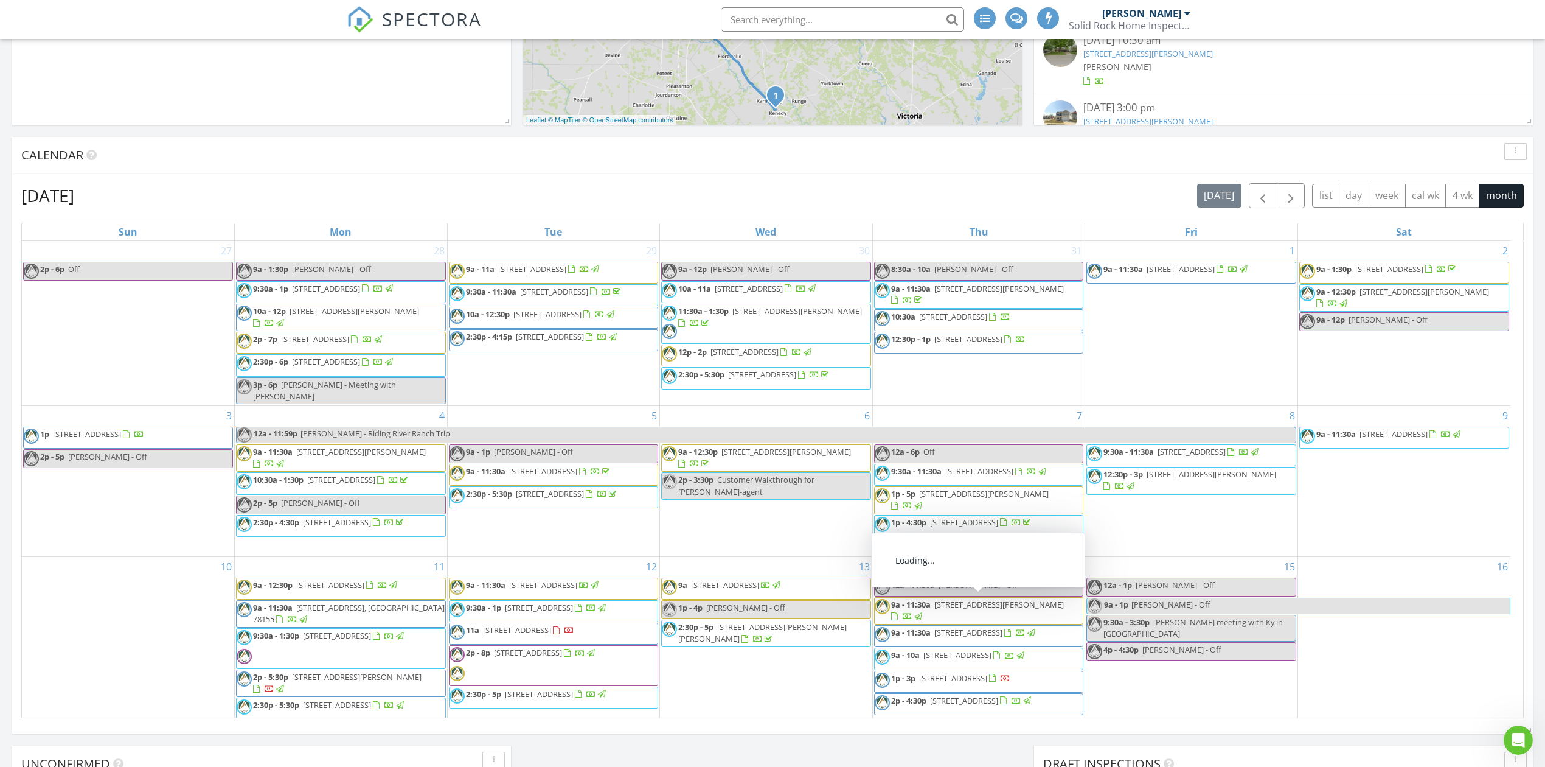
scroll to position [487, 0]
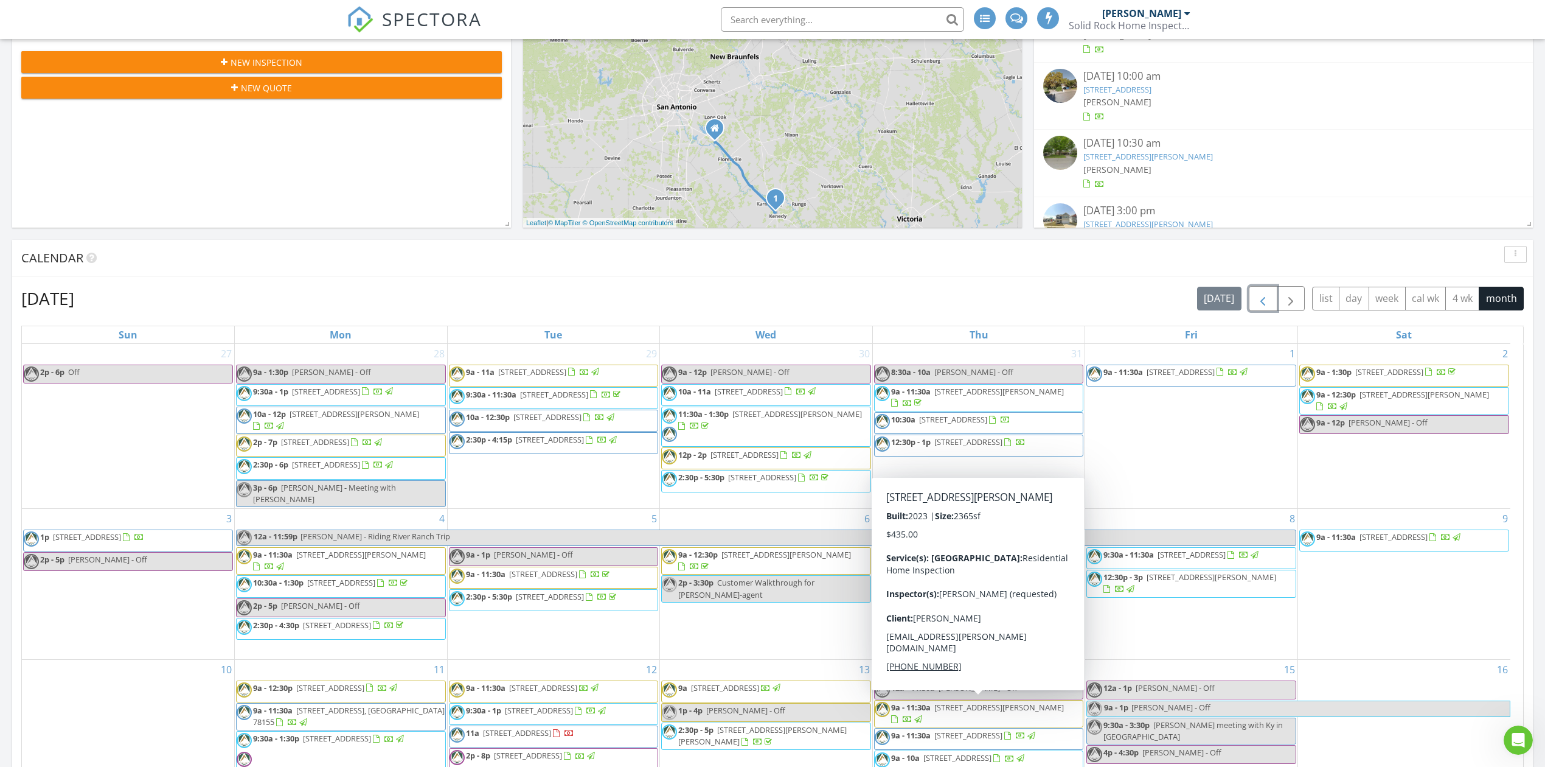
click at [1256, 291] on span "button" at bounding box center [1263, 298] width 15 height 15
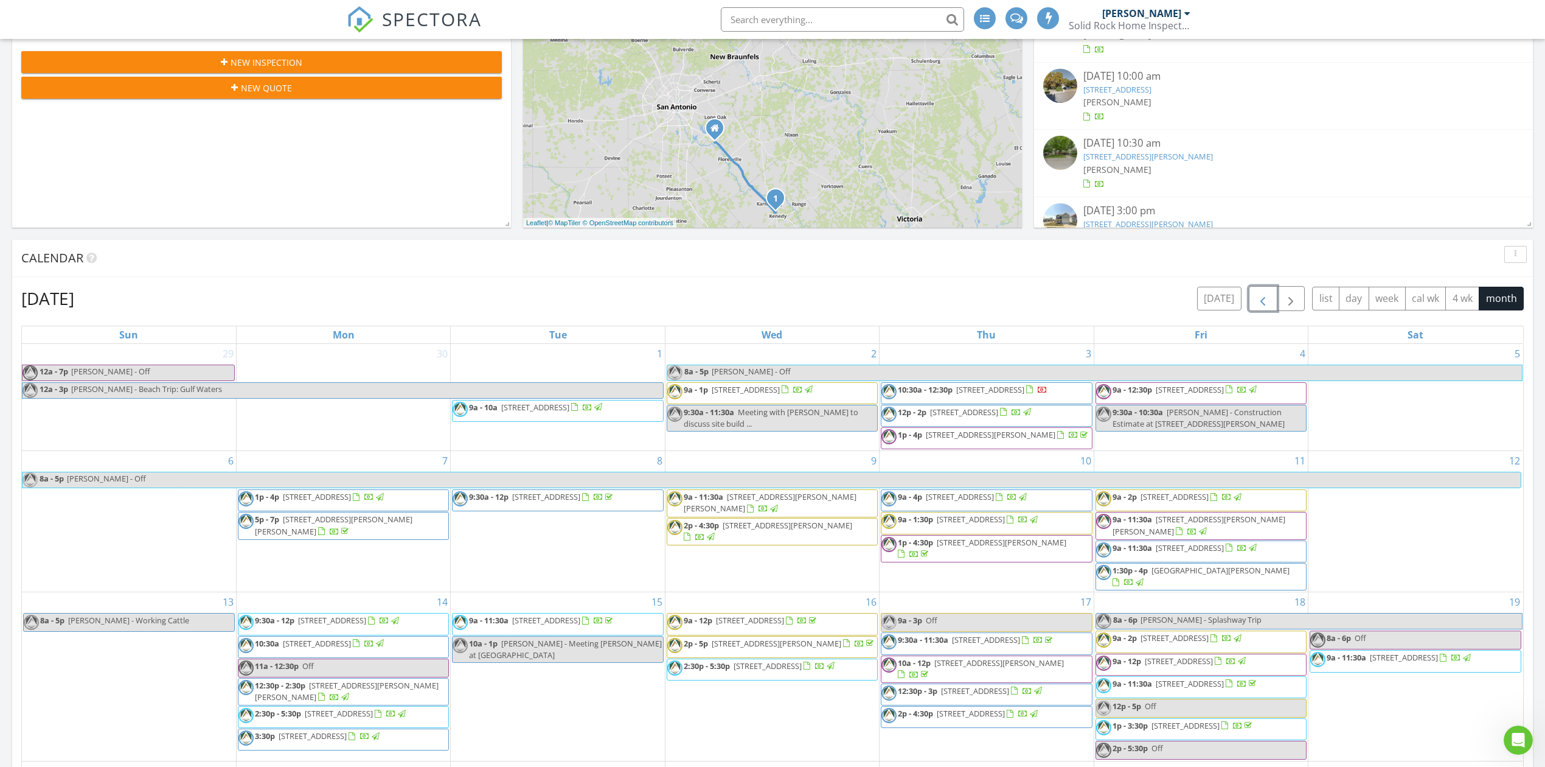
click at [1256, 294] on span "button" at bounding box center [1263, 298] width 15 height 15
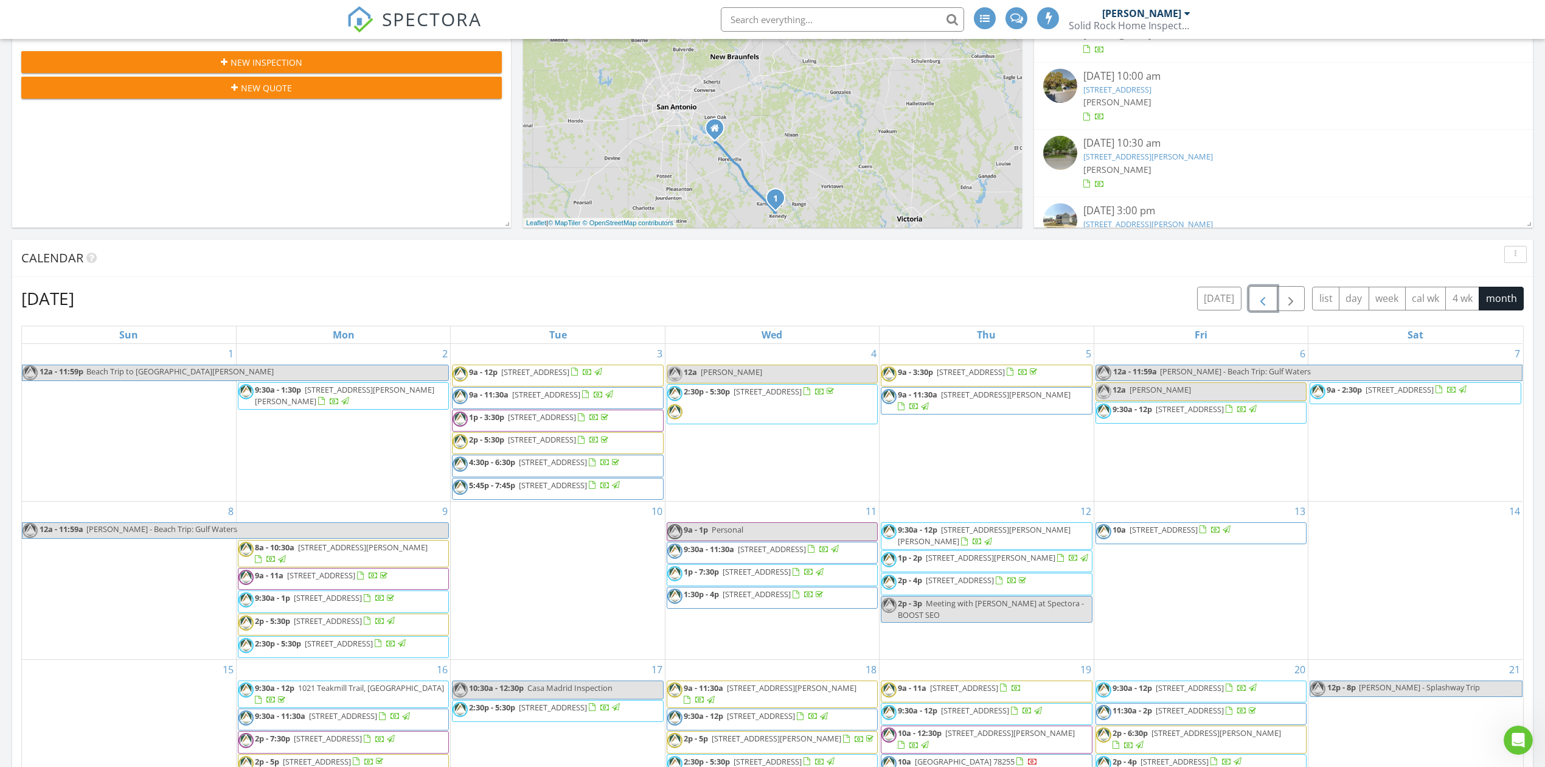
click at [1256, 294] on span "button" at bounding box center [1263, 298] width 15 height 15
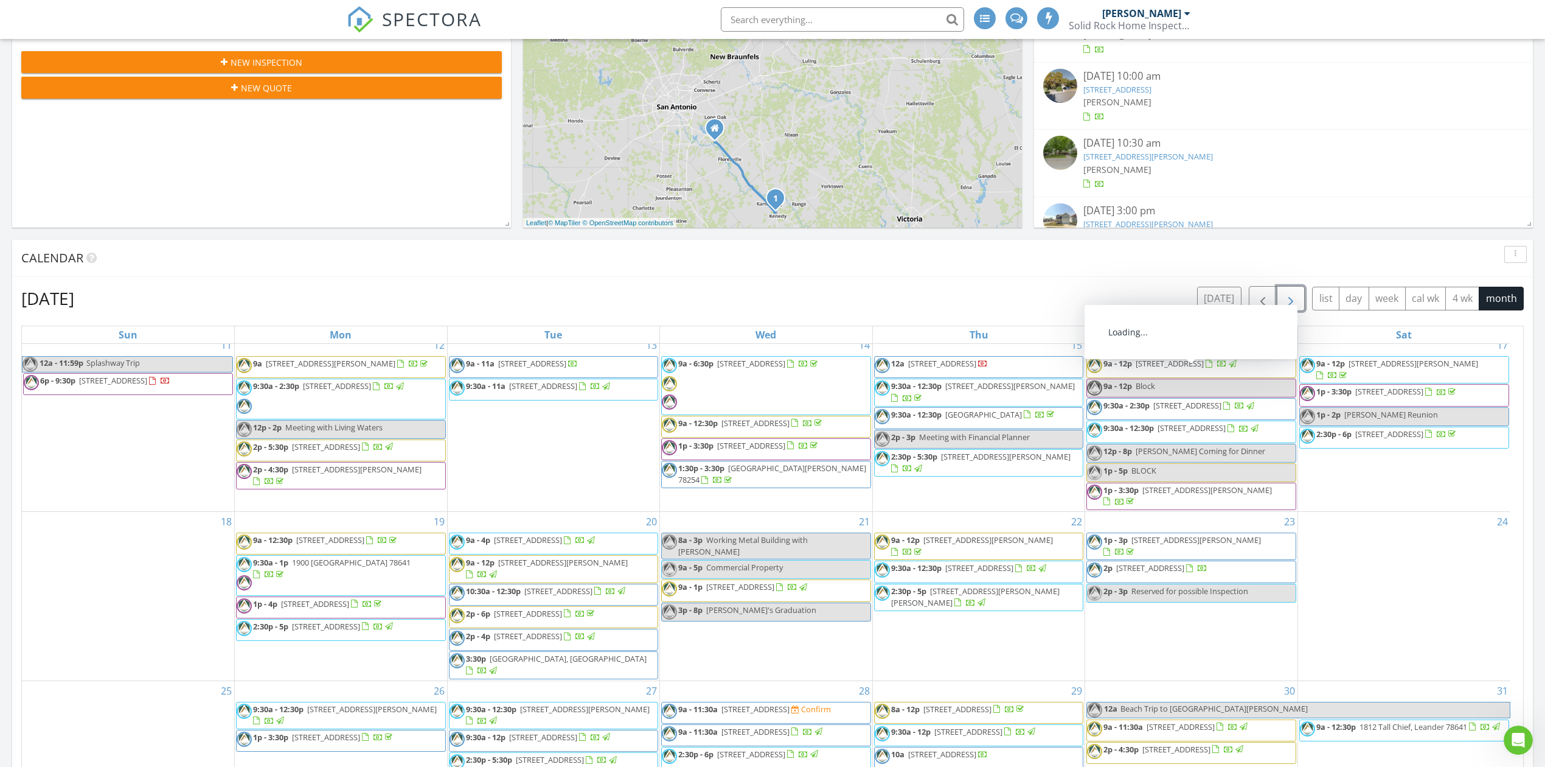
click at [1284, 300] on span "button" at bounding box center [1291, 298] width 15 height 15
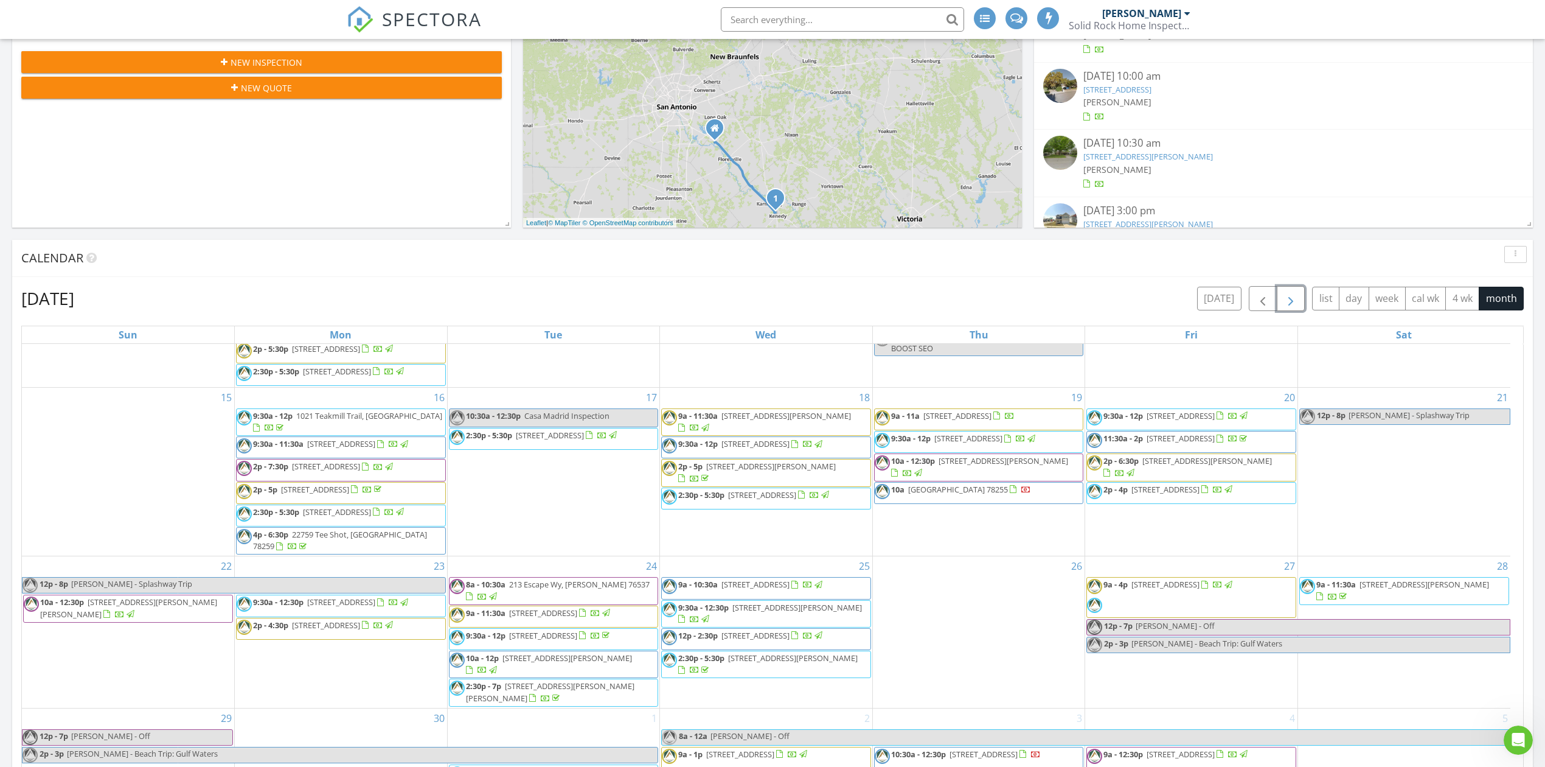
scroll to position [324, 0]
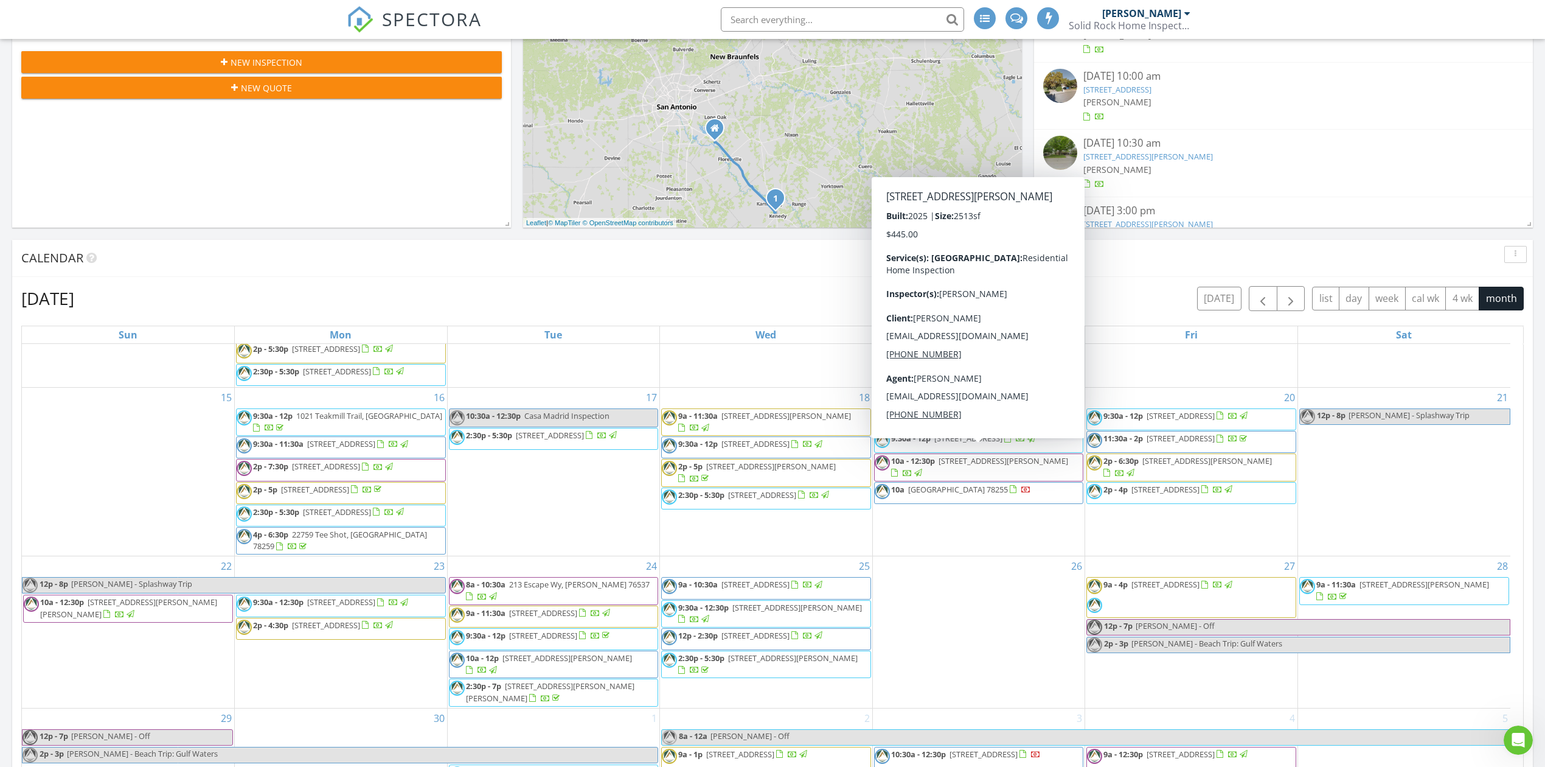
click at [697, 300] on div "June 2025 today list day week cal wk 4 wk month" at bounding box center [772, 298] width 1503 height 25
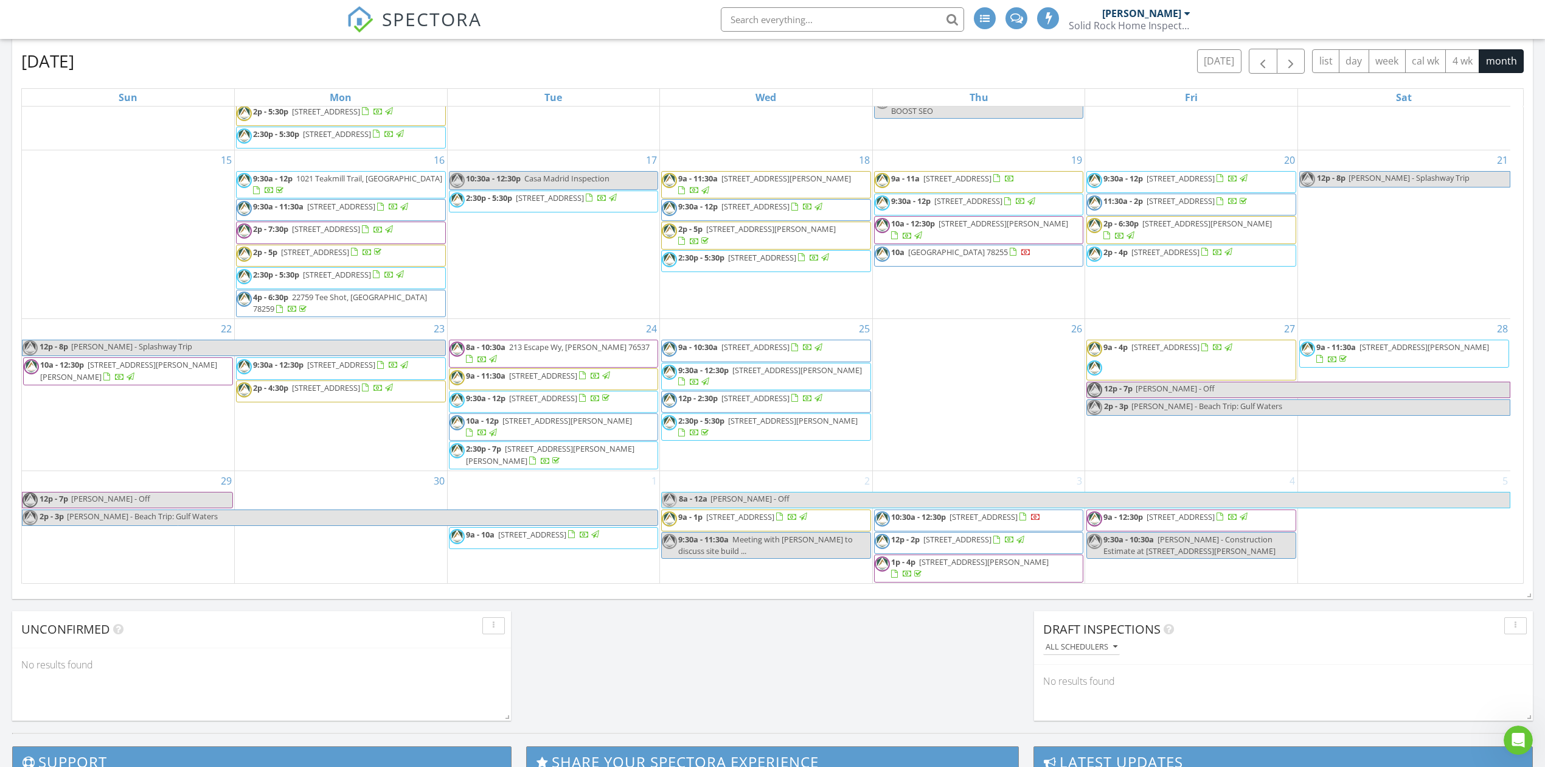
scroll to position [730, 0]
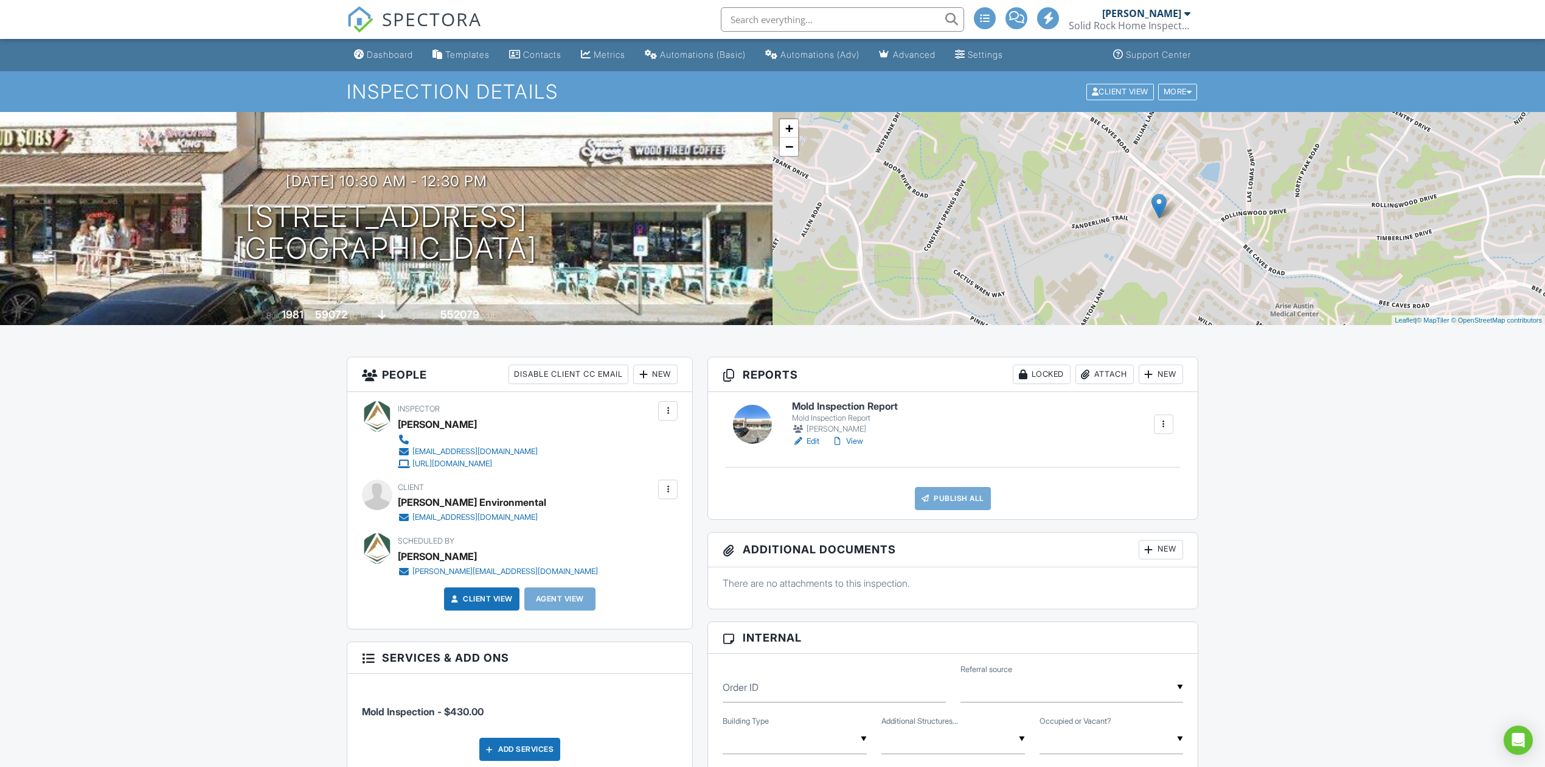
click at [661, 490] on div at bounding box center [667, 488] width 19 height 19
click at [583, 524] on li "Edit" at bounding box center [603, 526] width 136 height 30
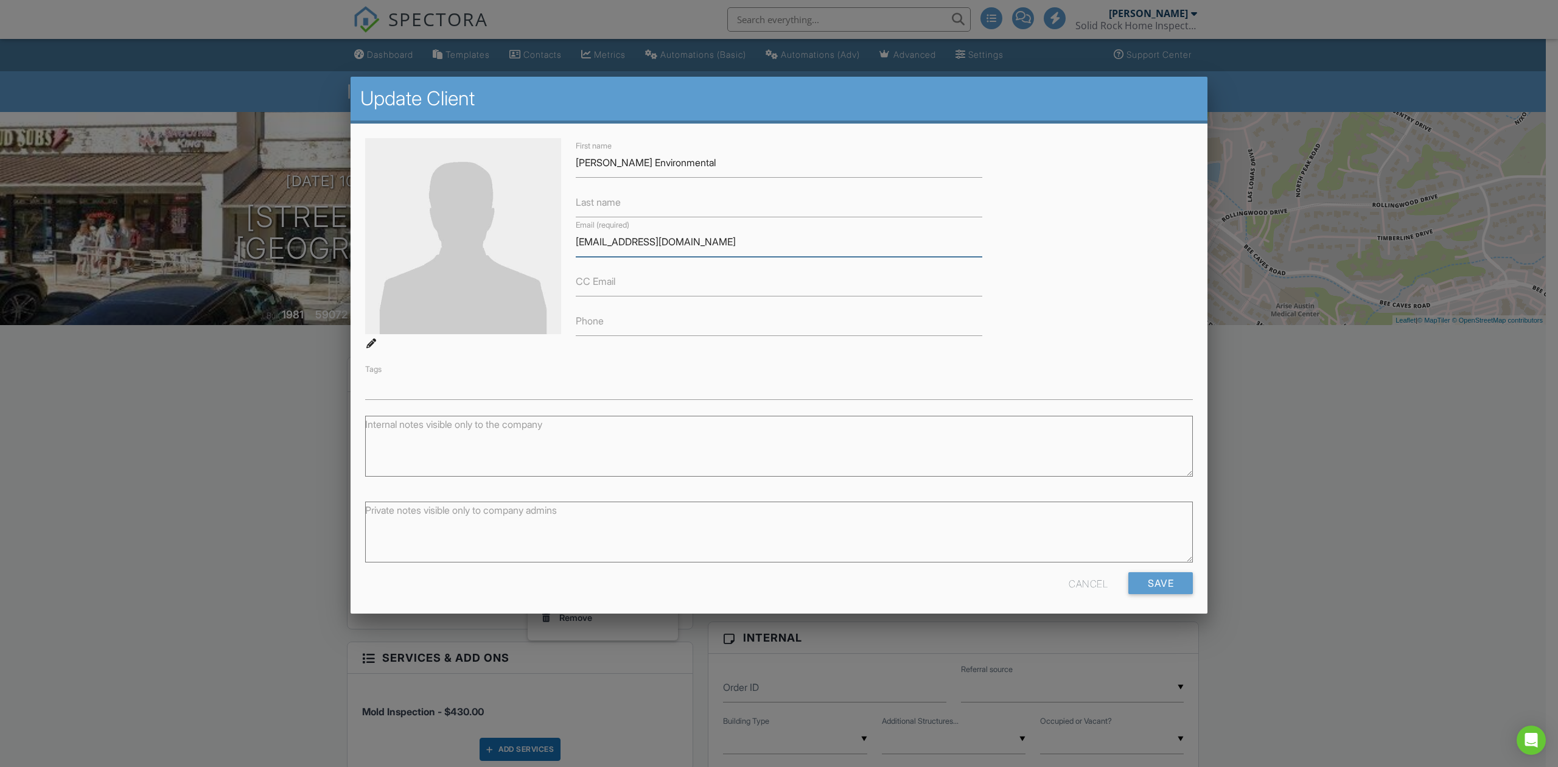
drag, startPoint x: 715, startPoint y: 247, endPoint x: 514, endPoint y: 226, distance: 202.4
click at [514, 226] on div "First name Cromwell Environmental Last name Email (required) mspaulding@cromwel…" at bounding box center [779, 269] width 842 height 262
click at [1149, 582] on input "Save" at bounding box center [1160, 583] width 64 height 22
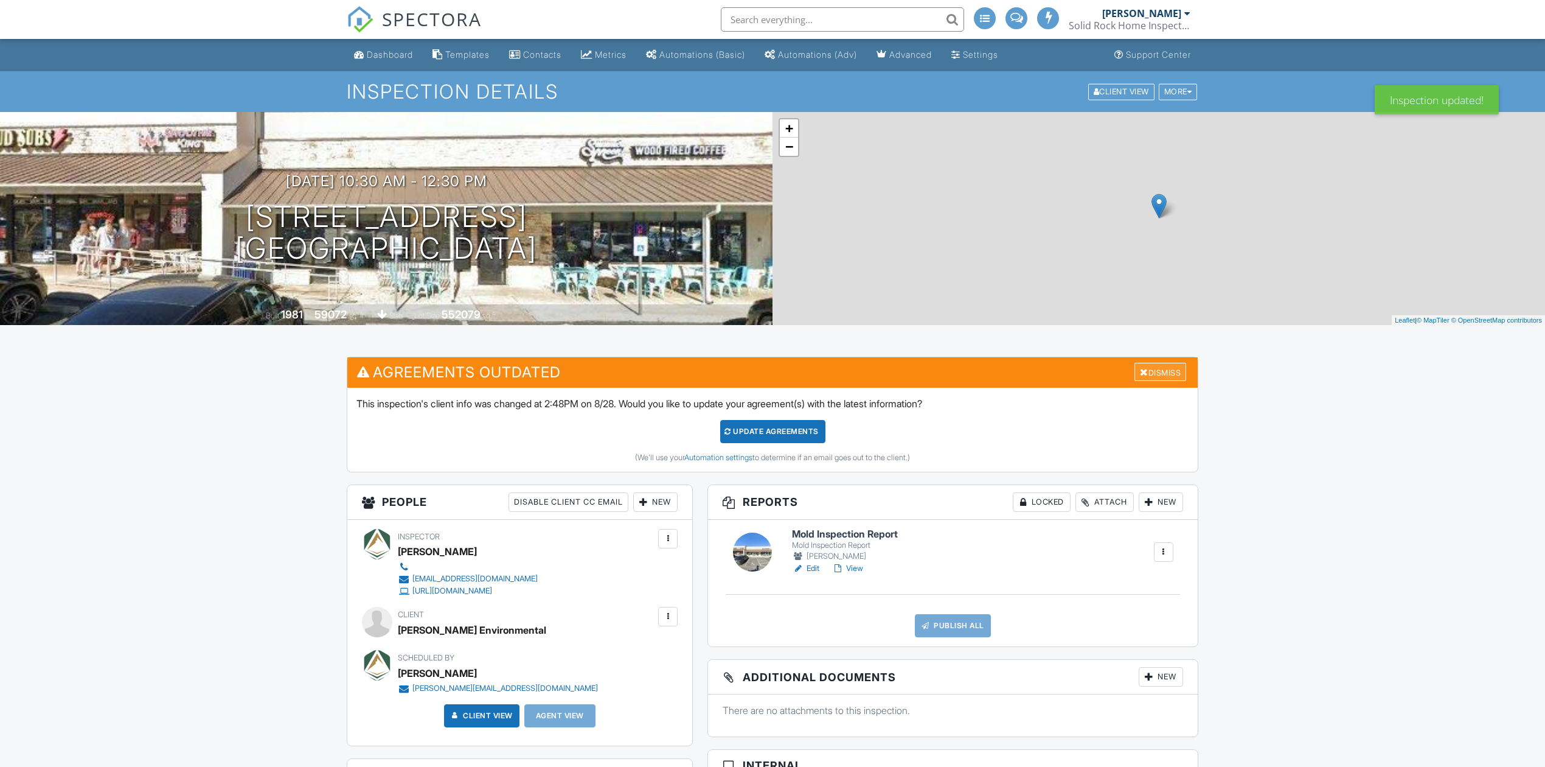
click at [1160, 363] on div "Dismiss" at bounding box center [1161, 372] width 52 height 19
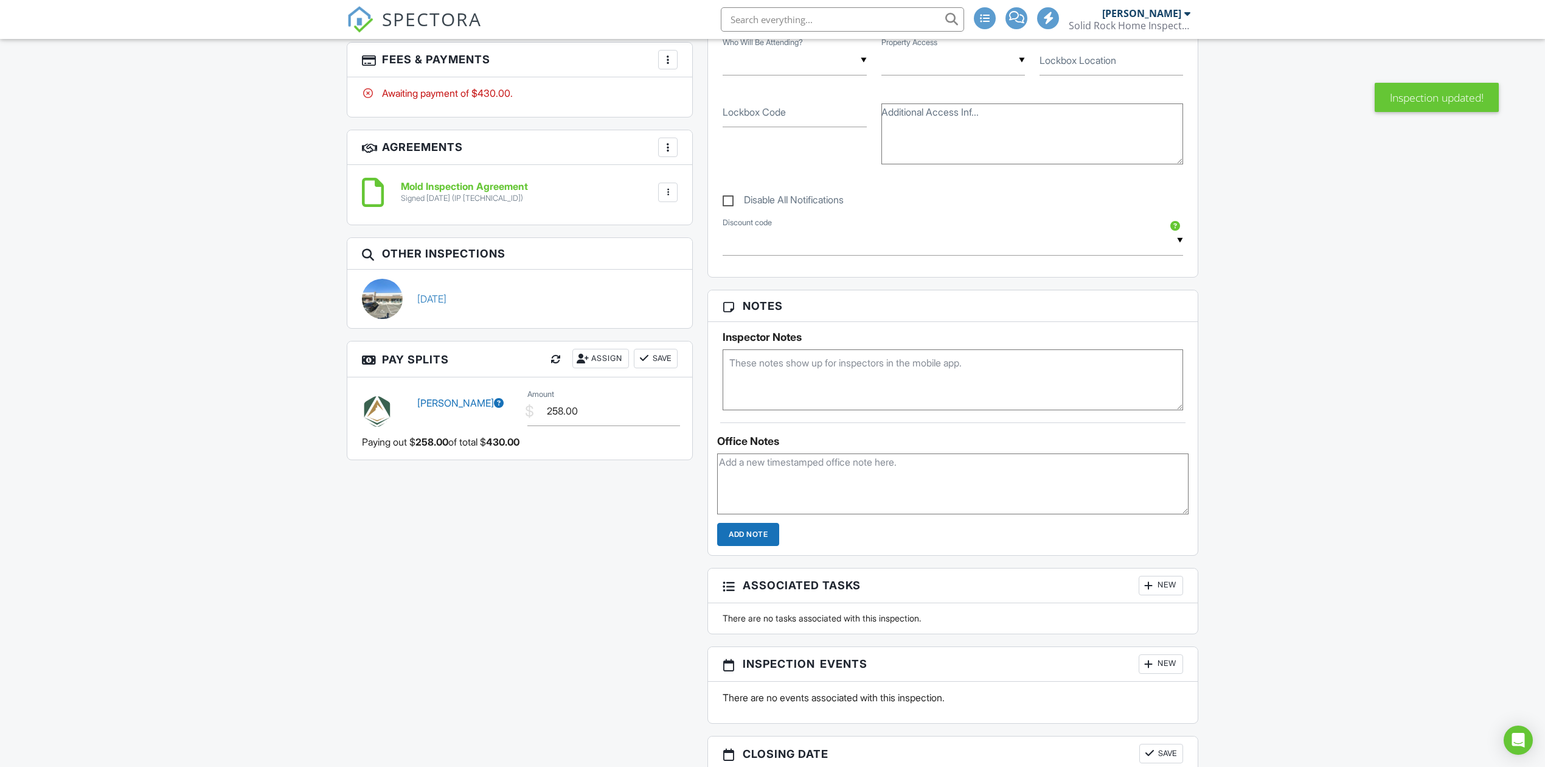
click at [672, 63] on div at bounding box center [668, 60] width 12 height 12
click at [709, 98] on li "Edit Fees & Payments" at bounding box center [729, 97] width 127 height 30
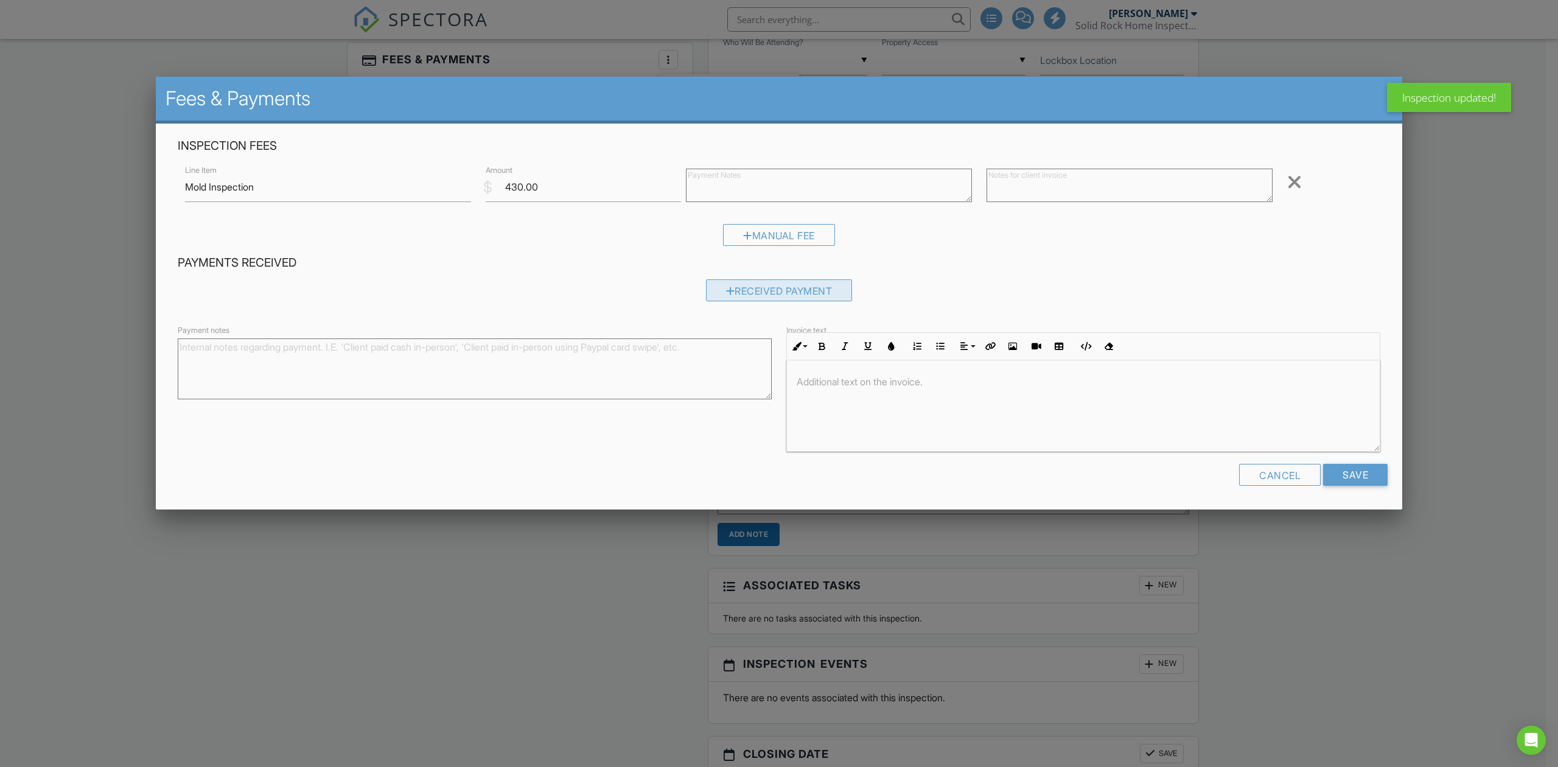
click at [812, 300] on div "Received Payment" at bounding box center [779, 290] width 147 height 22
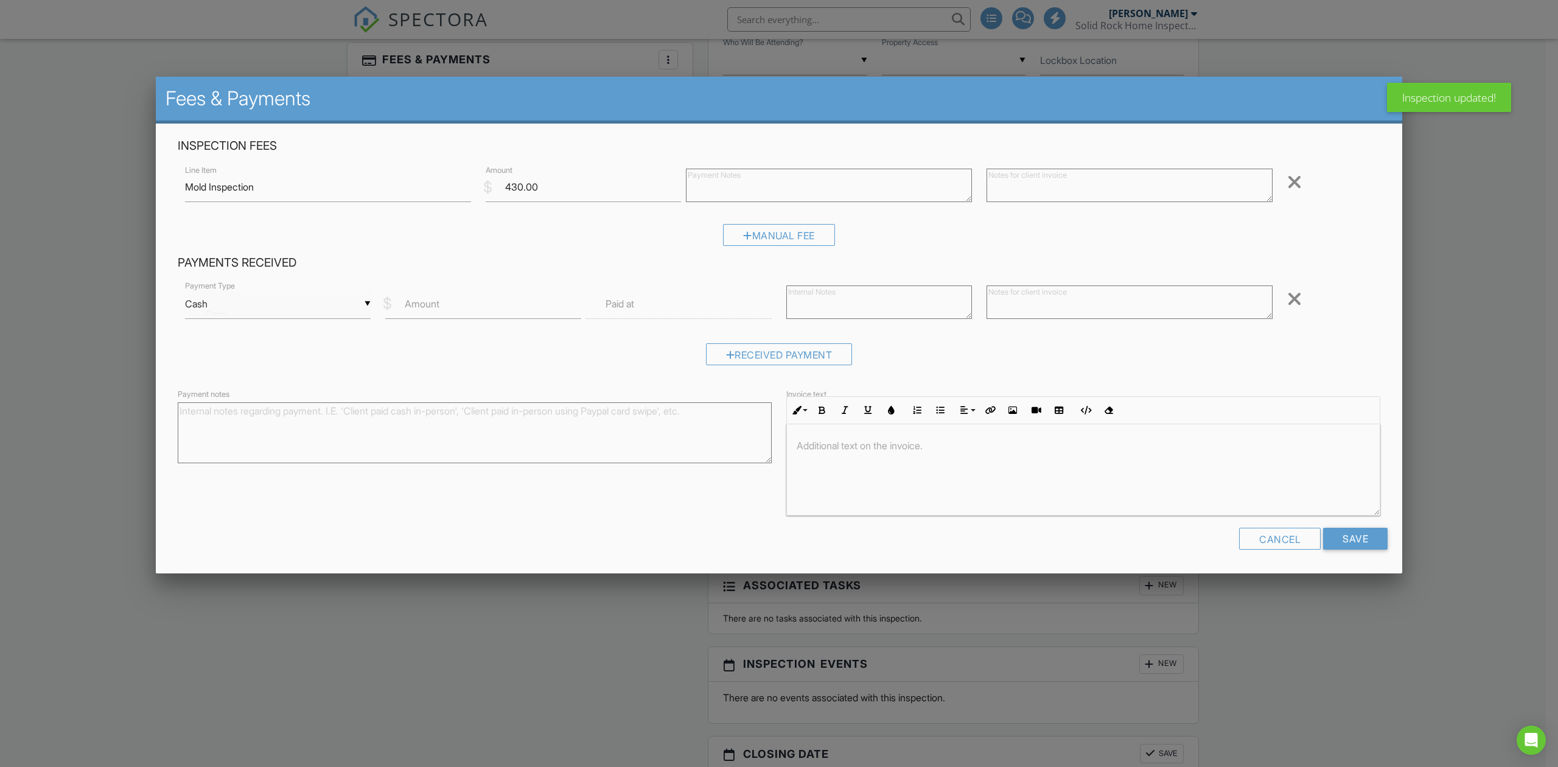
click at [361, 305] on div "▼ Cash Cash Check On-Site Card Other Cash Check On-Site Card Other" at bounding box center [278, 304] width 186 height 30
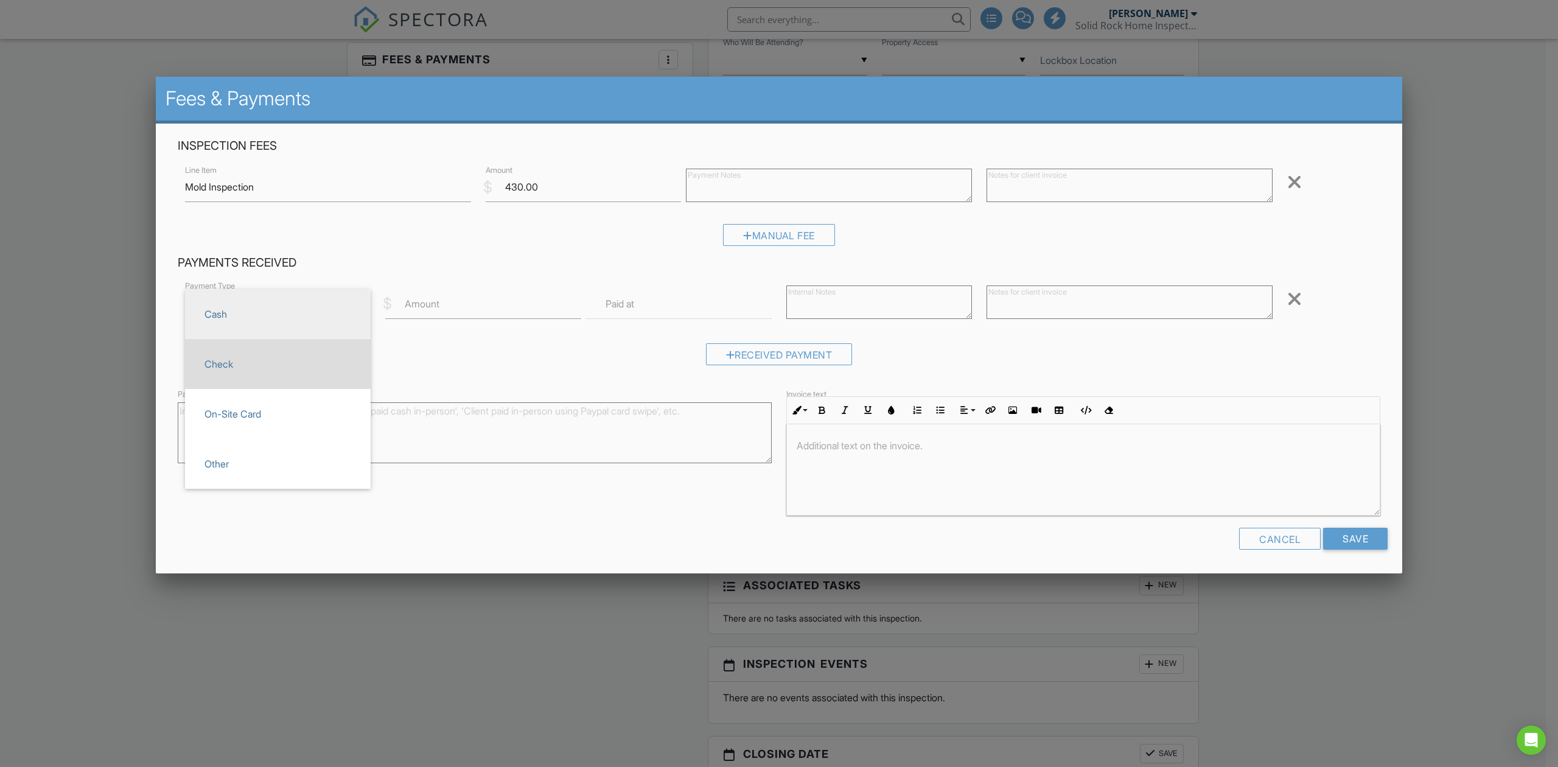
click at [287, 349] on span "Check" at bounding box center [278, 364] width 166 height 30
type input "Check"
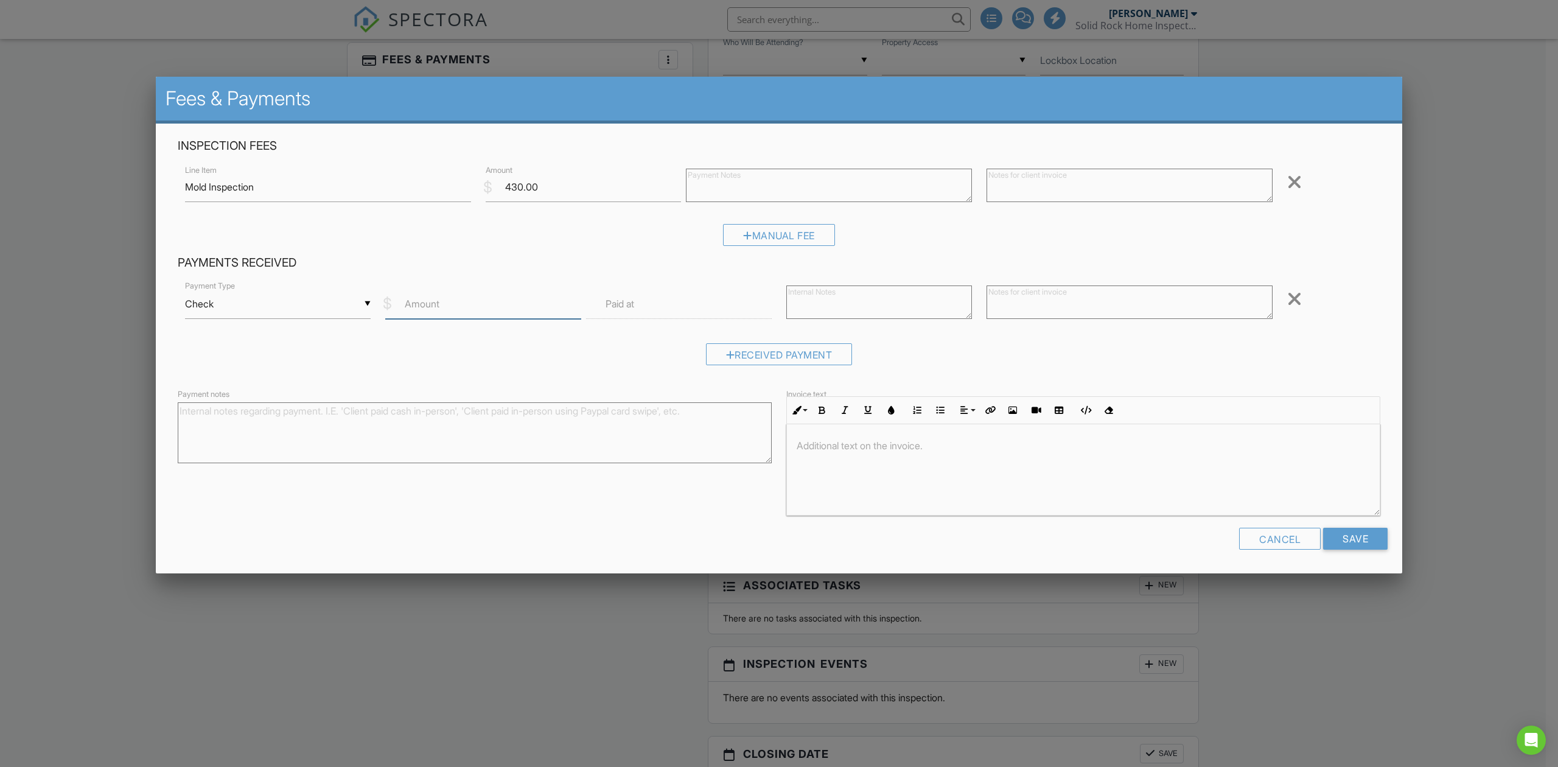
click at [465, 310] on input "Amount" at bounding box center [482, 304] width 195 height 30
type input "430"
click at [1096, 294] on textarea at bounding box center [1129, 301] width 286 height 33
click at [919, 302] on textarea at bounding box center [879, 301] width 186 height 33
type textarea "Ck # 26480"
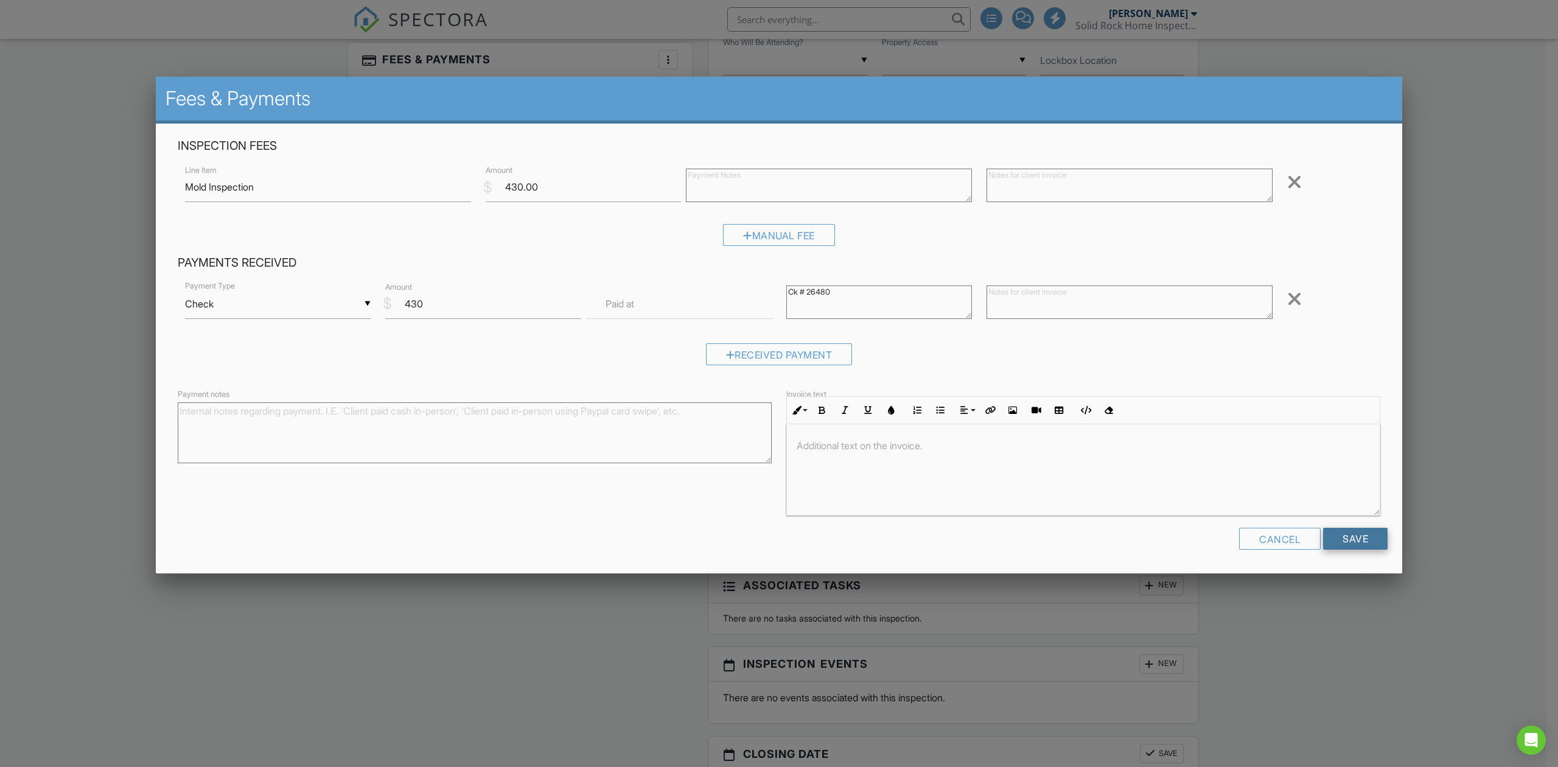
click at [1352, 534] on input "Save" at bounding box center [1355, 538] width 64 height 22
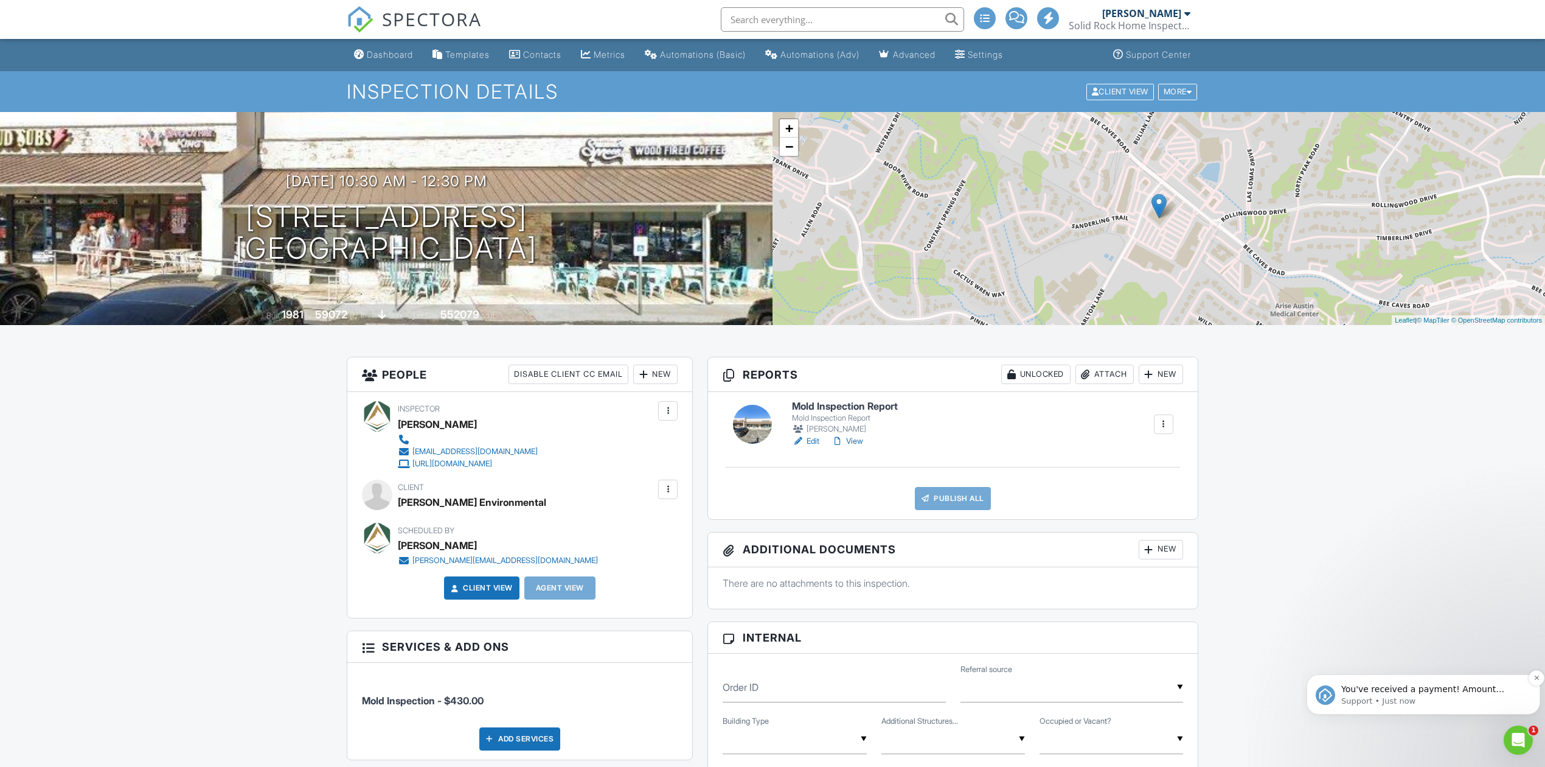
click at [1421, 687] on p "You've received a payment! Amount $430.00 Fee $0.00 Net $430.00 Transaction # I…" at bounding box center [1434, 689] width 184 height 12
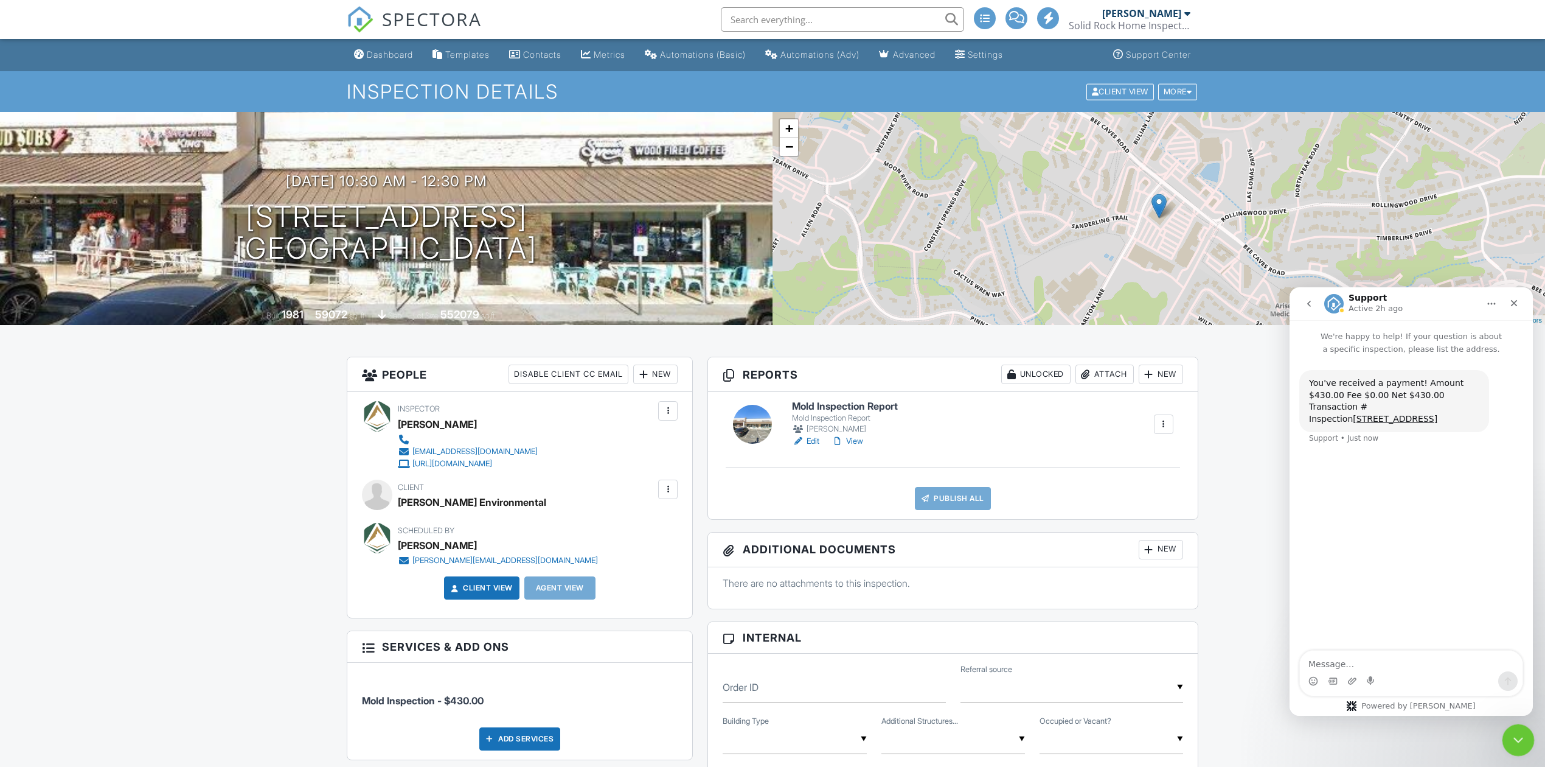
click at [1516, 751] on div "Close Intercom Messenger" at bounding box center [1516, 737] width 29 height 29
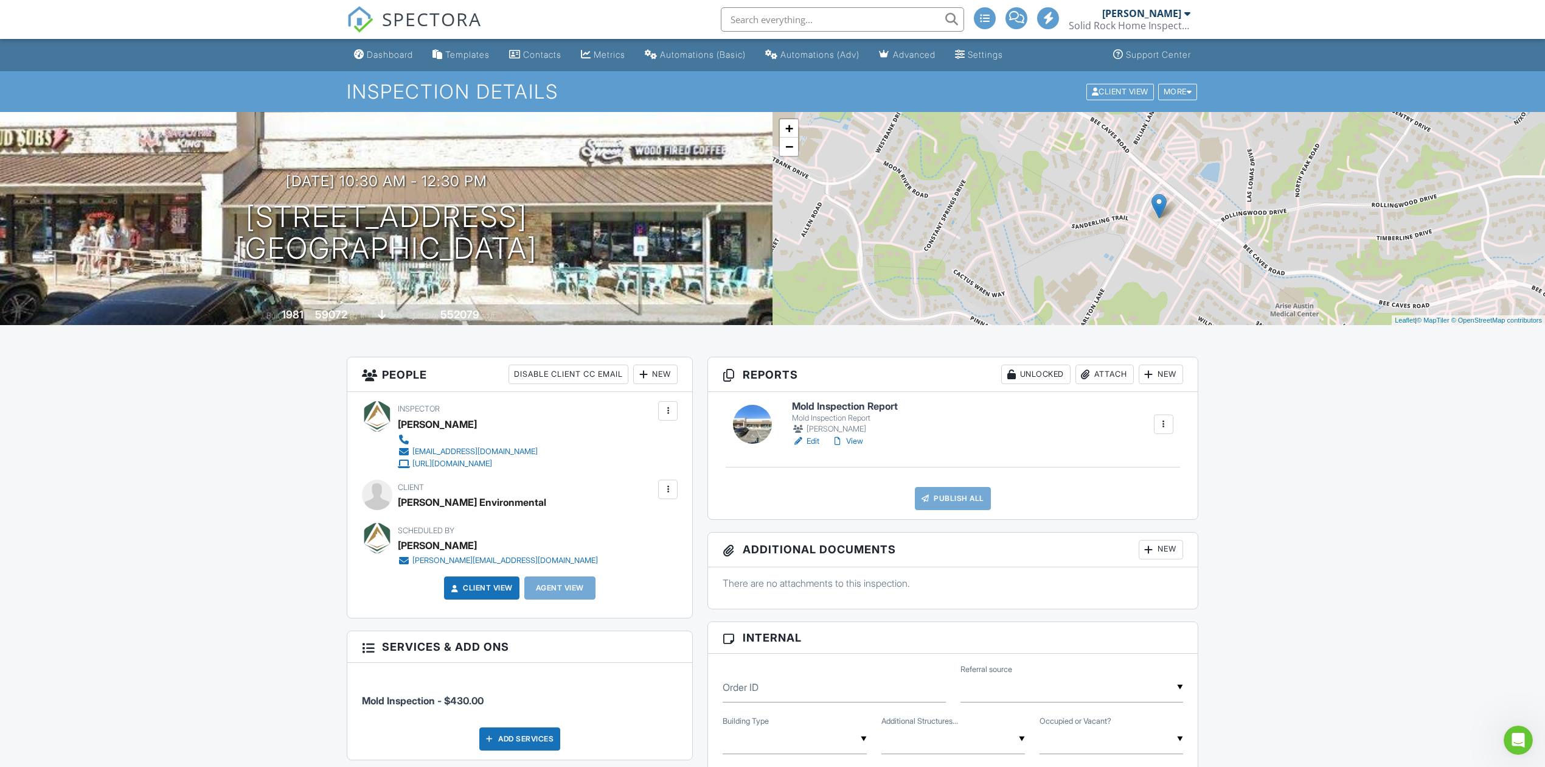
click at [438, 12] on span "SPECTORA" at bounding box center [432, 19] width 100 height 26
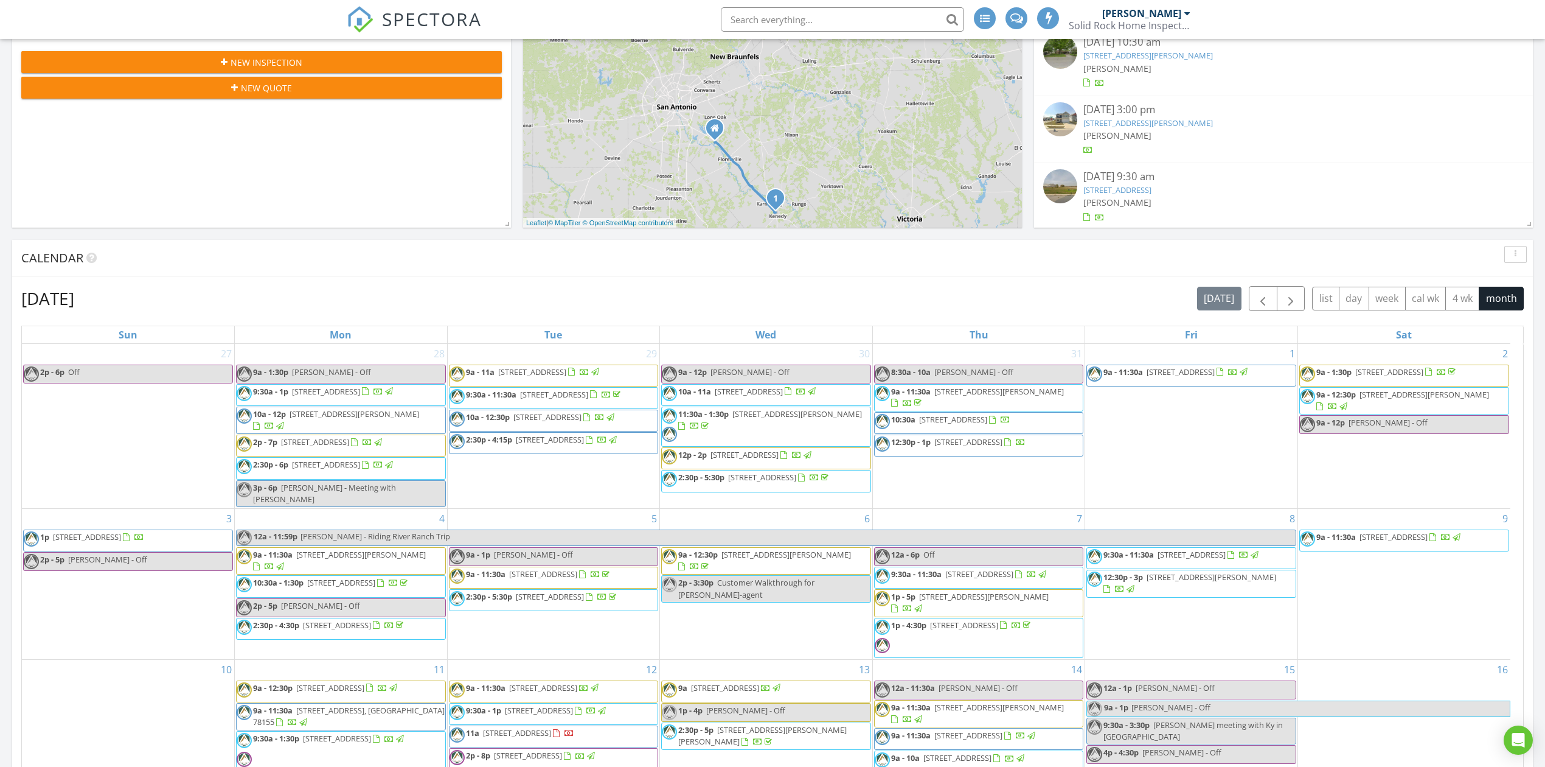
scroll to position [162, 0]
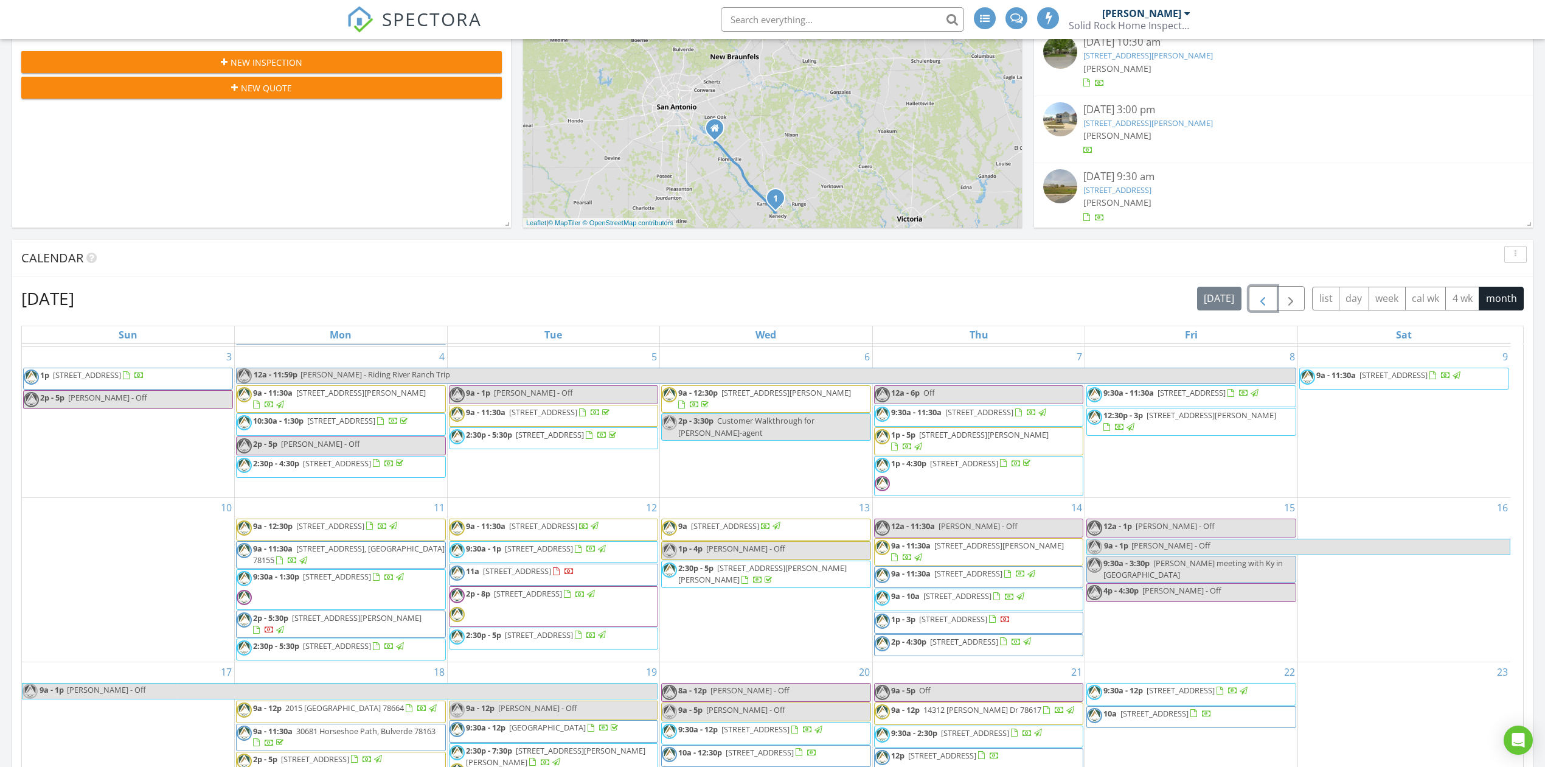
click at [1263, 304] on span "button" at bounding box center [1263, 298] width 15 height 15
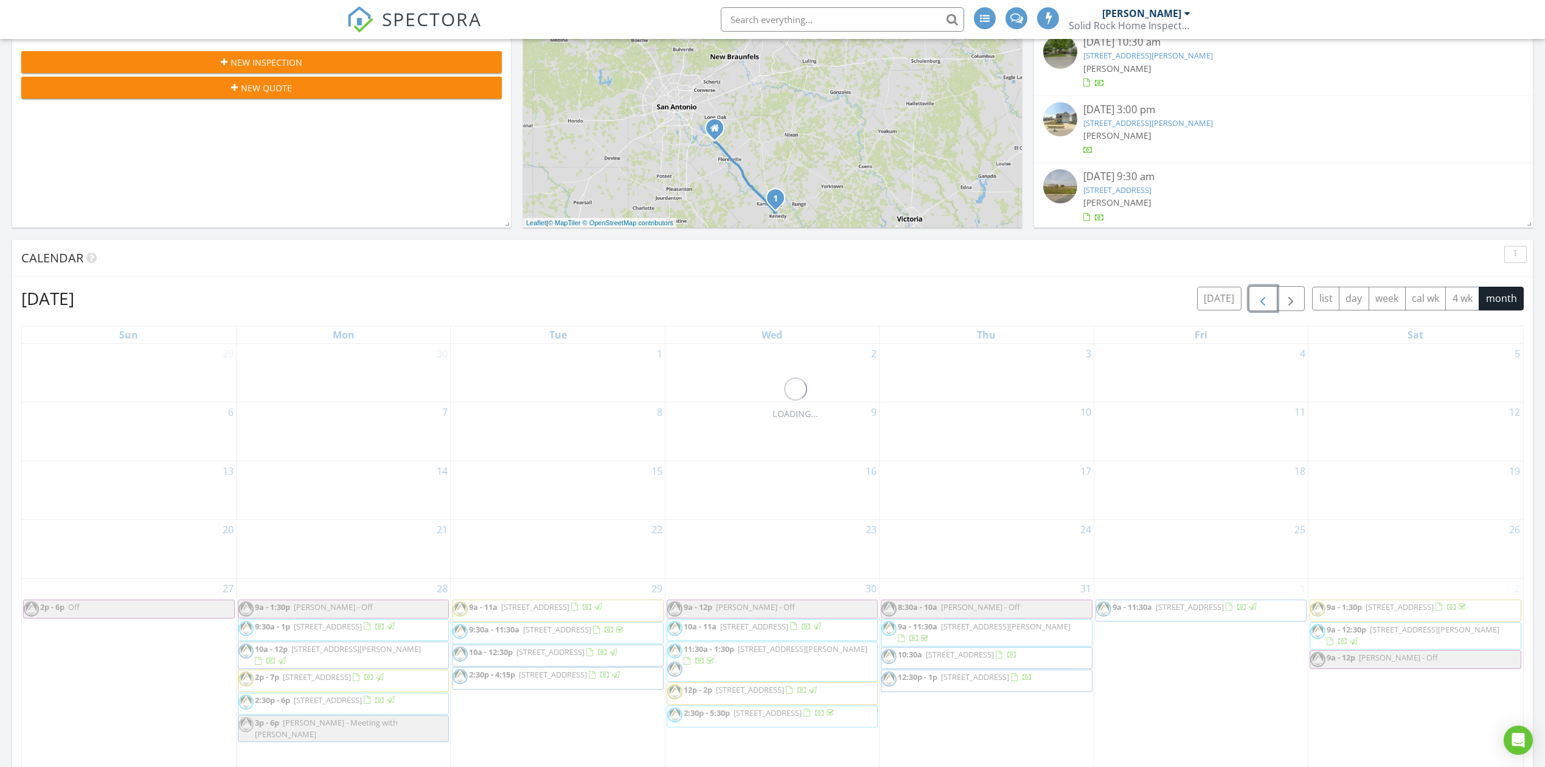
scroll to position [0, 0]
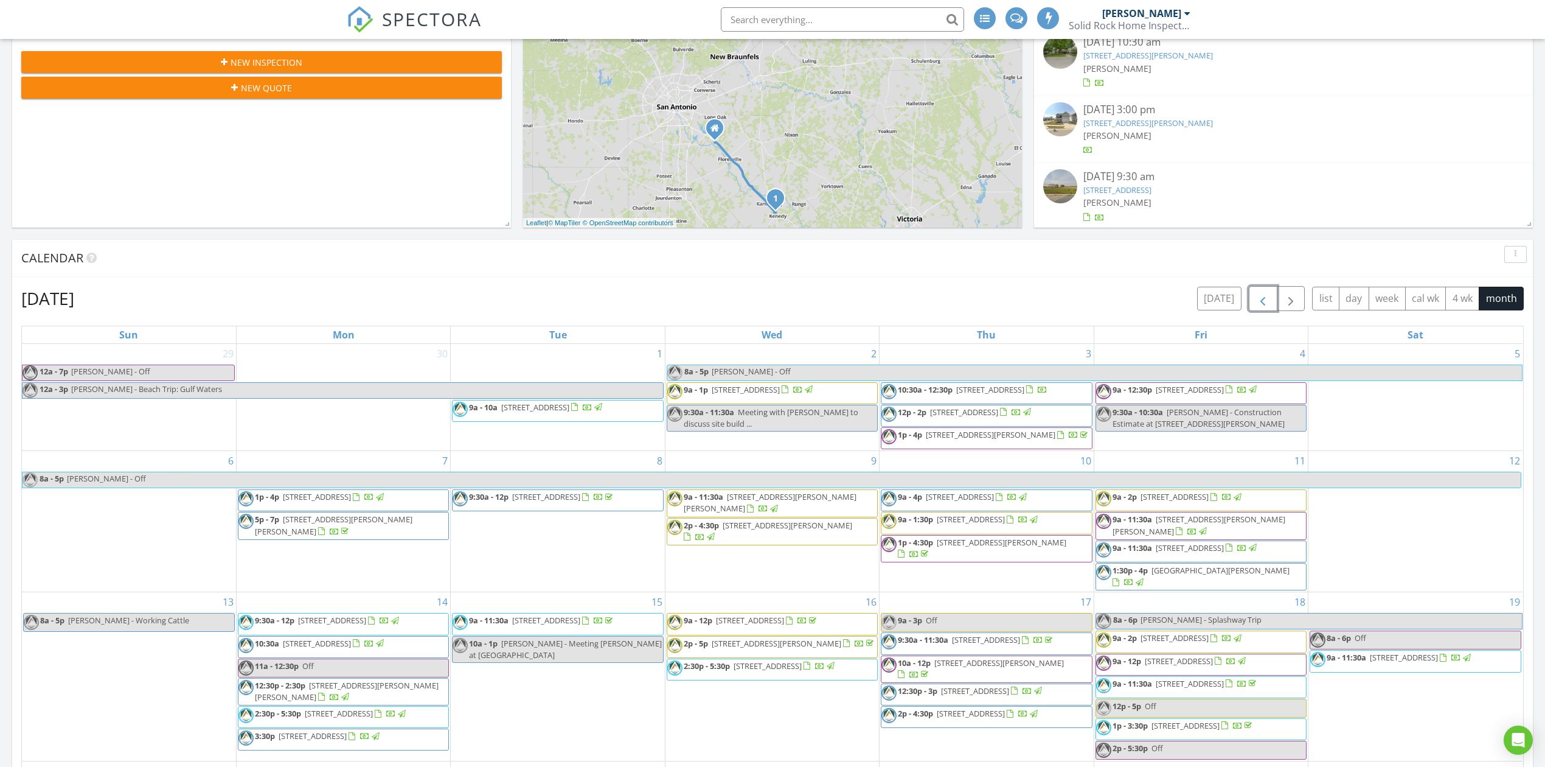
click at [1263, 304] on span "button" at bounding box center [1263, 298] width 15 height 15
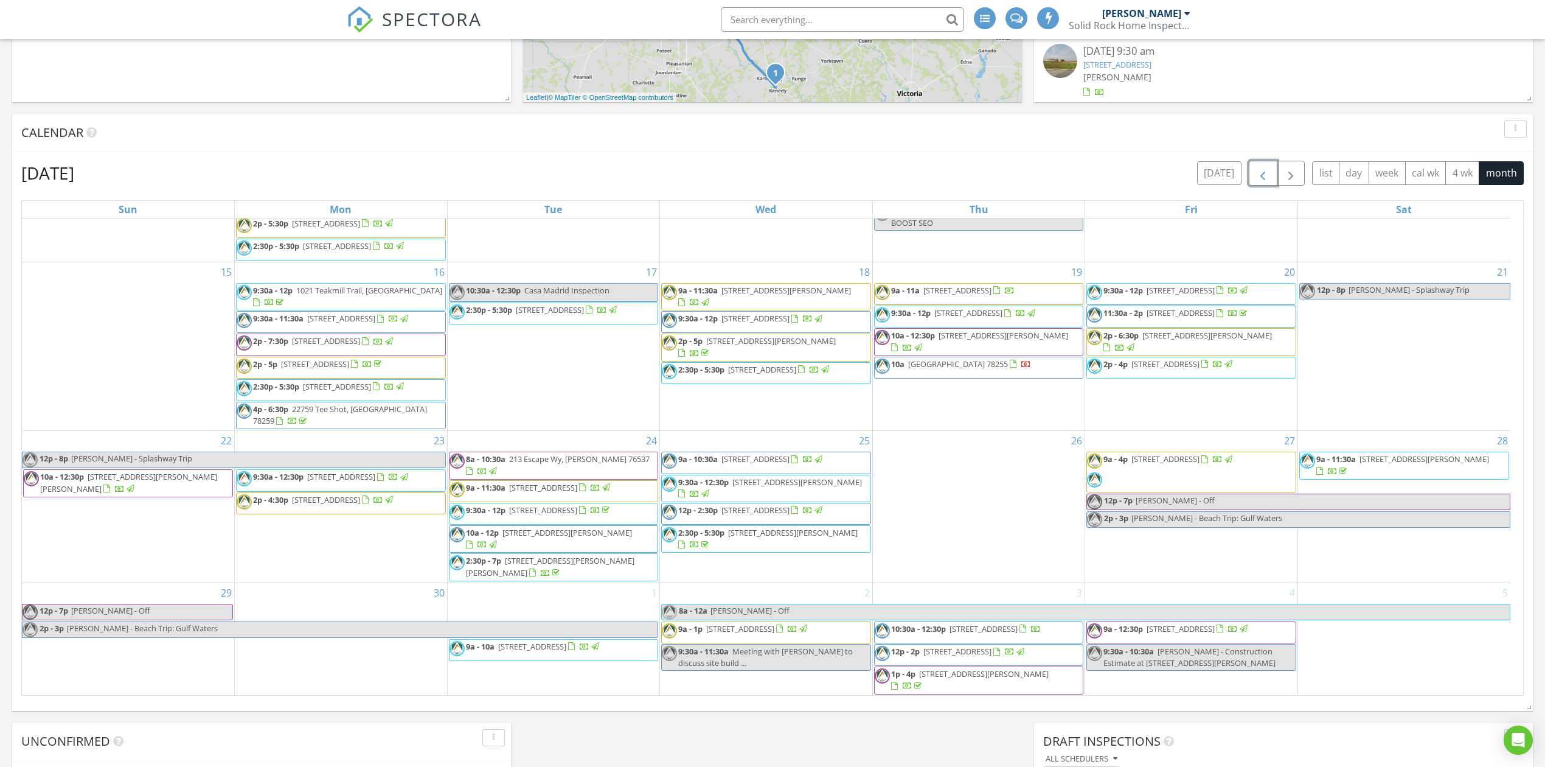
scroll to position [324, 0]
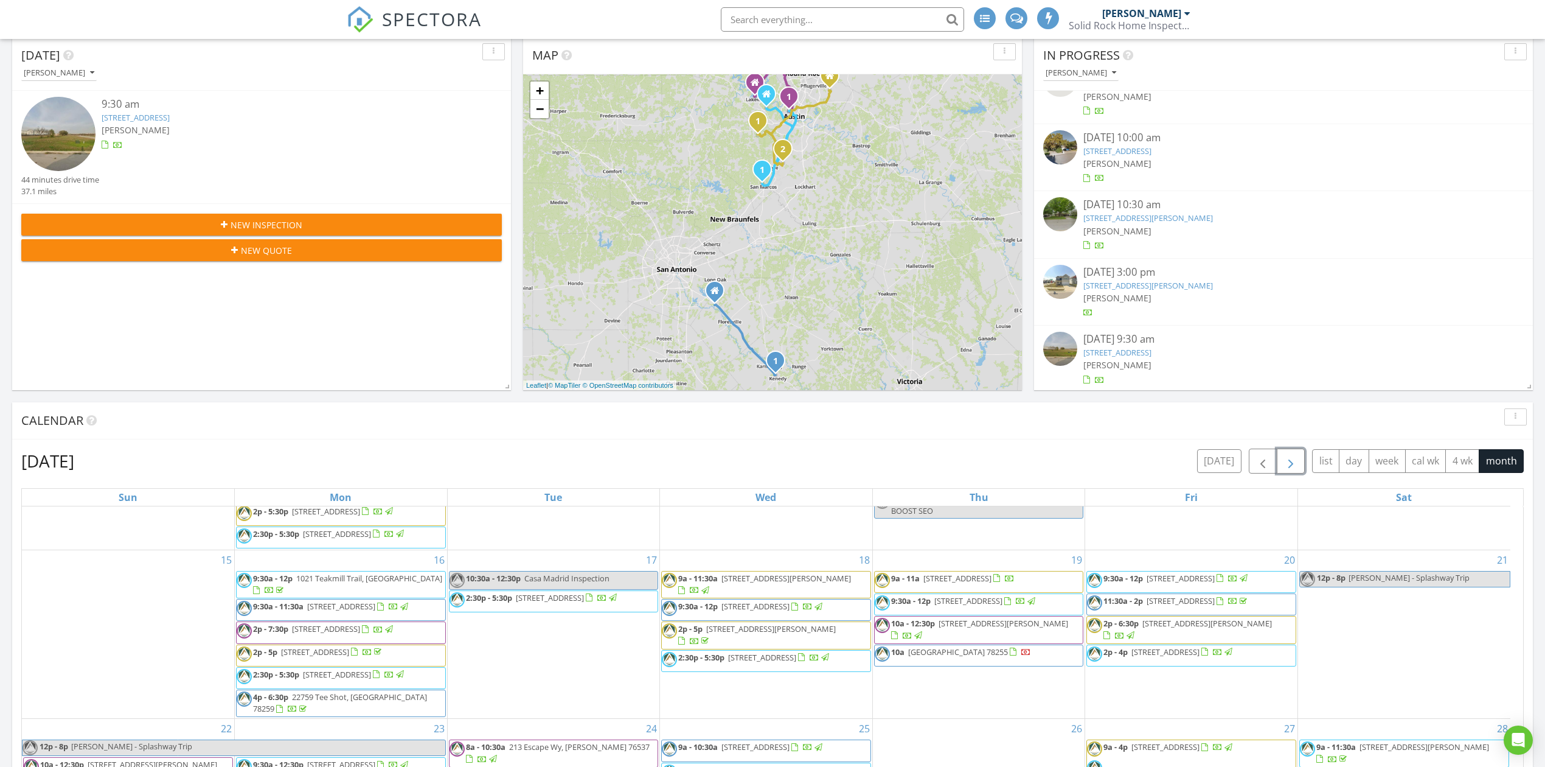
click at [1286, 459] on span "button" at bounding box center [1291, 461] width 15 height 15
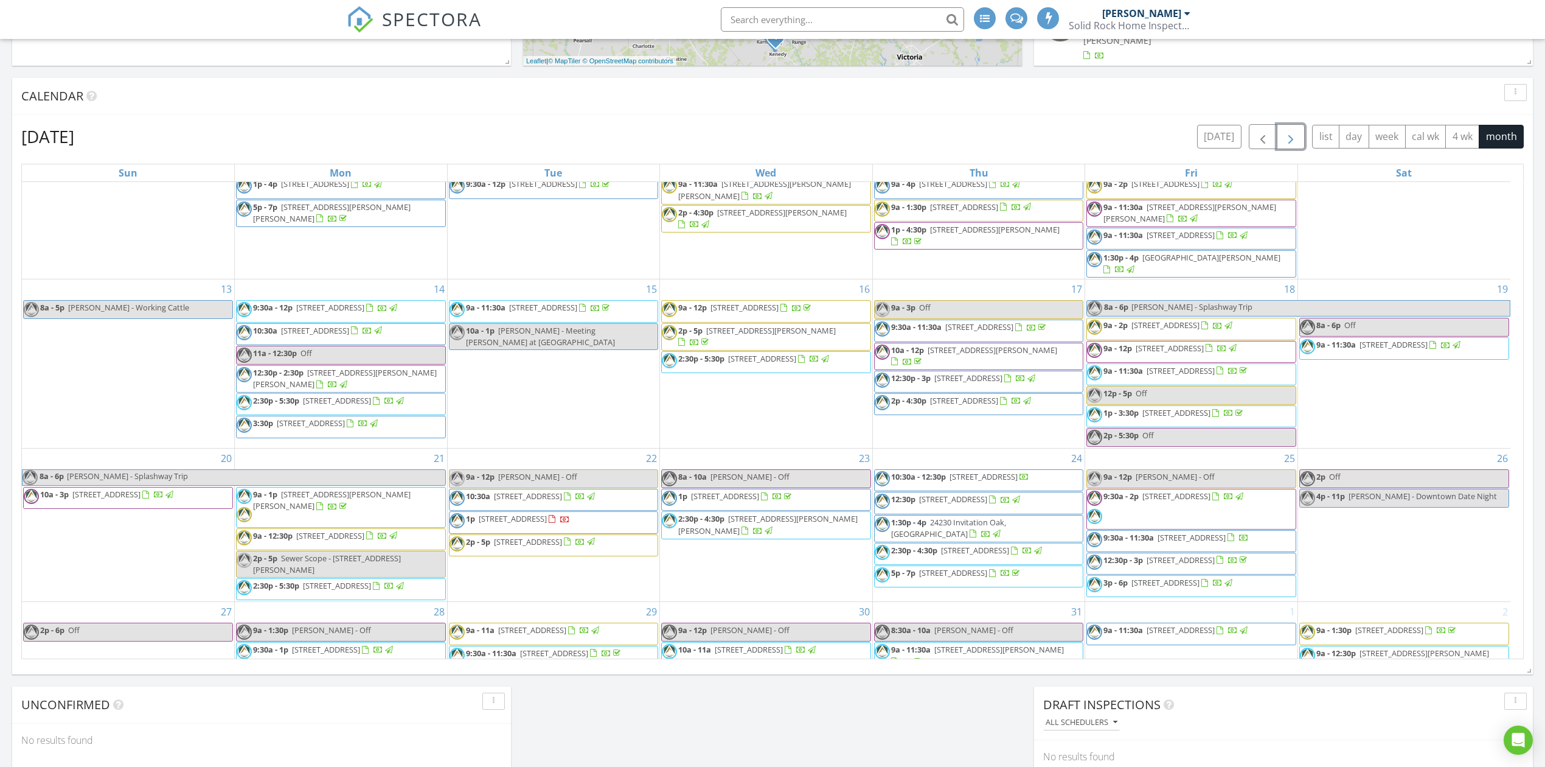
scroll to position [307, 0]
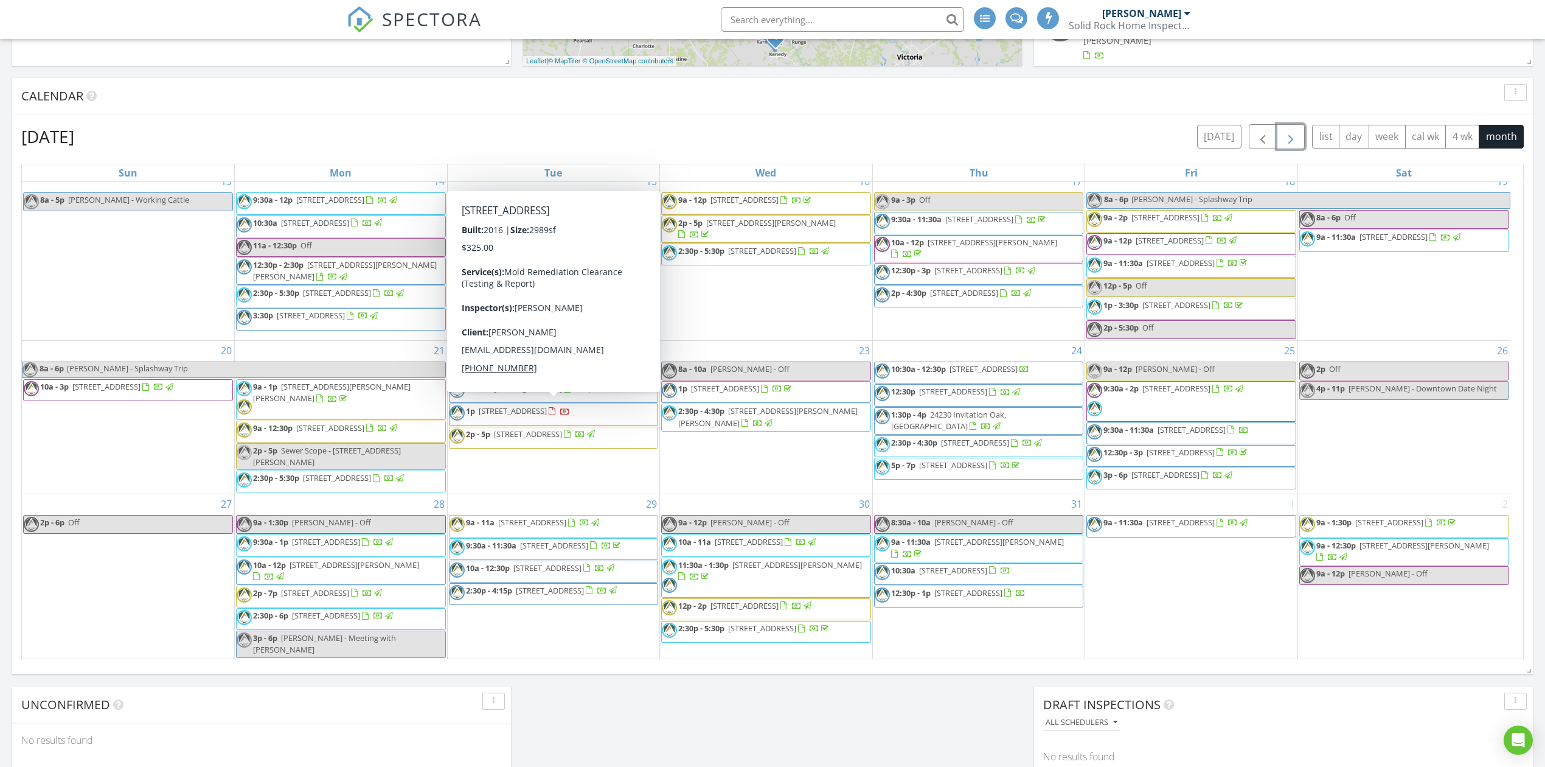
click at [547, 405] on span "4908 Strass Dr, Austin 78731" at bounding box center [513, 410] width 68 height 11
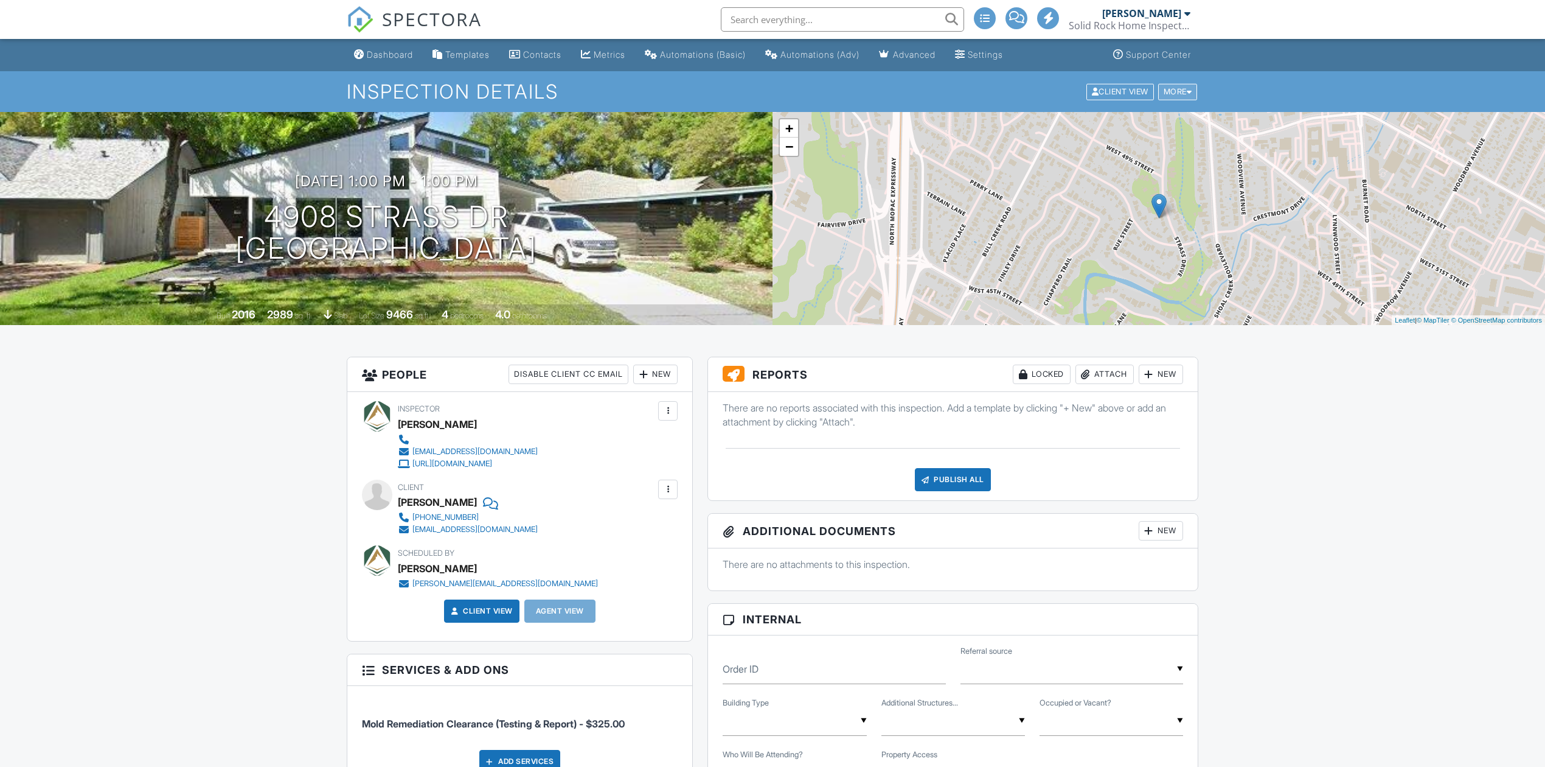
click at [1174, 91] on div "More" at bounding box center [1178, 91] width 40 height 16
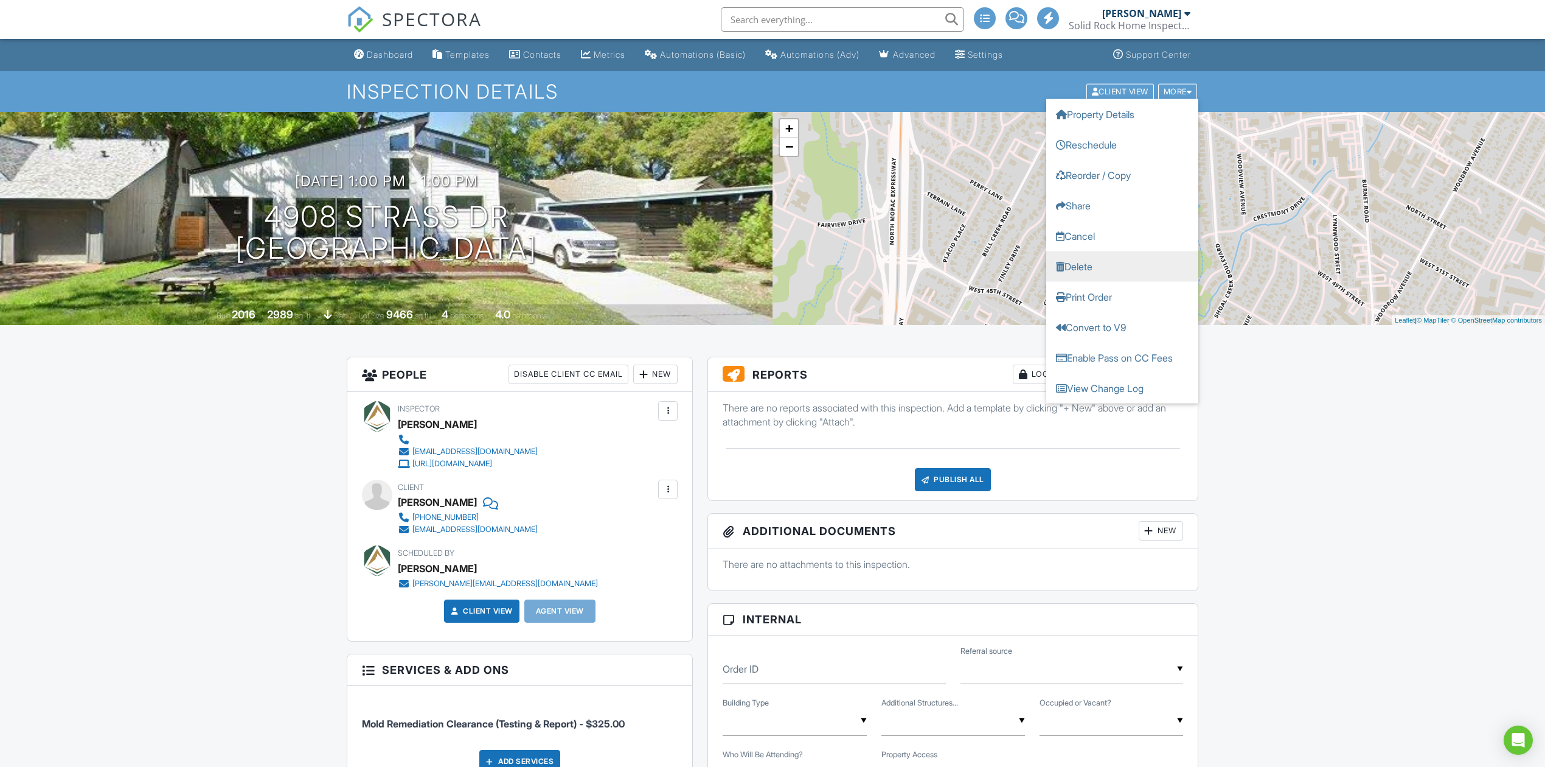
click at [1096, 270] on link "Delete" at bounding box center [1122, 266] width 152 height 30
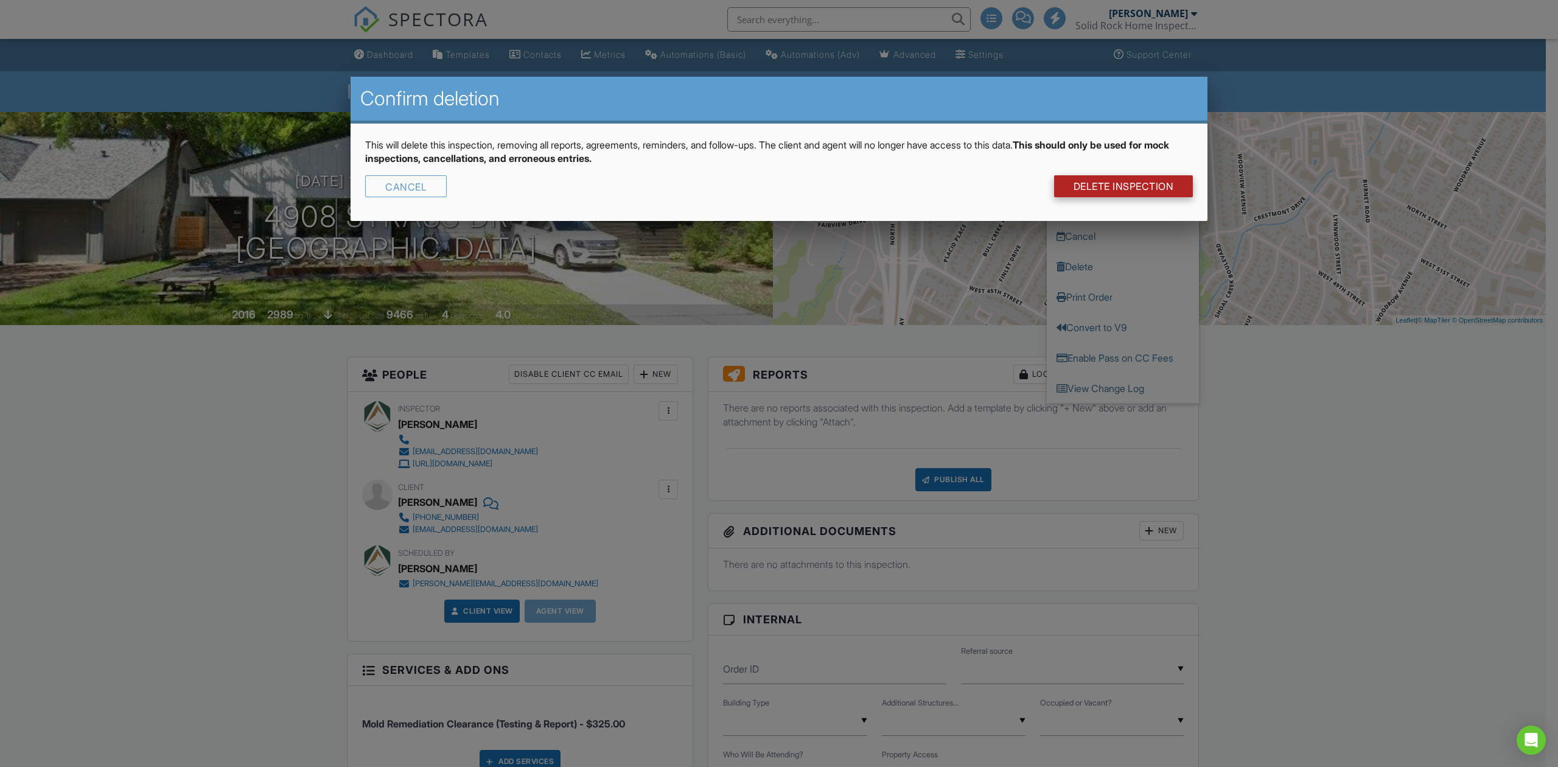
click at [1110, 181] on link "DELETE Inspection" at bounding box center [1123, 186] width 139 height 22
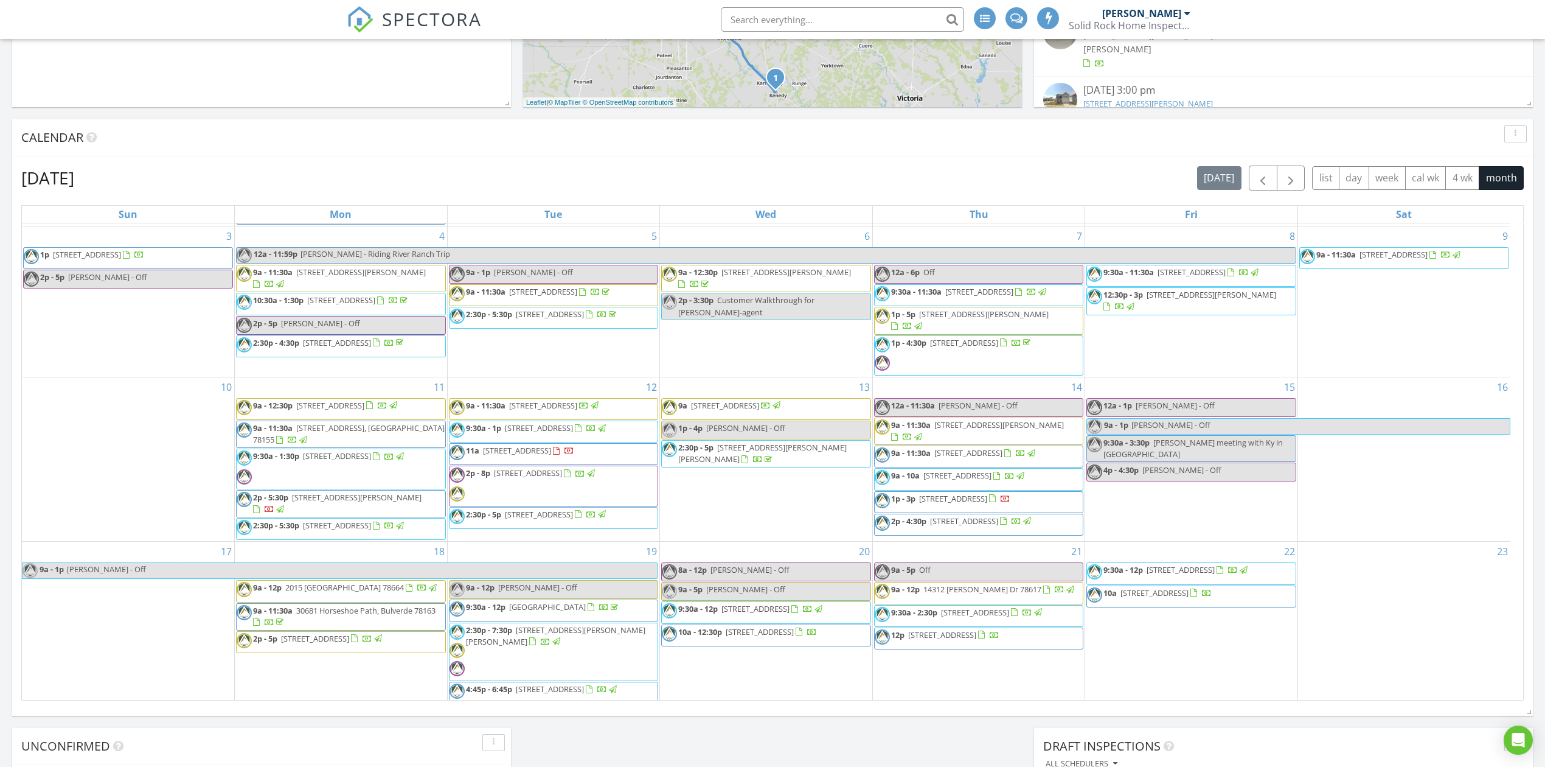
scroll to position [649, 0]
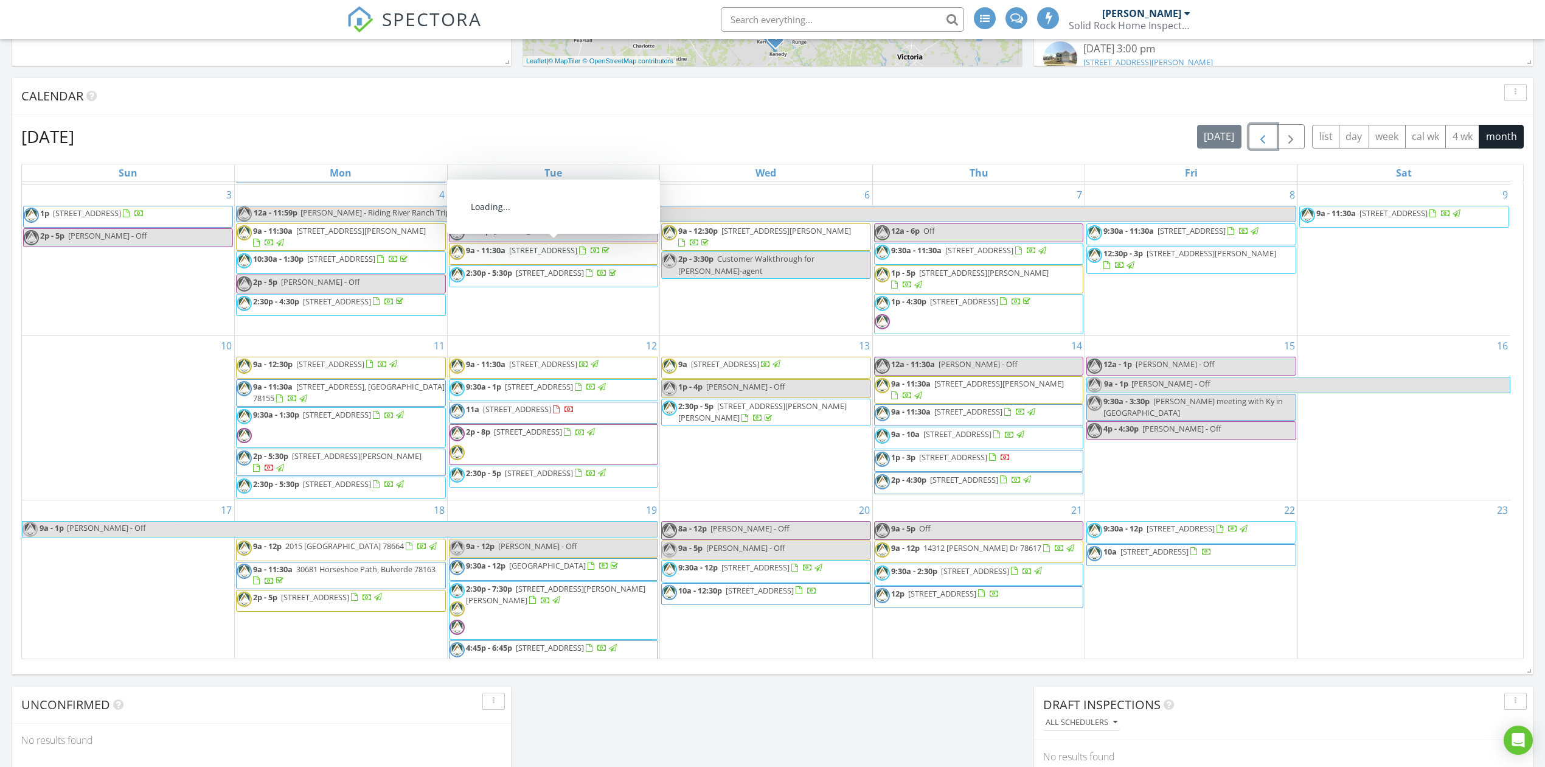
click at [1256, 139] on span "button" at bounding box center [1263, 137] width 15 height 15
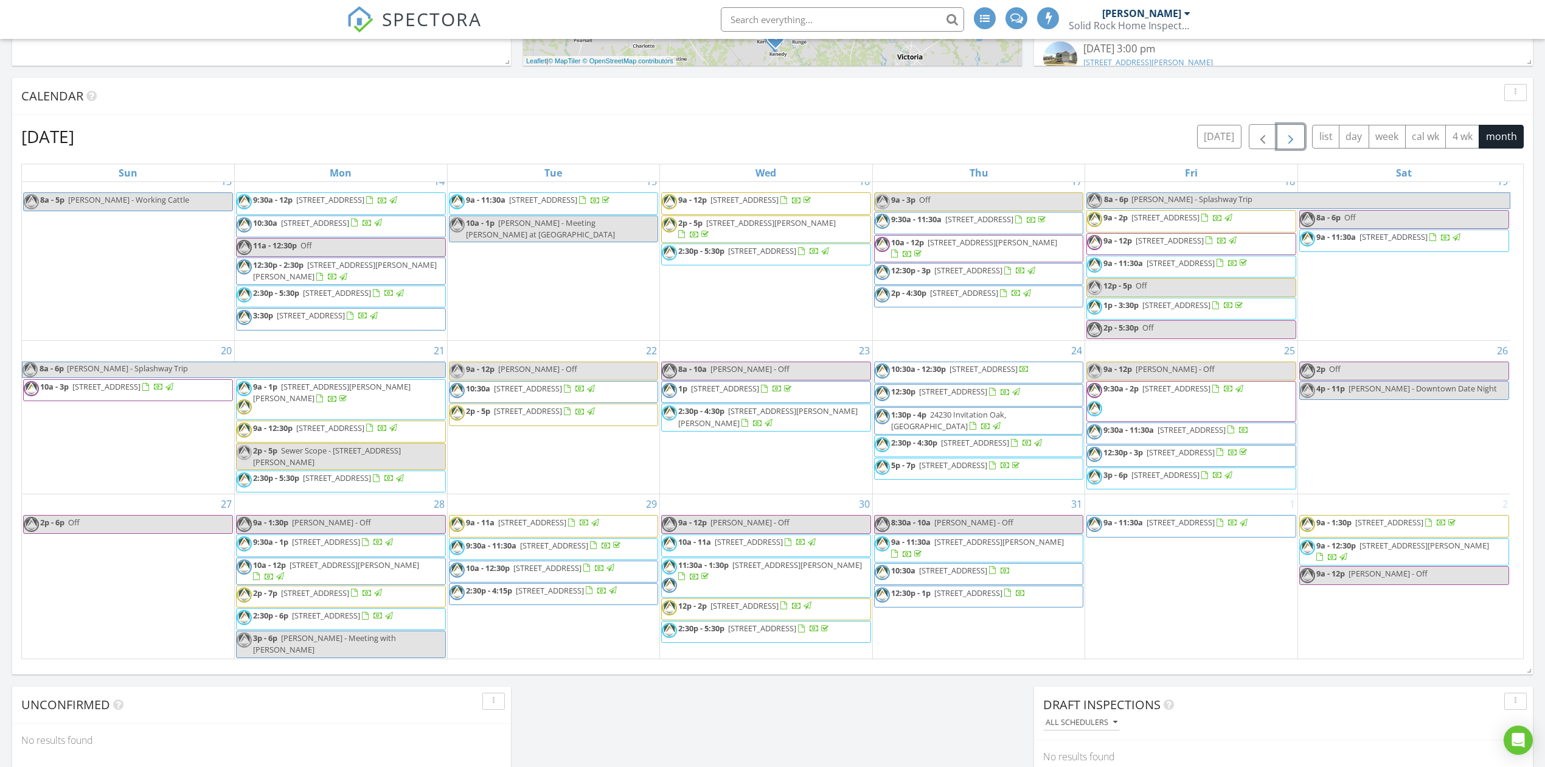
click at [1298, 137] on button "button" at bounding box center [1291, 136] width 29 height 25
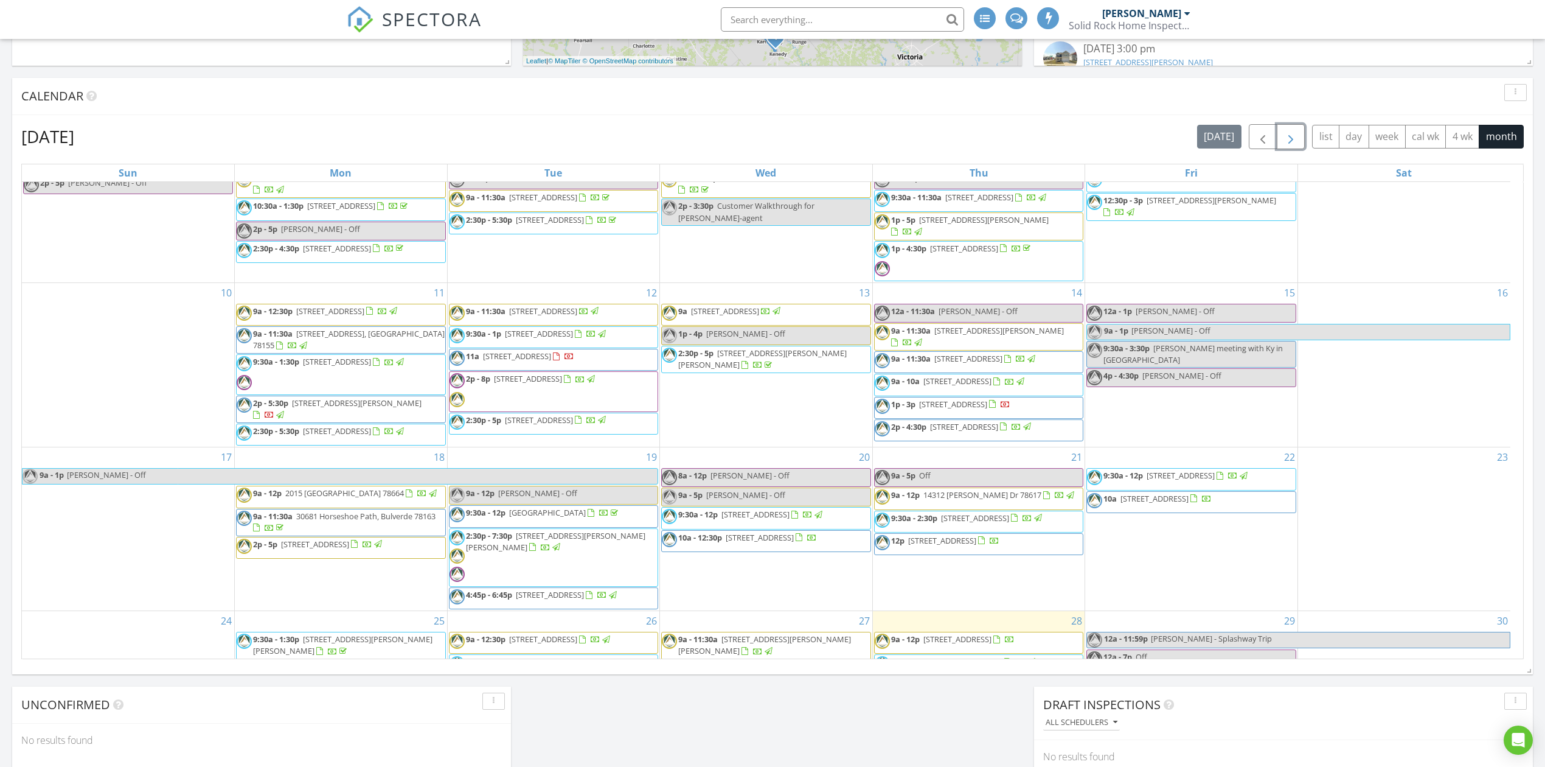
scroll to position [243, 0]
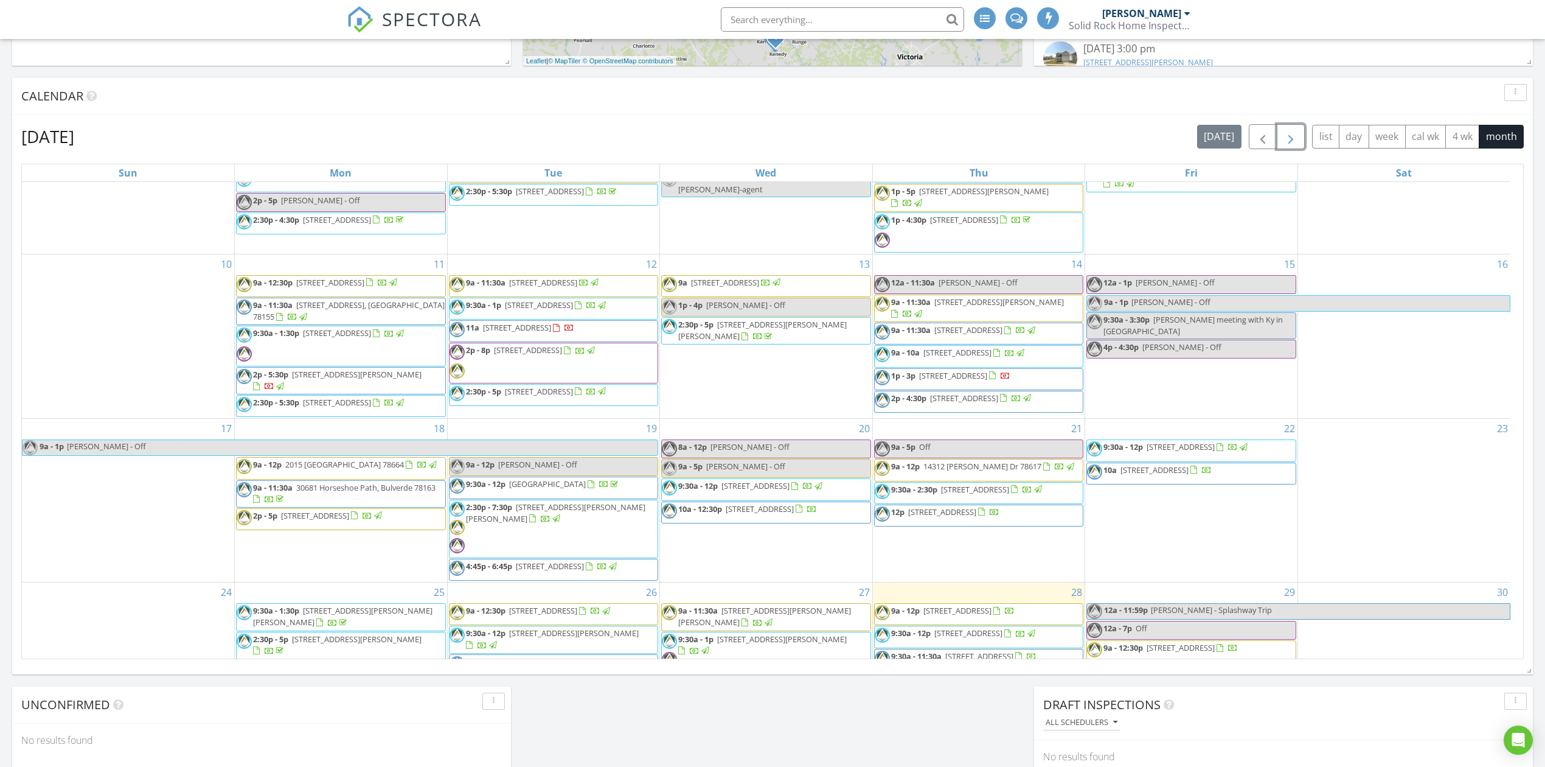
click at [320, 380] on span "1401 Santa Barbara St, San Antonio 78201" at bounding box center [357, 374] width 130 height 11
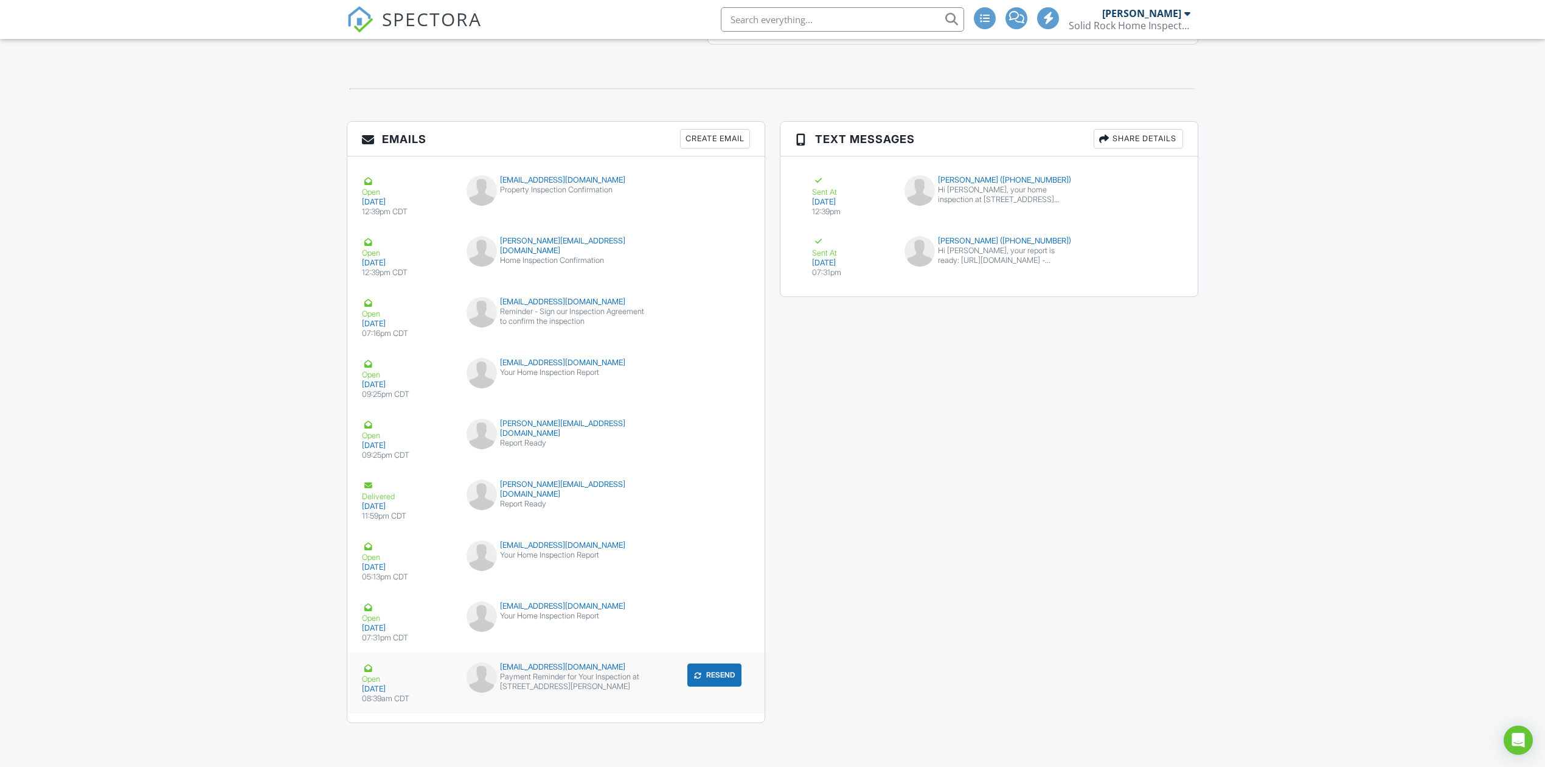
click at [723, 670] on button "Resend" at bounding box center [715, 674] width 54 height 23
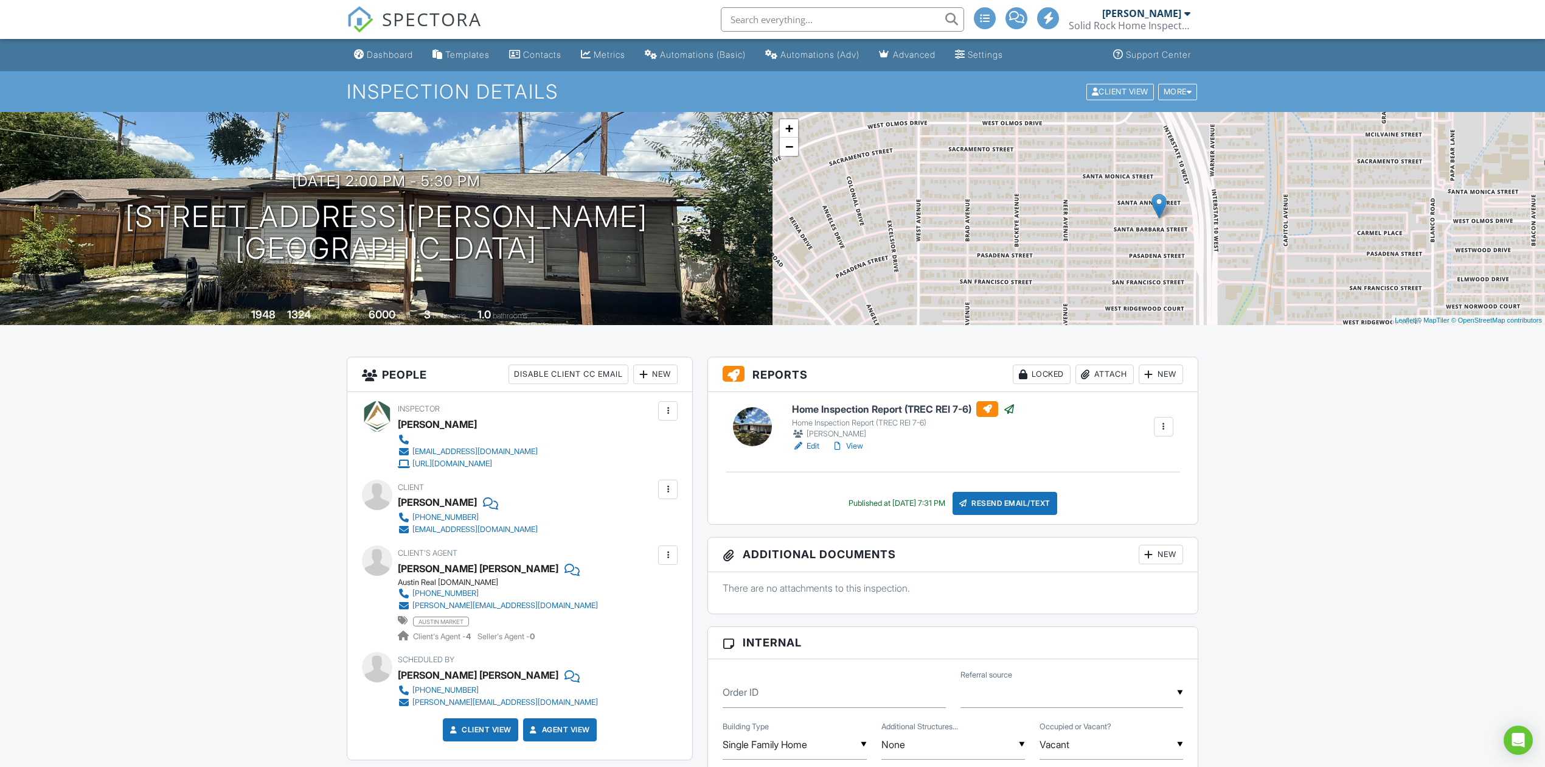
click at [402, 17] on span "SPECTORA" at bounding box center [432, 19] width 100 height 26
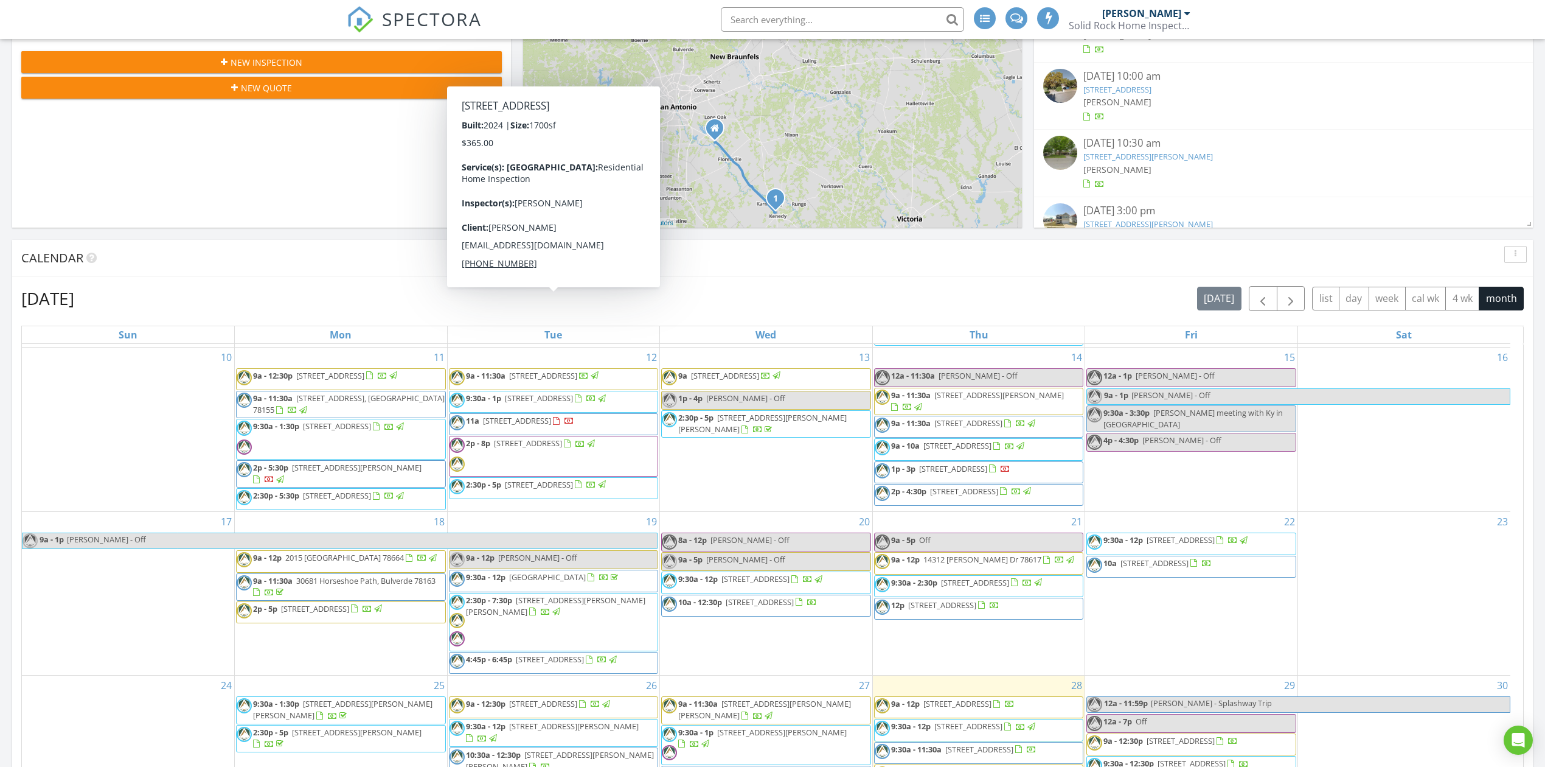
scroll to position [324, 0]
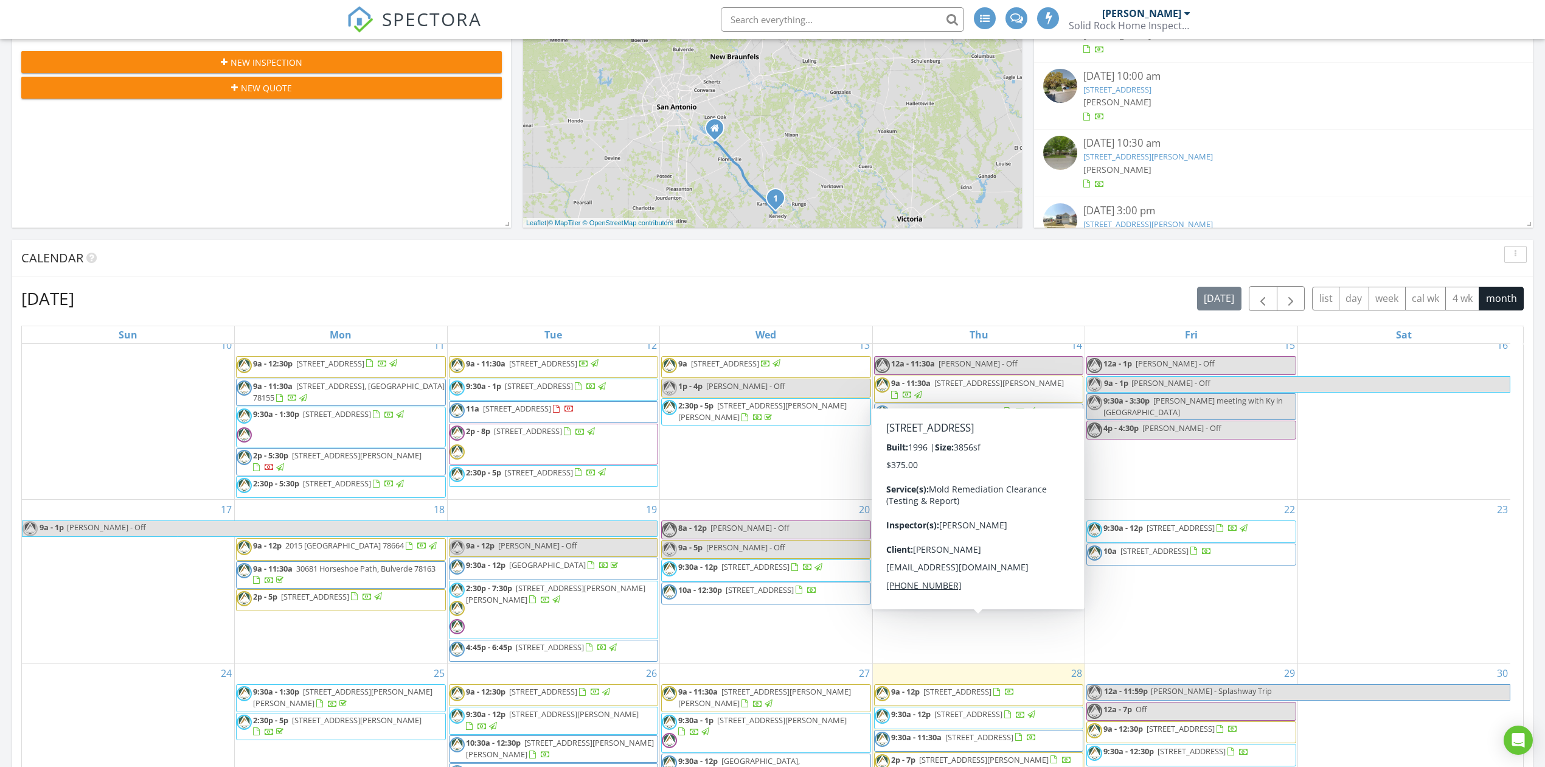
click at [1332, 618] on div "23" at bounding box center [1404, 581] width 212 height 163
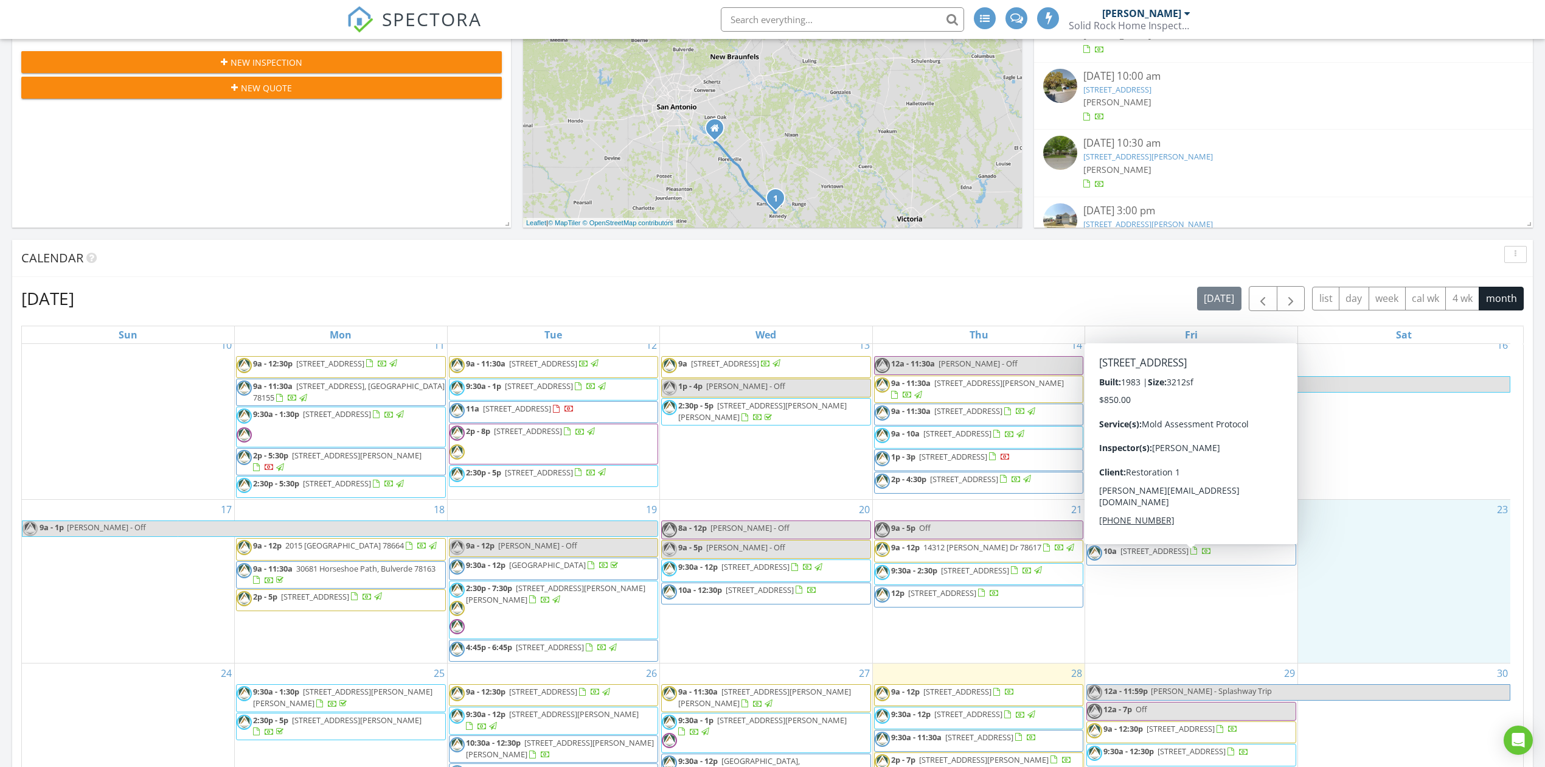
scroll to position [405, 0]
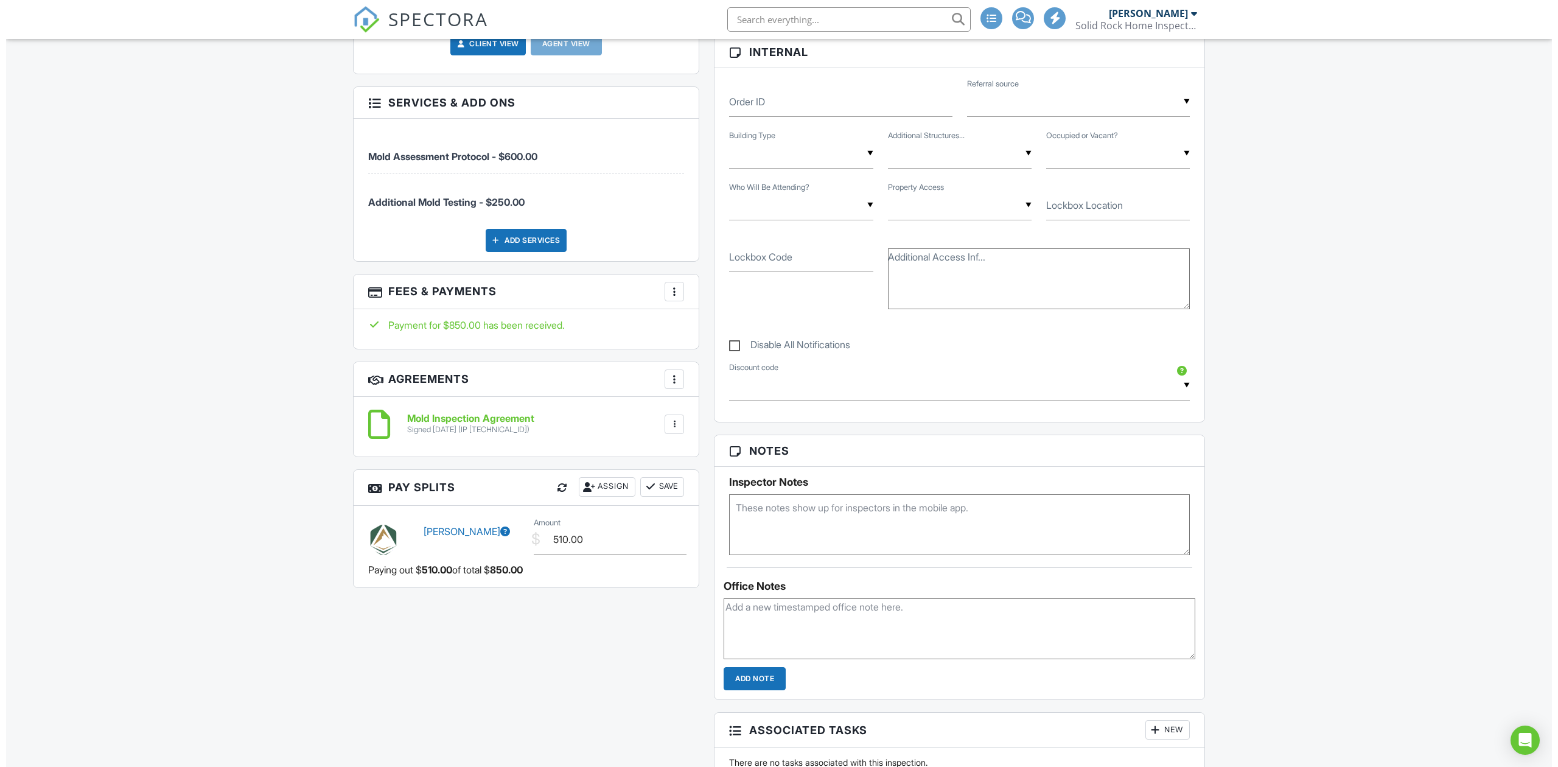
scroll to position [568, 0]
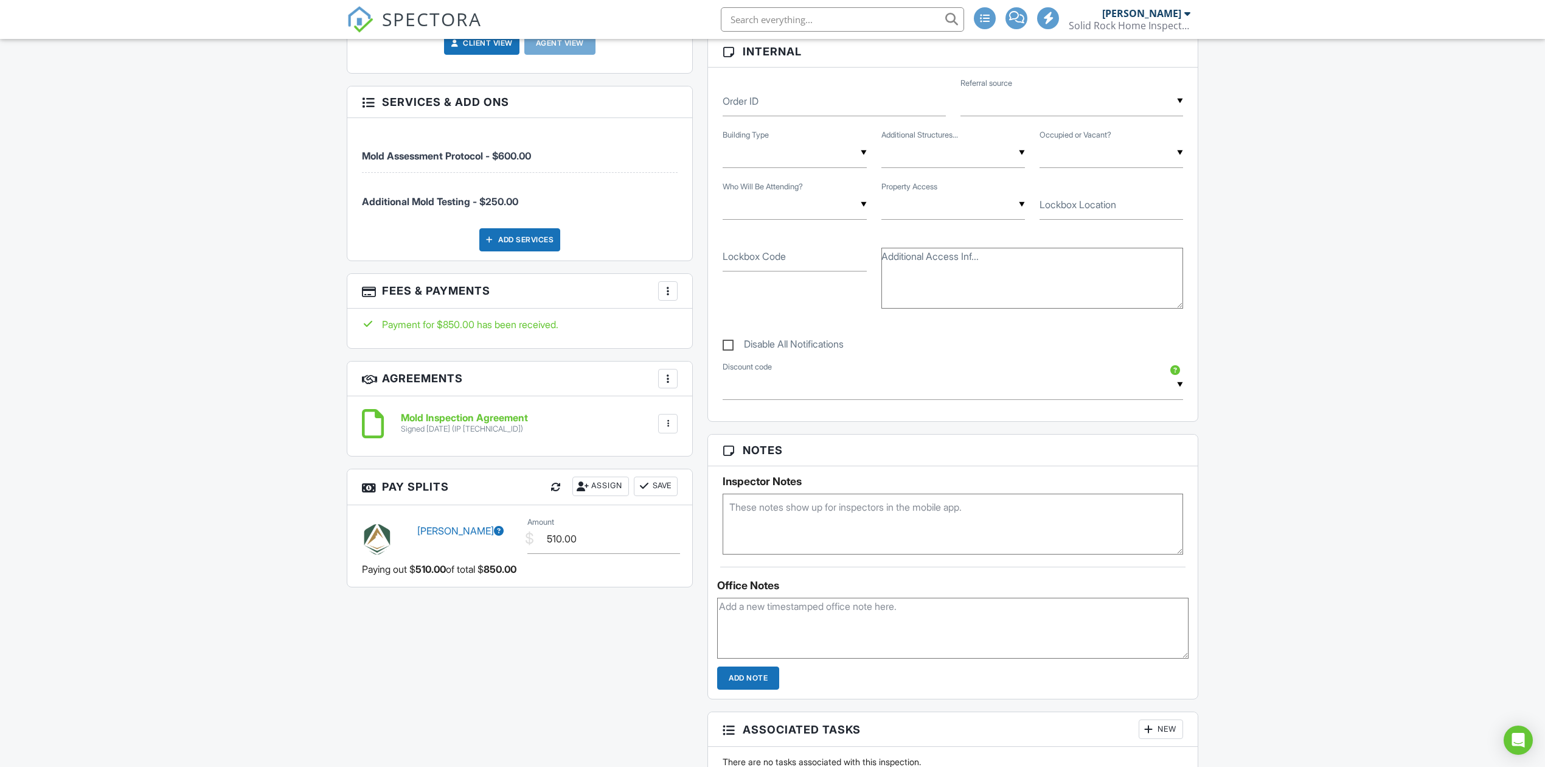
click at [668, 293] on div at bounding box center [668, 291] width 12 height 12
click at [699, 324] on li "Edit Fees & Payments" at bounding box center [729, 328] width 127 height 30
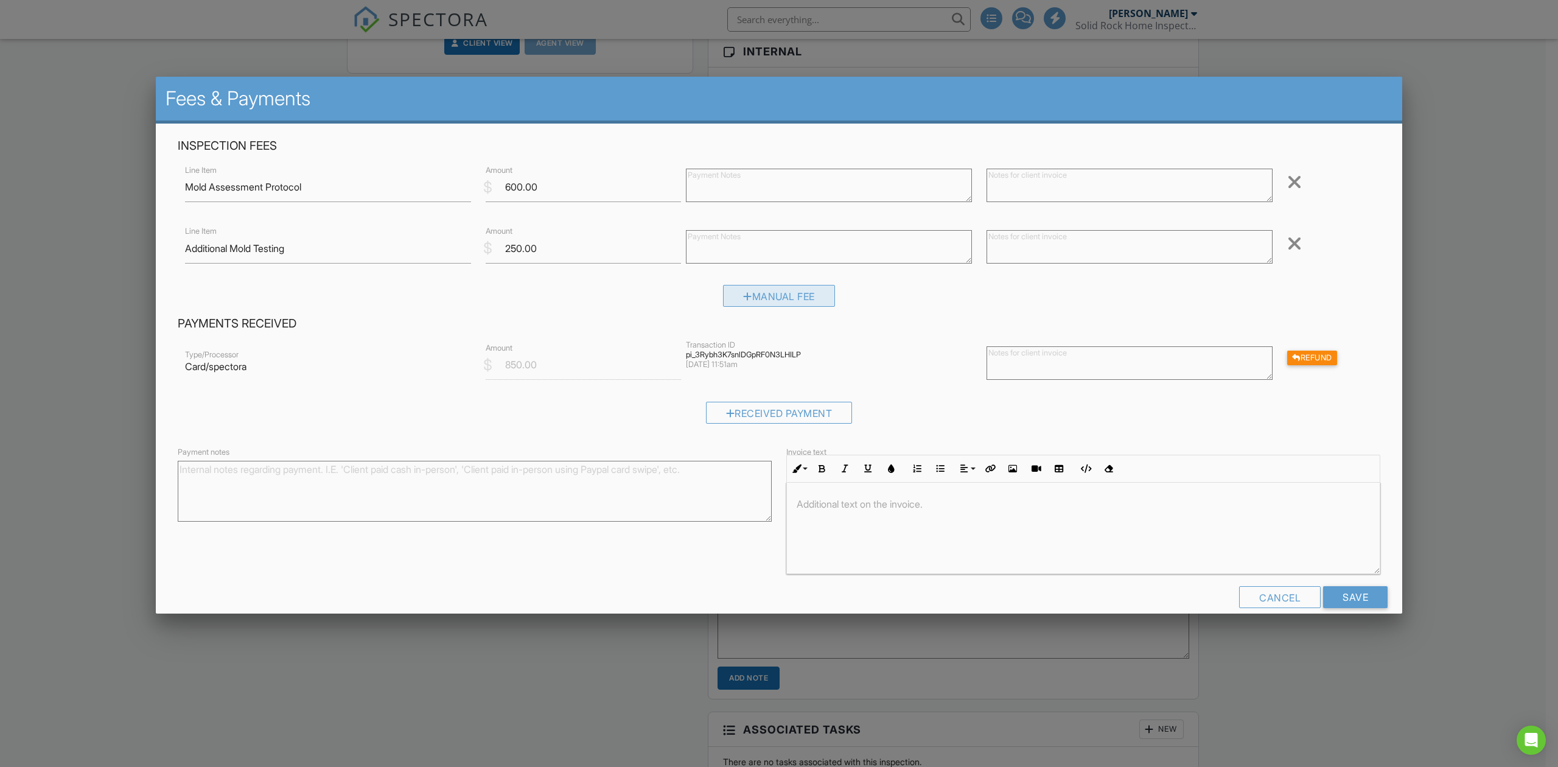
click at [780, 298] on div "Manual Fee" at bounding box center [779, 296] width 112 height 22
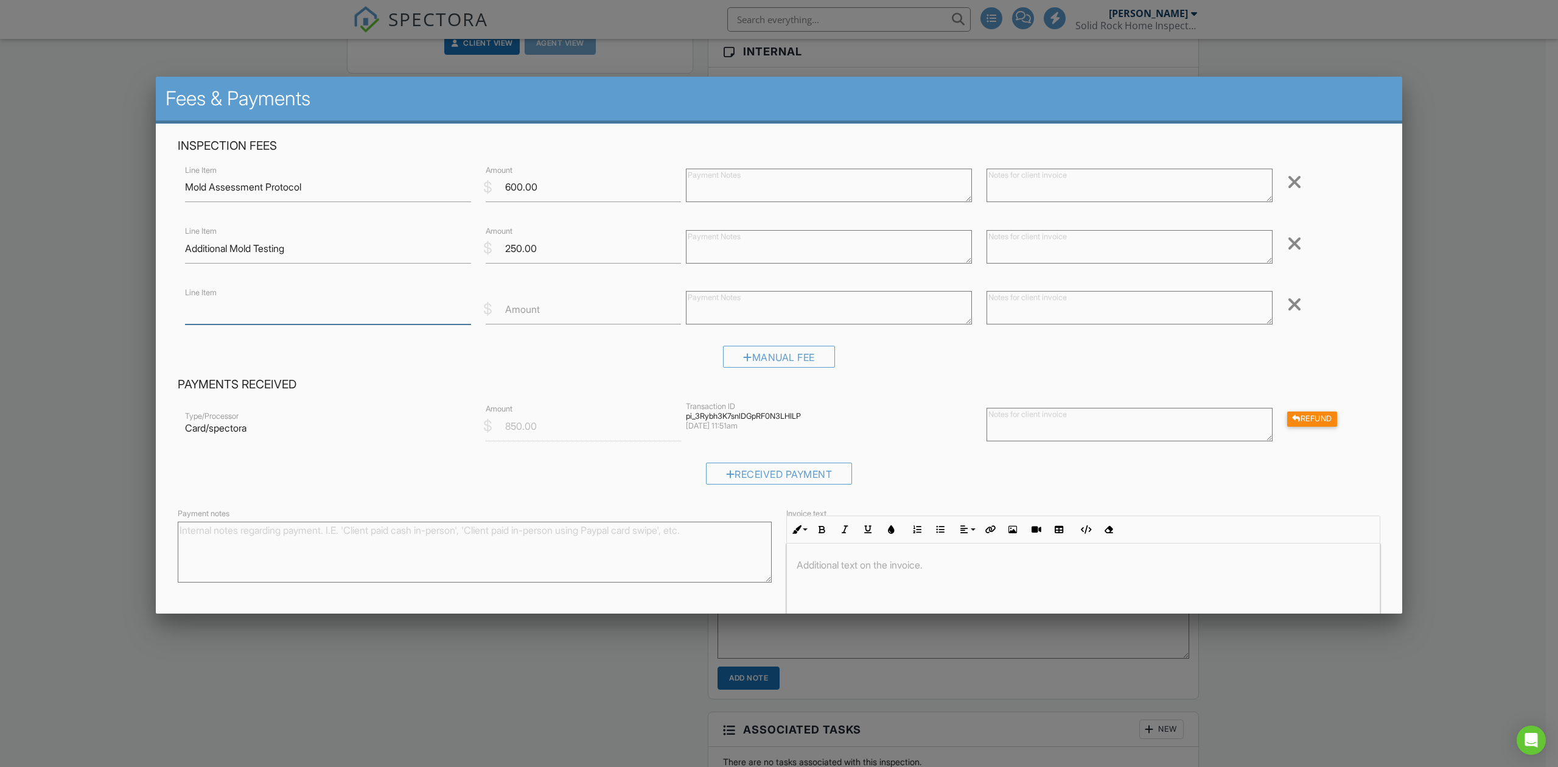
click at [358, 321] on input "Line Item" at bounding box center [328, 309] width 286 height 30
type input "Additional Mold Samples (8 total)"
click at [302, 258] on input "Additional Mold Testing" at bounding box center [328, 249] width 286 height 30
type input "Additional Mold Testing (5 Samples Included)"
click at [561, 303] on input "Amount" at bounding box center [583, 309] width 195 height 30
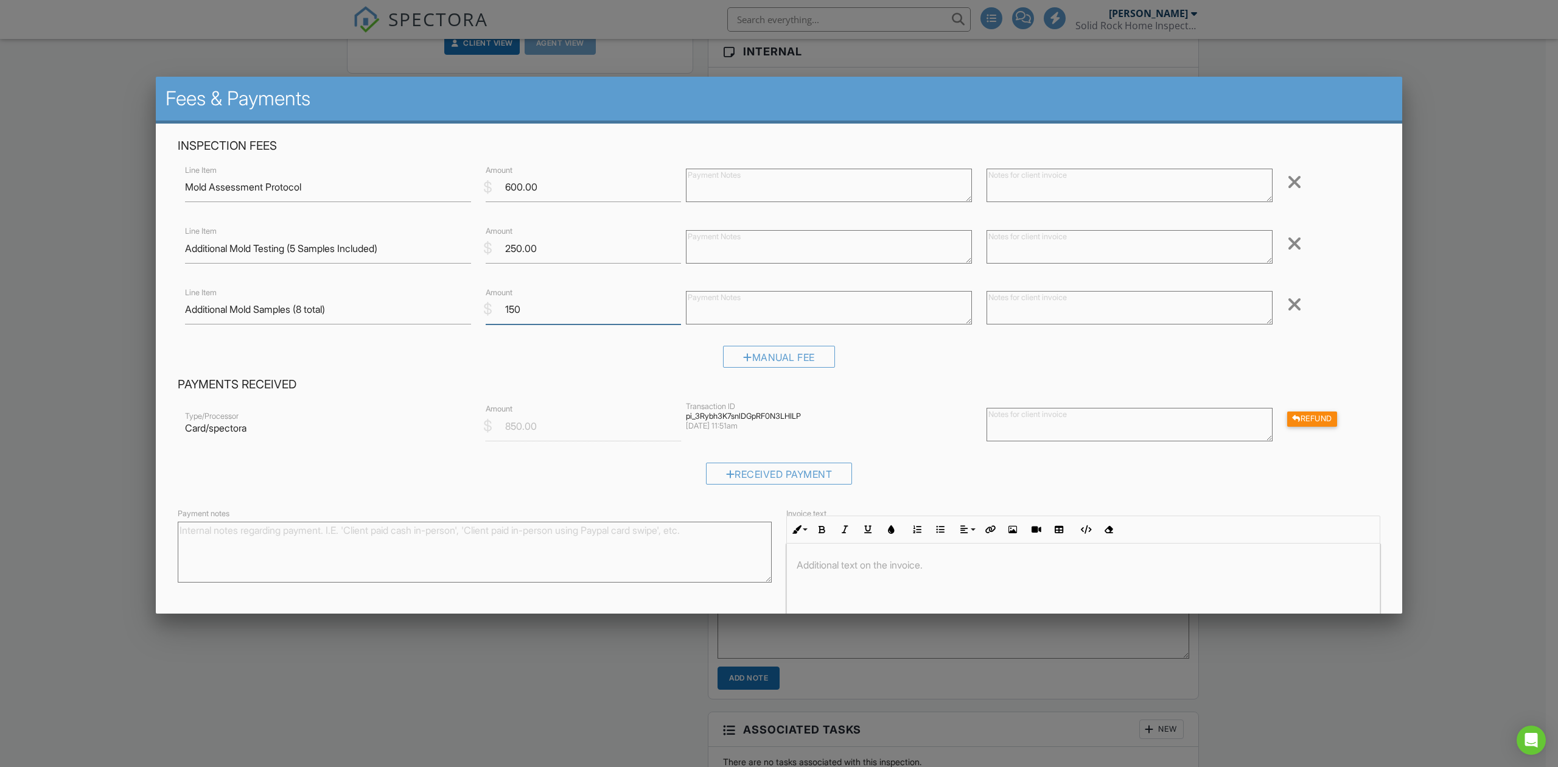
type input "150"
click at [879, 400] on div "Payments Received Type/Processor Card/spectora $ Amount 850.00 Transaction ID p…" at bounding box center [778, 435] width 1217 height 117
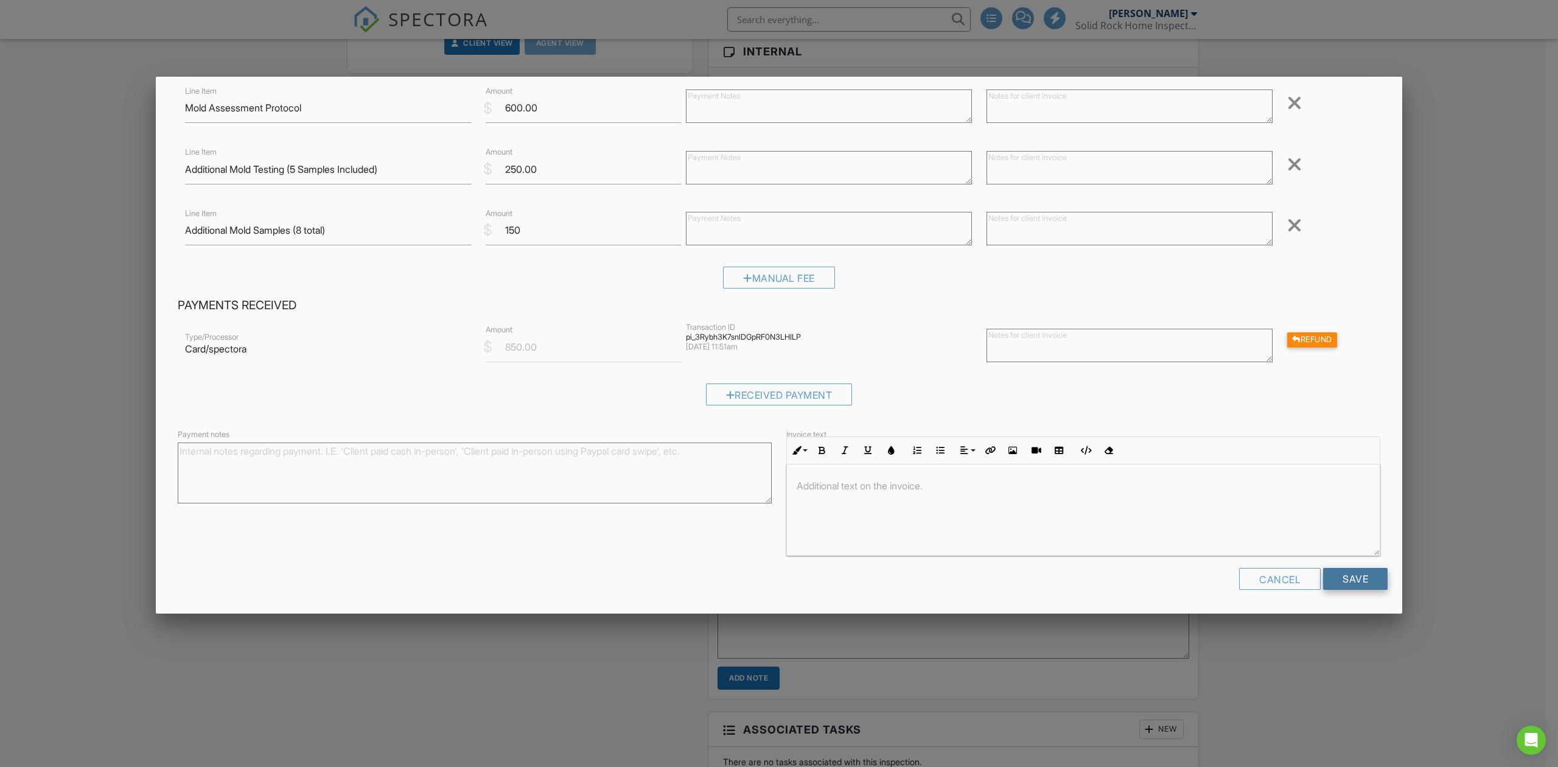
click at [1348, 583] on input "Save" at bounding box center [1355, 579] width 64 height 22
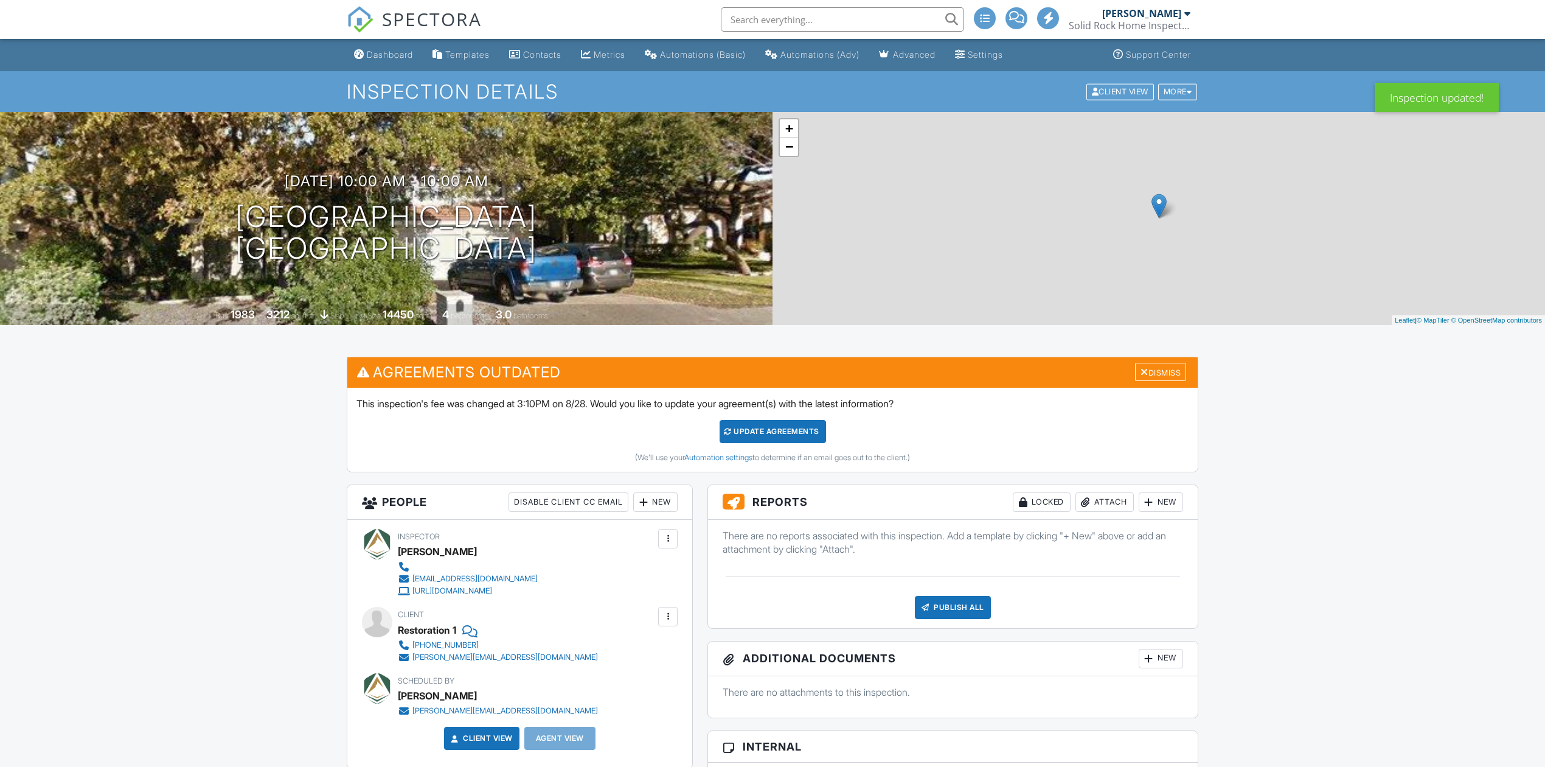
drag, startPoint x: 1169, startPoint y: 375, endPoint x: 495, endPoint y: 468, distance: 679.9
click at [1168, 375] on div "Dismiss" at bounding box center [1160, 372] width 51 height 19
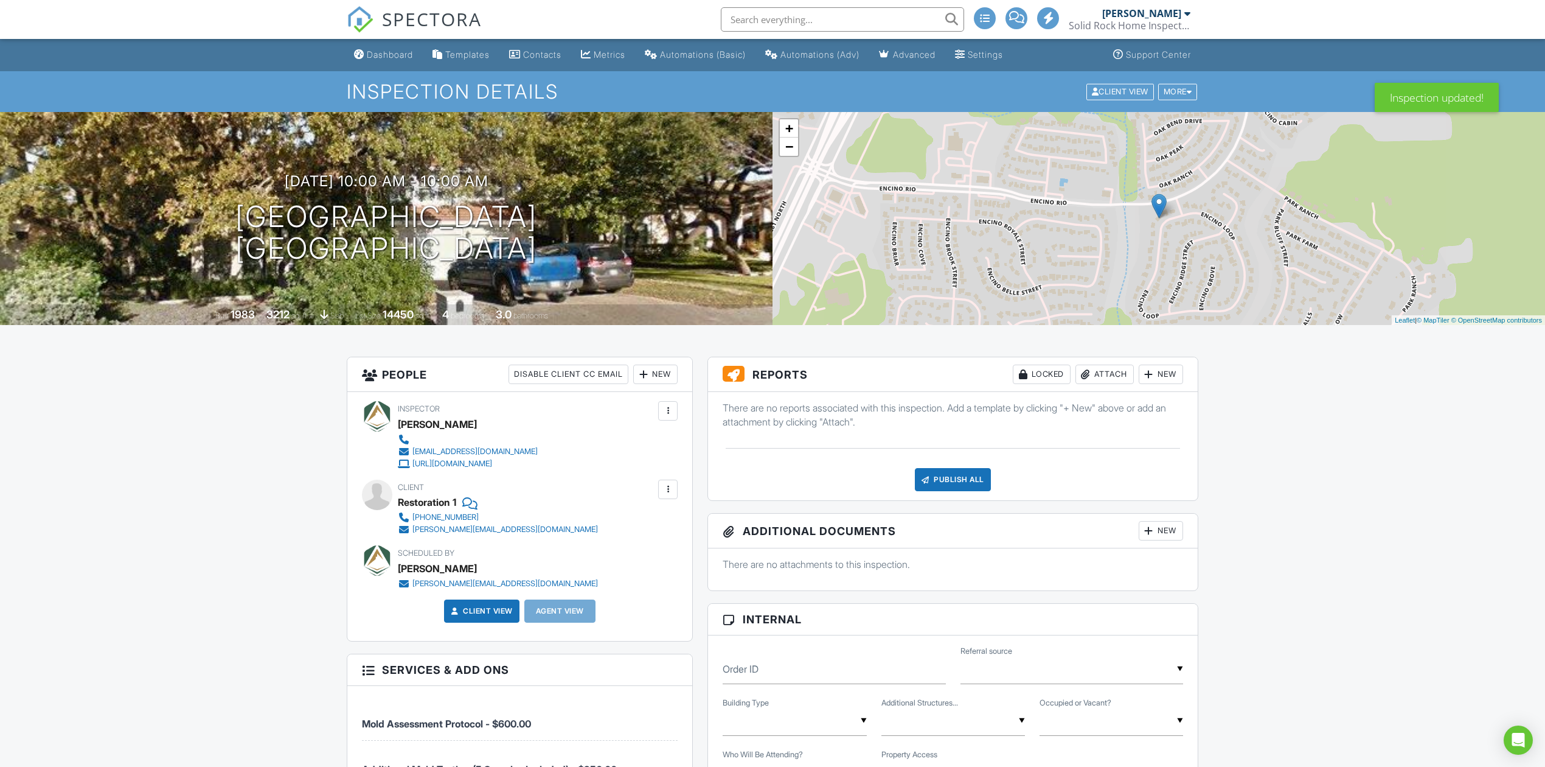
click at [1104, 373] on div "Attach" at bounding box center [1105, 373] width 58 height 19
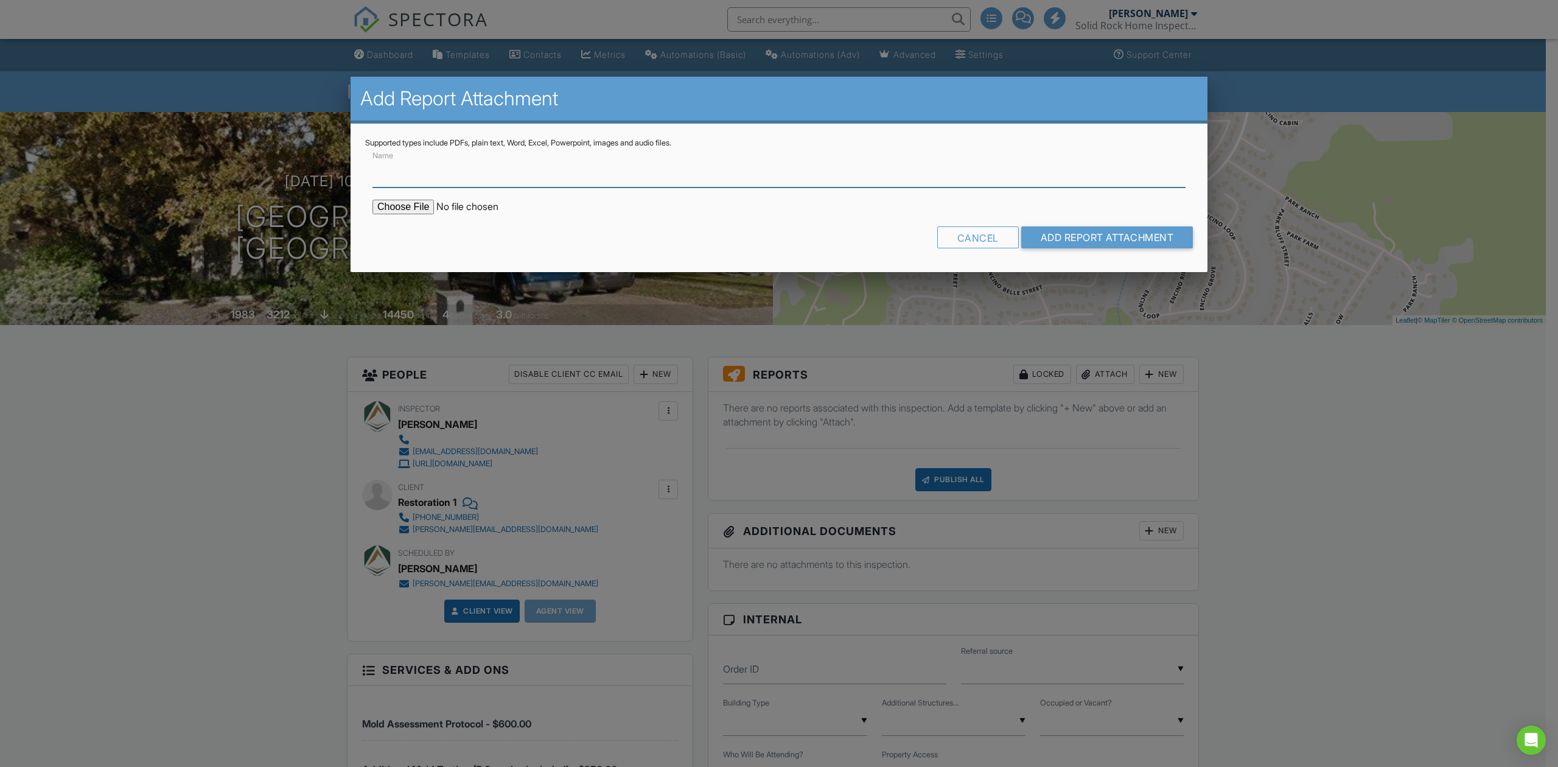
click at [624, 179] on input "Name" at bounding box center [778, 173] width 813 height 30
type input "Independent Laboratory Analysis - Environmental Samples"
click at [397, 204] on input "file" at bounding box center [475, 207] width 207 height 15
type input "C:\fakepath\Independent Laboratory Analysis.pdf"
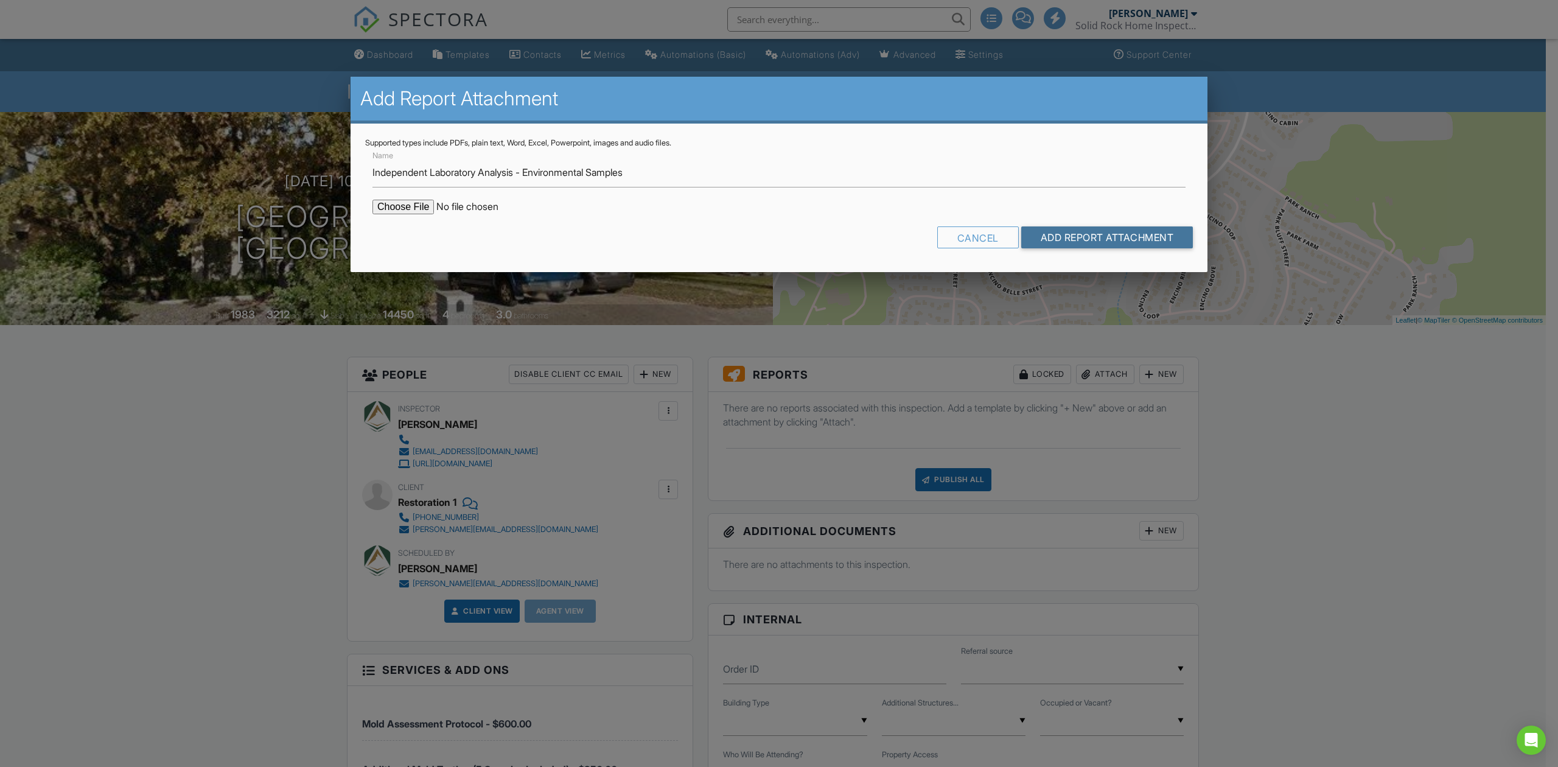
click at [1071, 237] on input "Add Report Attachment" at bounding box center [1107, 237] width 172 height 22
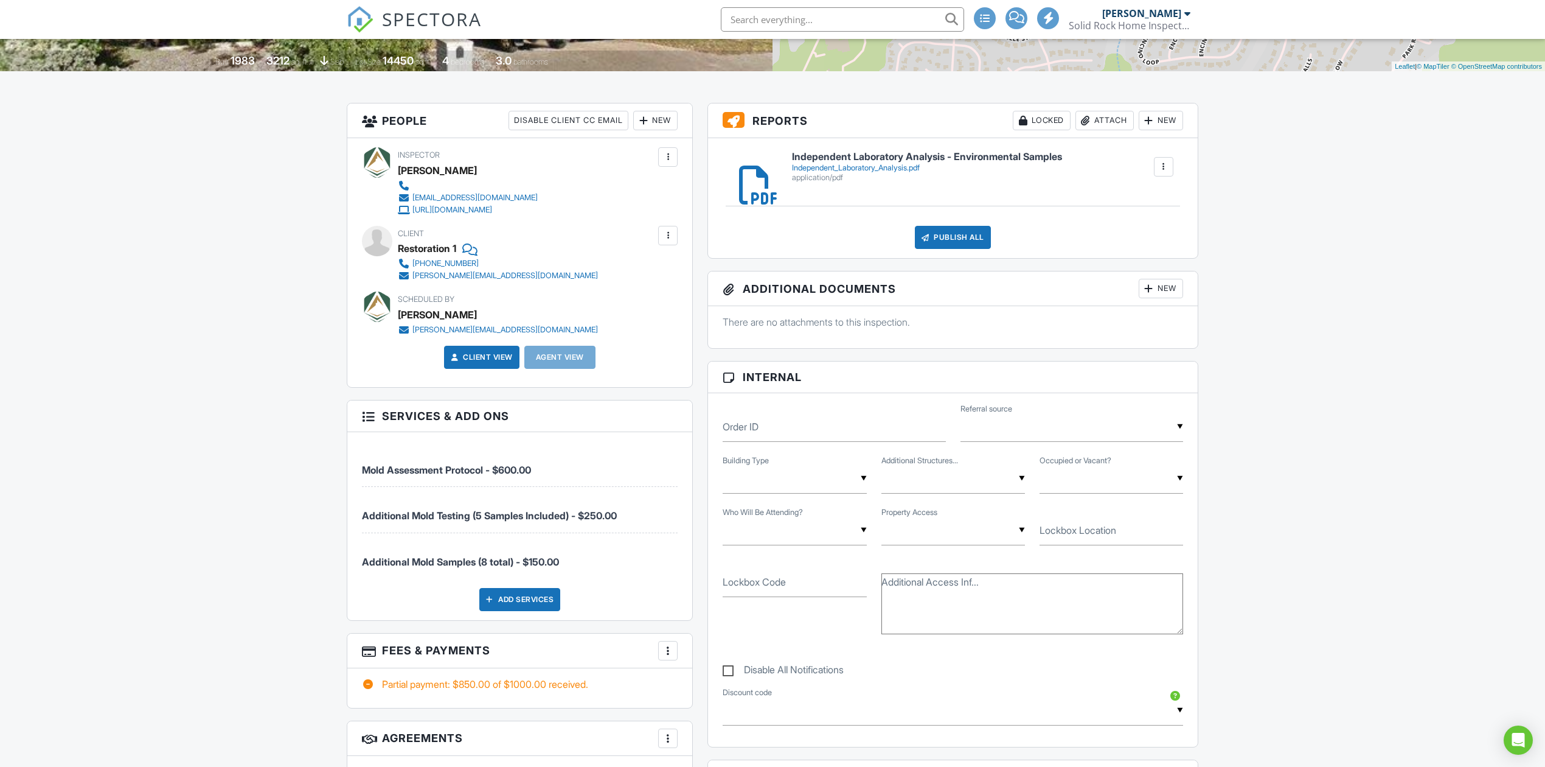
scroll to position [324, 0]
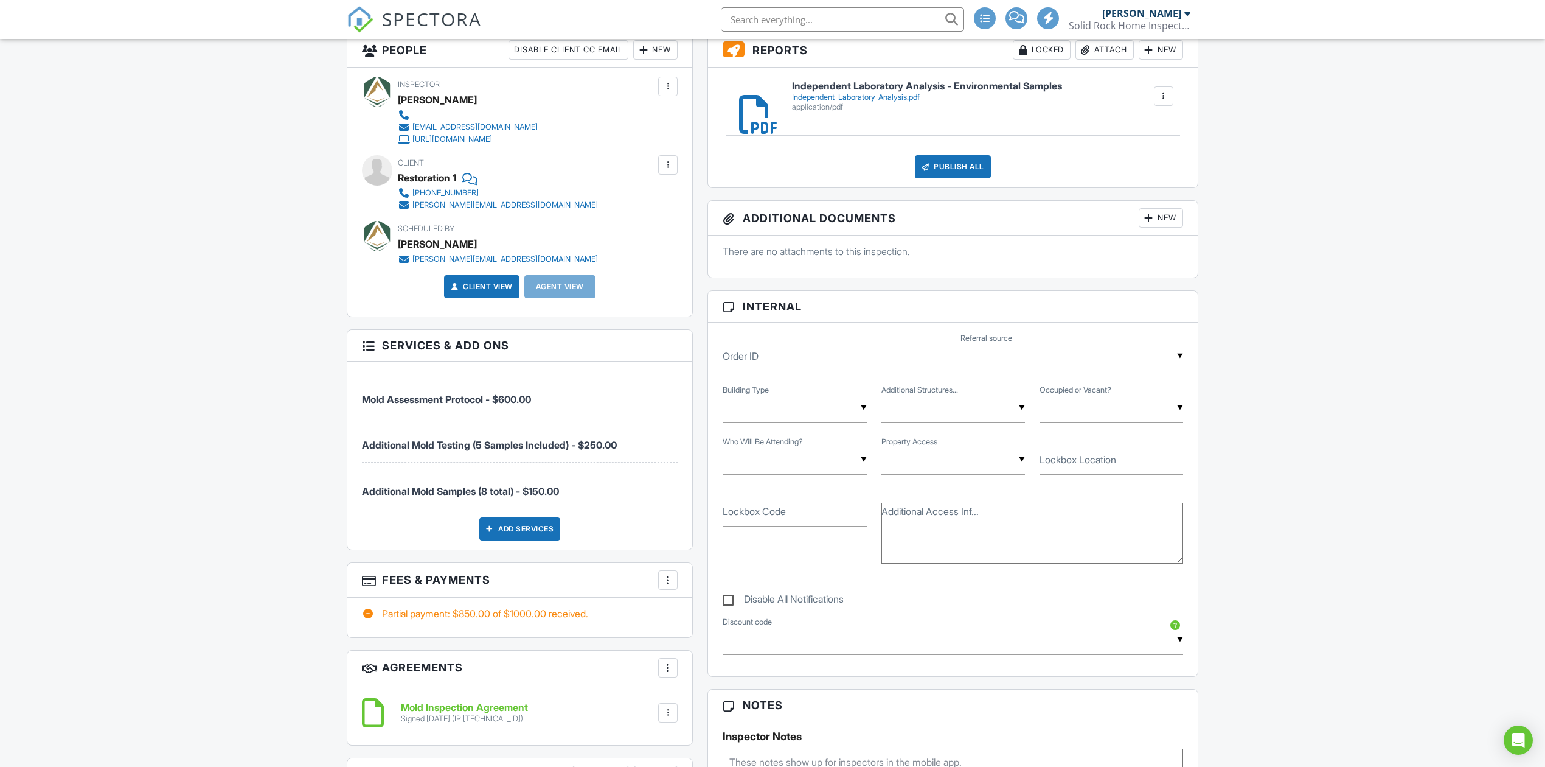
click at [444, 28] on span "SPECTORA" at bounding box center [432, 19] width 100 height 26
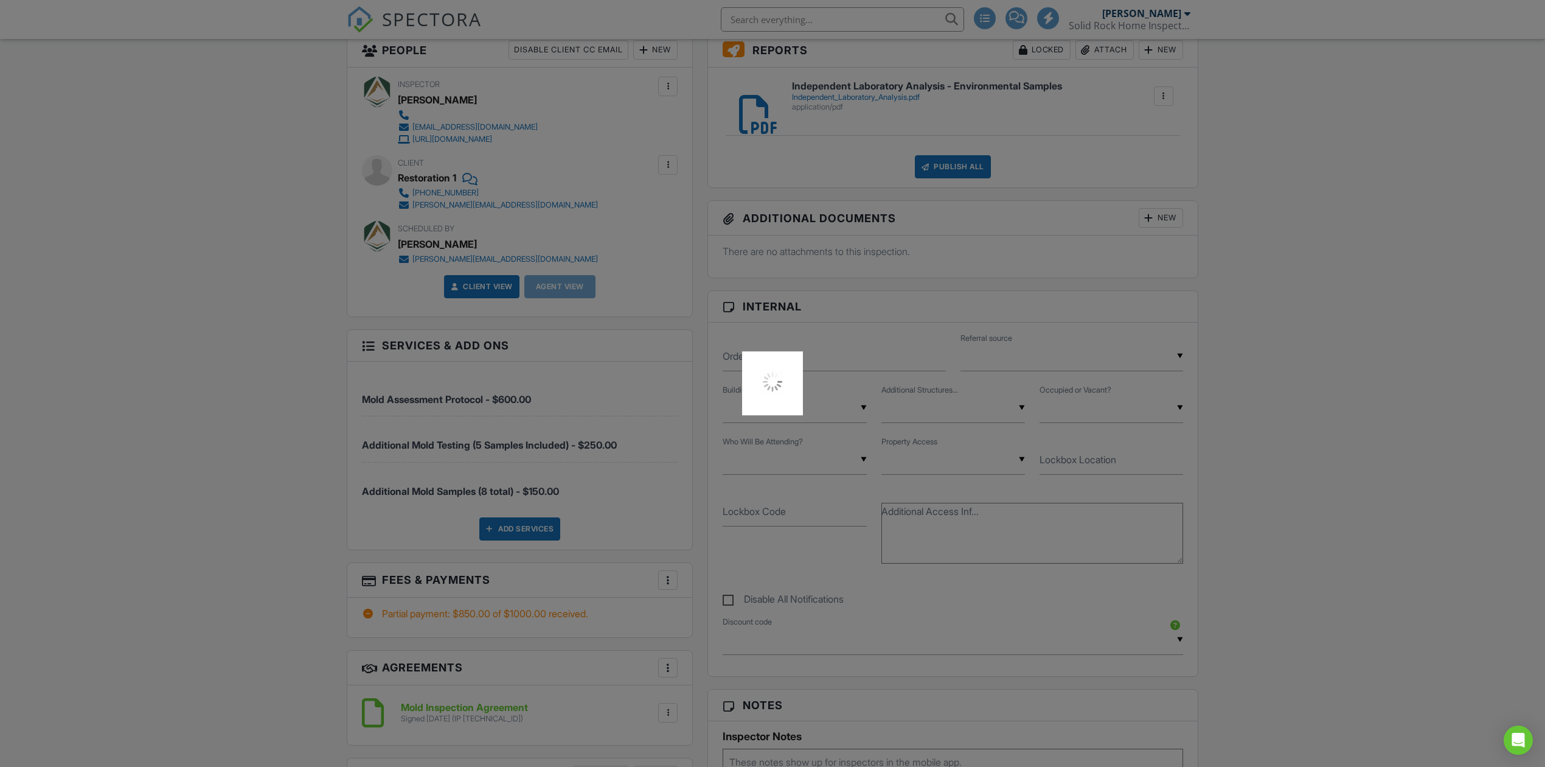
scroll to position [405, 0]
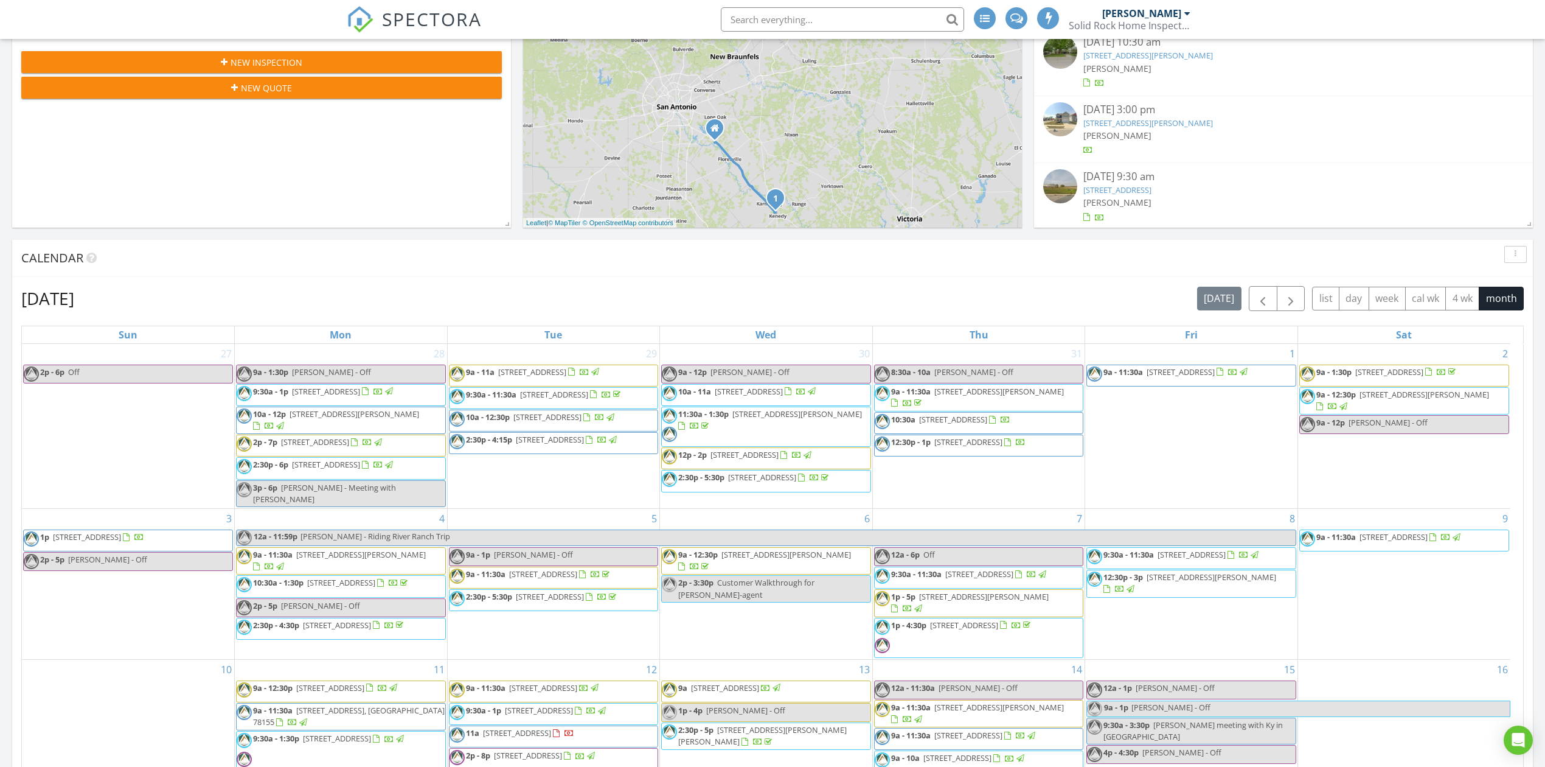
scroll to position [405, 0]
